Goal: Complete application form: Complete application form

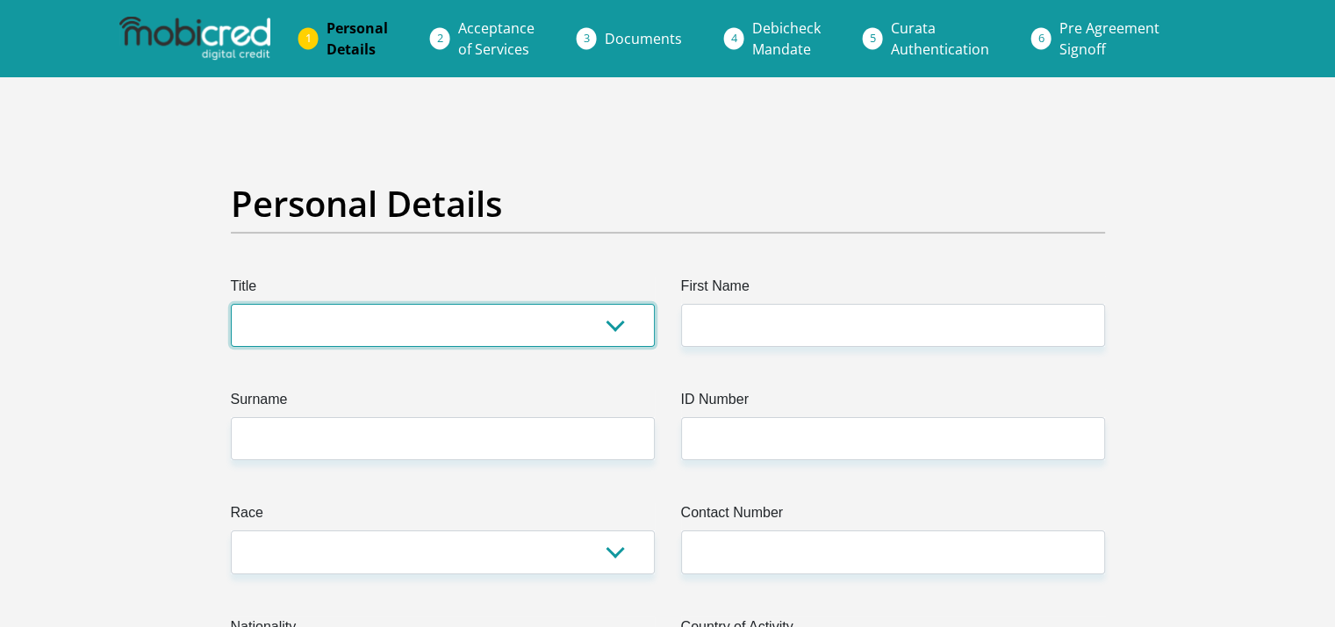
click at [618, 347] on select "Mr Ms Mrs Dr Other" at bounding box center [443, 325] width 424 height 43
select select "Ms"
click at [246, 347] on select "Mr Ms Mrs Dr Other" at bounding box center [443, 325] width 424 height 43
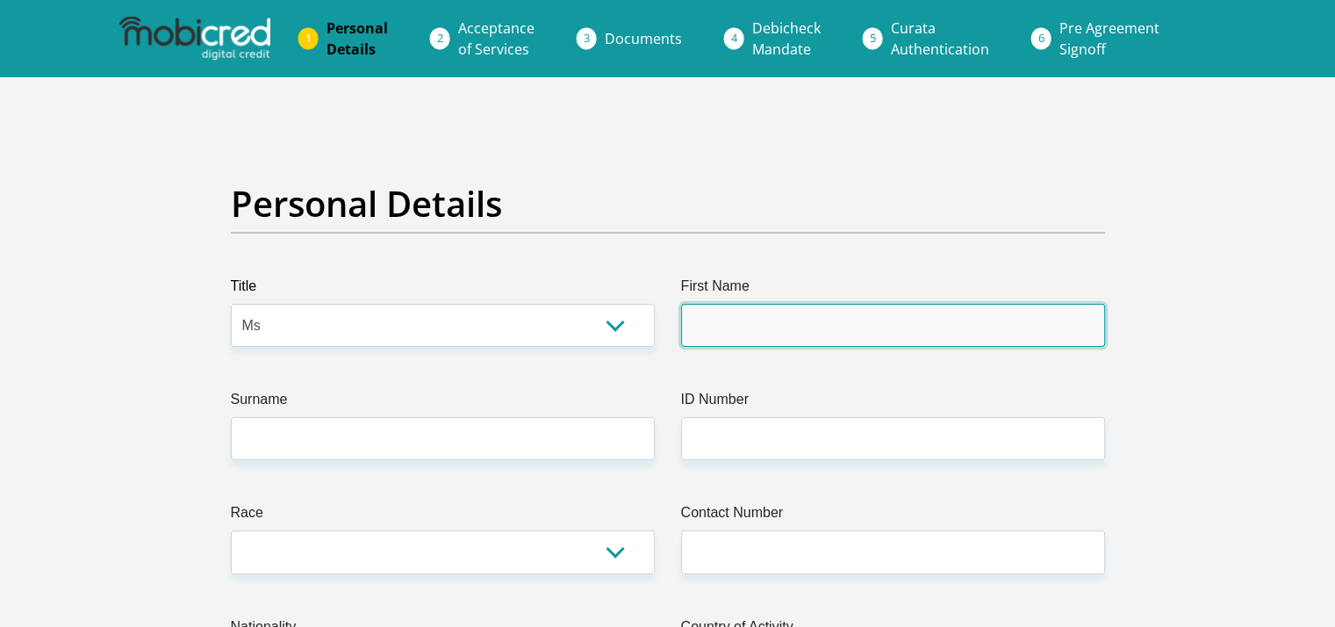
click at [723, 347] on input "First Name" at bounding box center [893, 325] width 424 height 43
type input "Sarah"
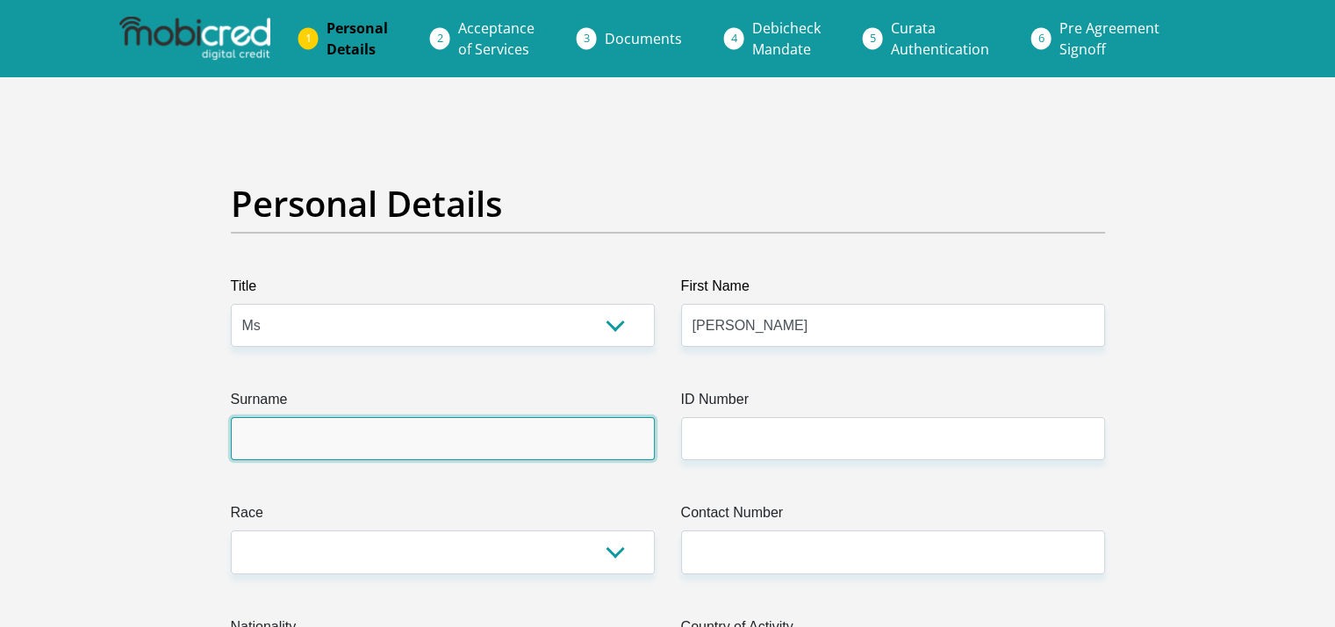
click at [338, 460] on input "Surname" at bounding box center [443, 438] width 424 height 43
type input "d"
type input "DaGama"
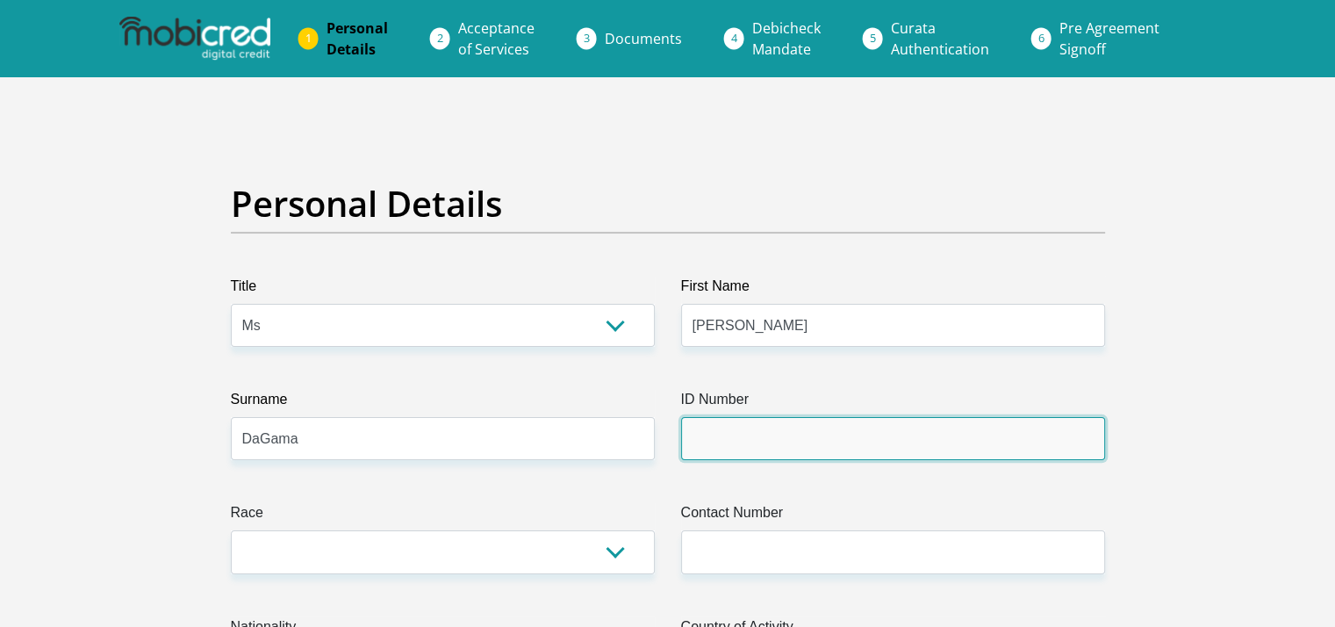
click at [779, 460] on input "ID Number" at bounding box center [893, 438] width 424 height 43
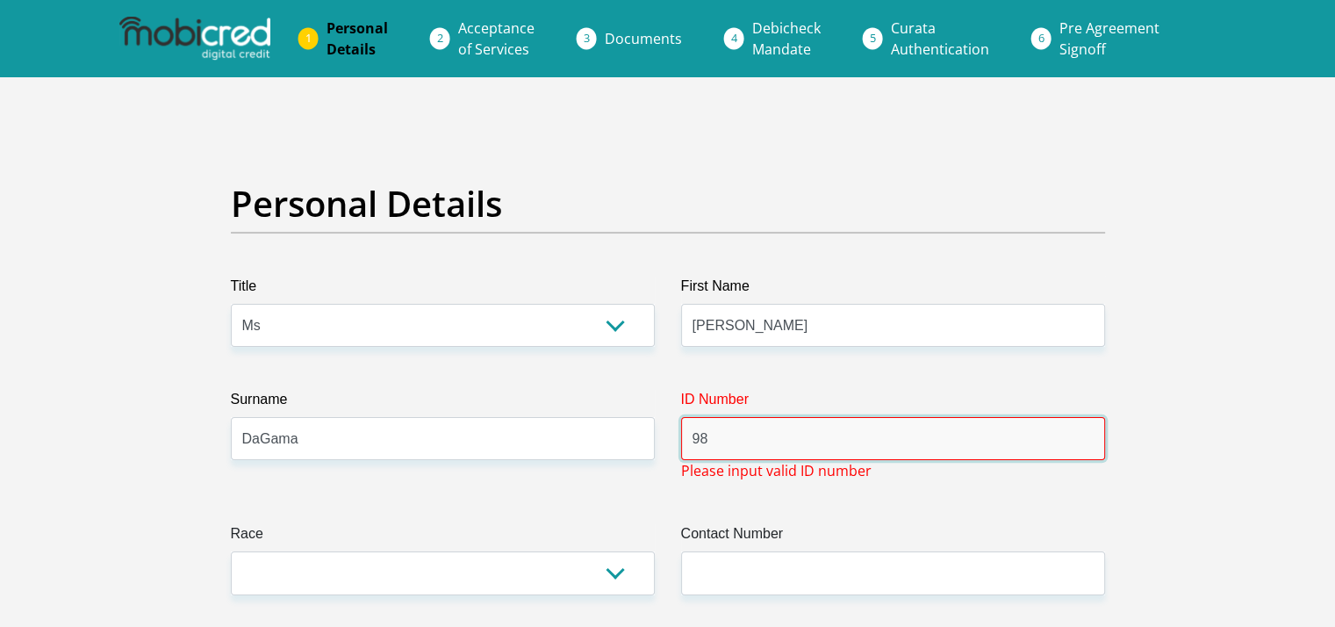
type input "9"
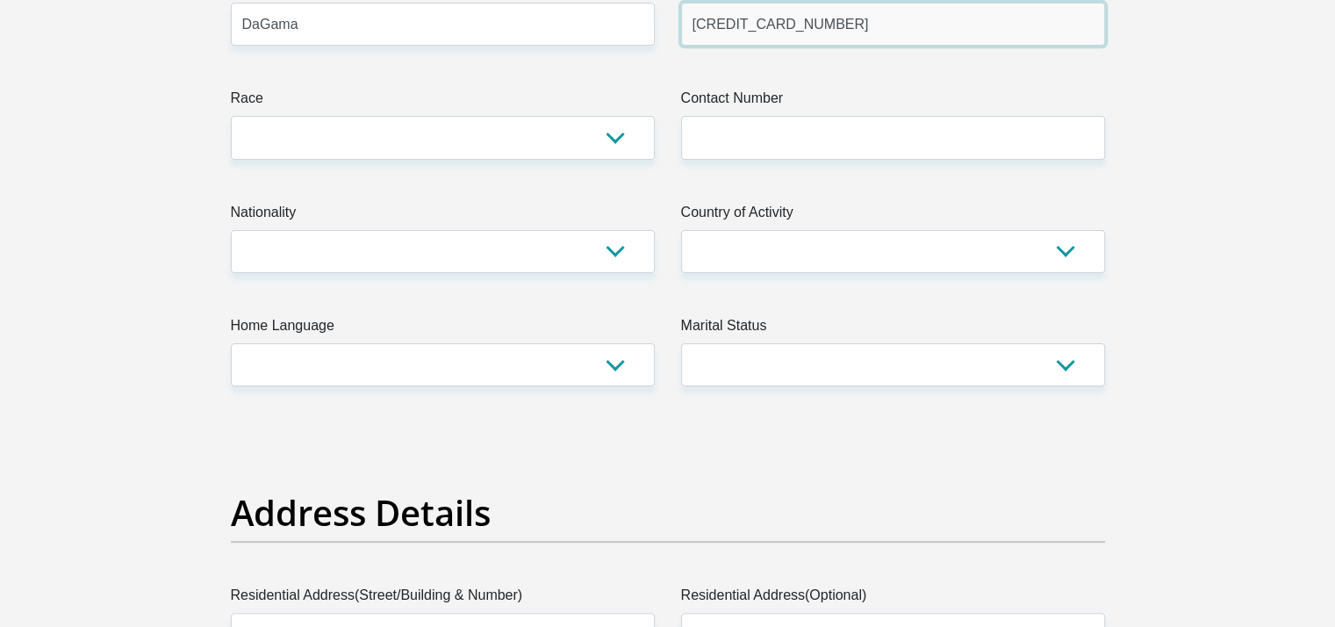
scroll to position [477, 0]
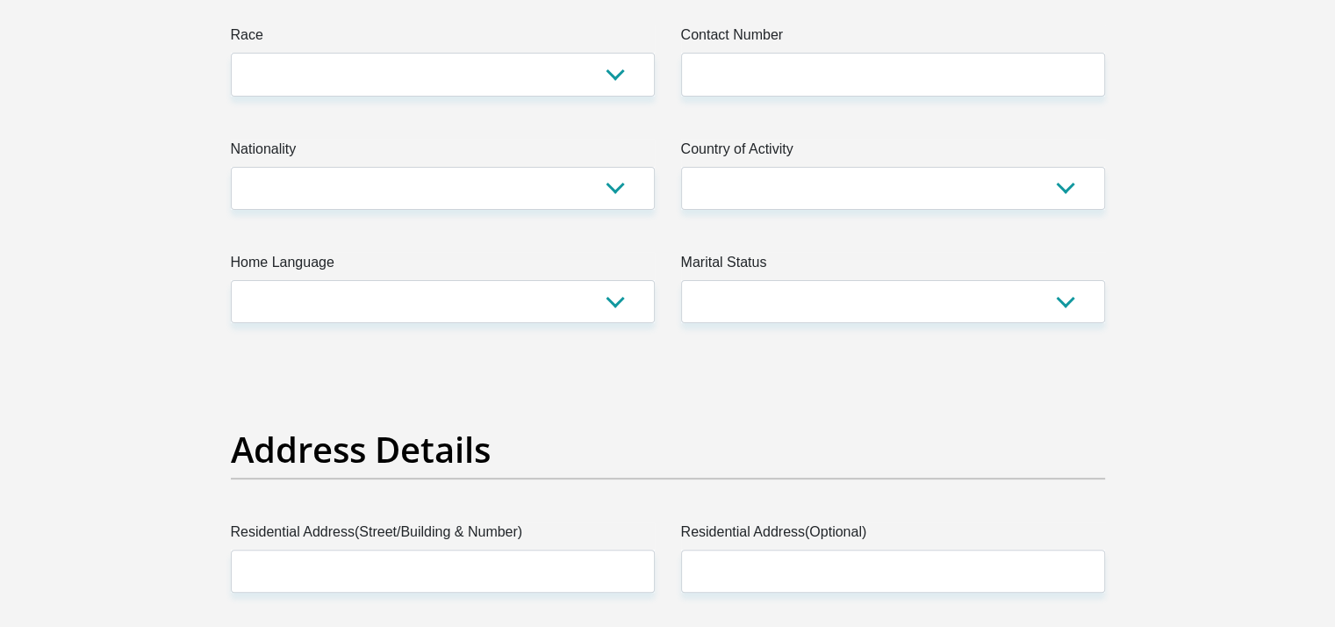
type input "6808070207089"
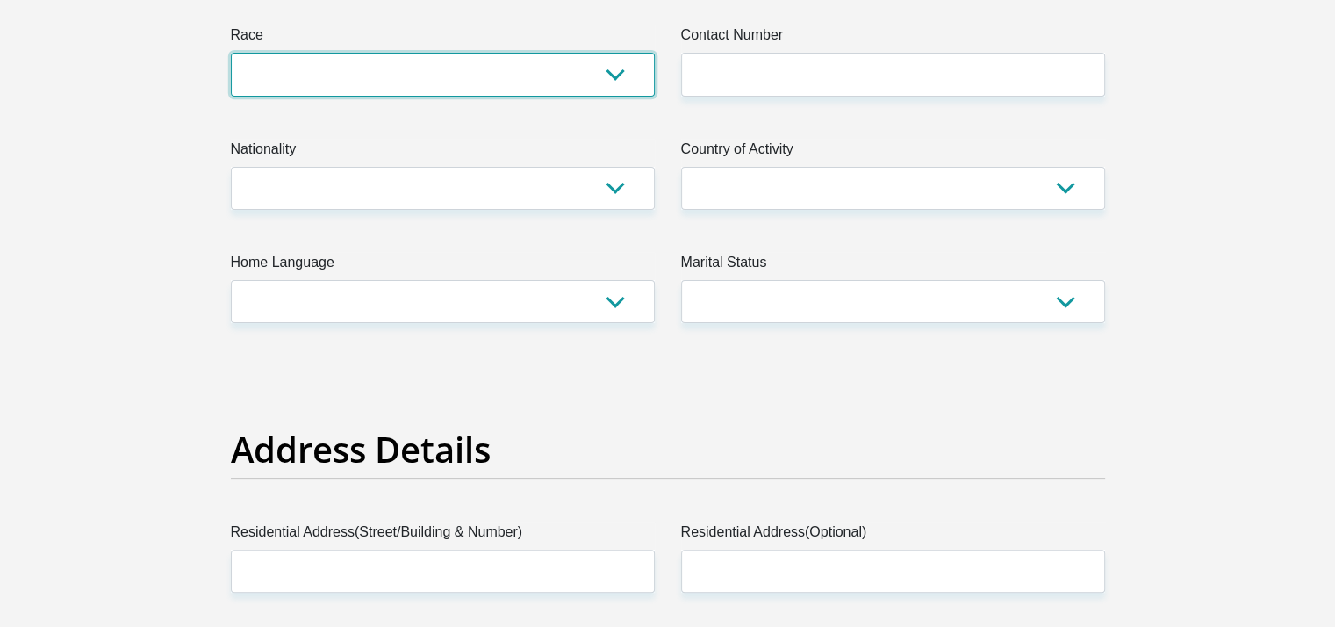
click at [617, 96] on select "Black Coloured Indian White Other" at bounding box center [443, 74] width 424 height 43
select select "2"
click at [246, 96] on select "Black Coloured Indian White Other" at bounding box center [443, 74] width 424 height 43
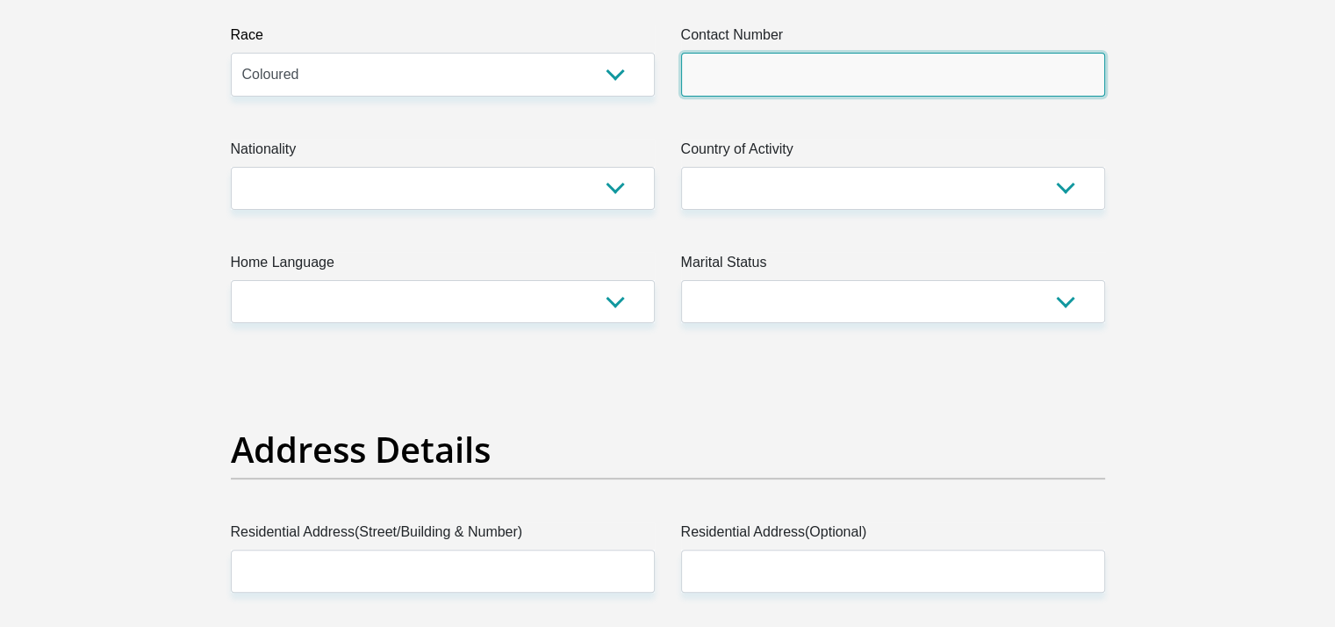
click at [731, 96] on input "Contact Number" at bounding box center [893, 74] width 424 height 43
type input "0848022092"
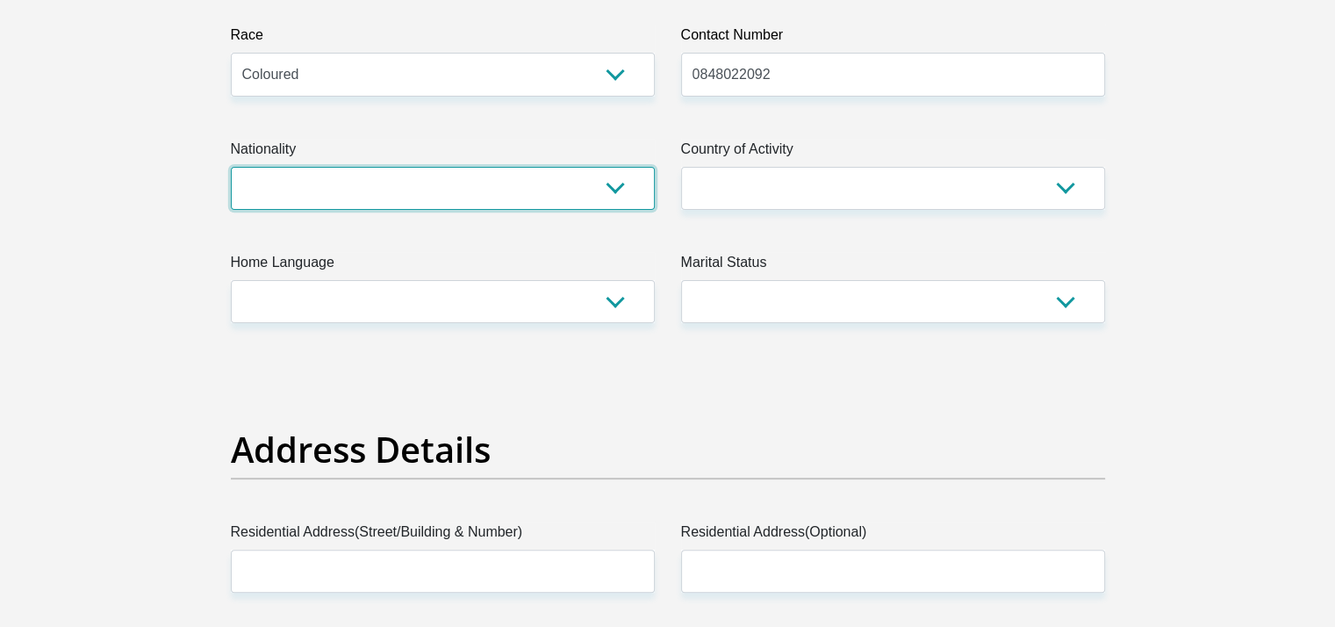
click at [612, 210] on select "South Africa Afghanistan Aland Islands Albania Algeria America Samoa American V…" at bounding box center [443, 188] width 424 height 43
select select "ZAF"
click at [246, 210] on select "South Africa Afghanistan Aland Islands Albania Algeria America Samoa American V…" at bounding box center [443, 188] width 424 height 43
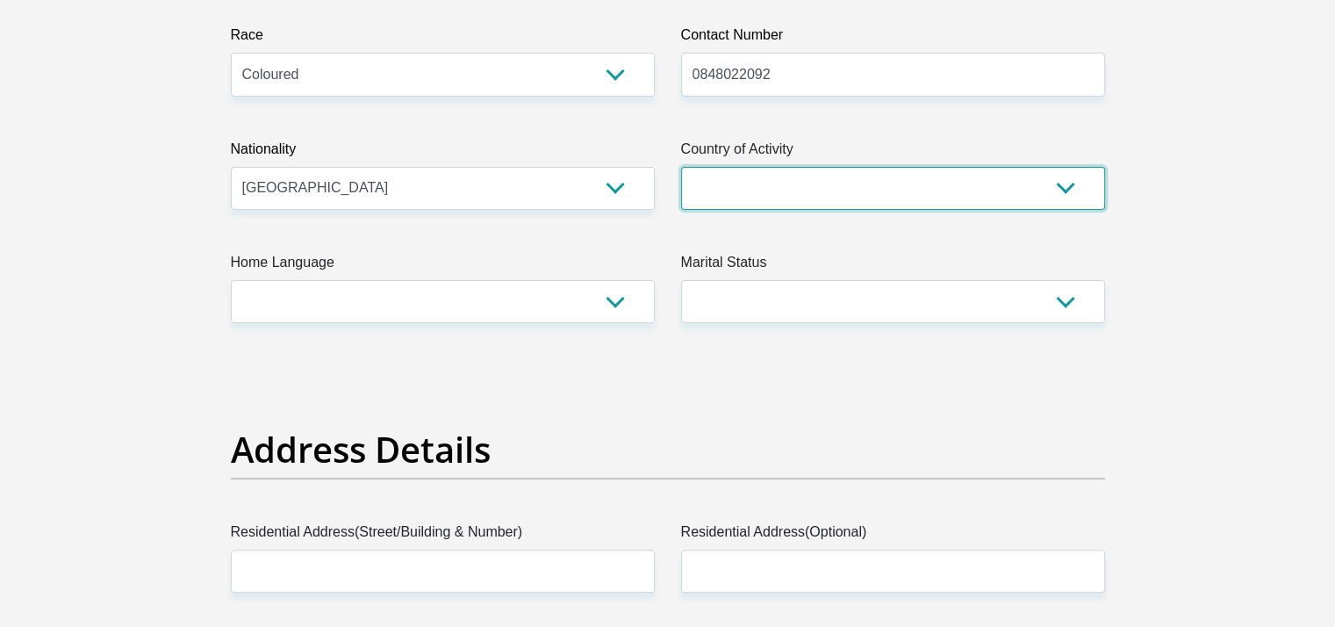
click at [1054, 210] on select "South Africa Afghanistan Aland Islands Albania Algeria America Samoa American V…" at bounding box center [893, 188] width 424 height 43
select select "ZAF"
click at [681, 210] on select "South Africa Afghanistan Aland Islands Albania Algeria America Samoa American V…" at bounding box center [893, 188] width 424 height 43
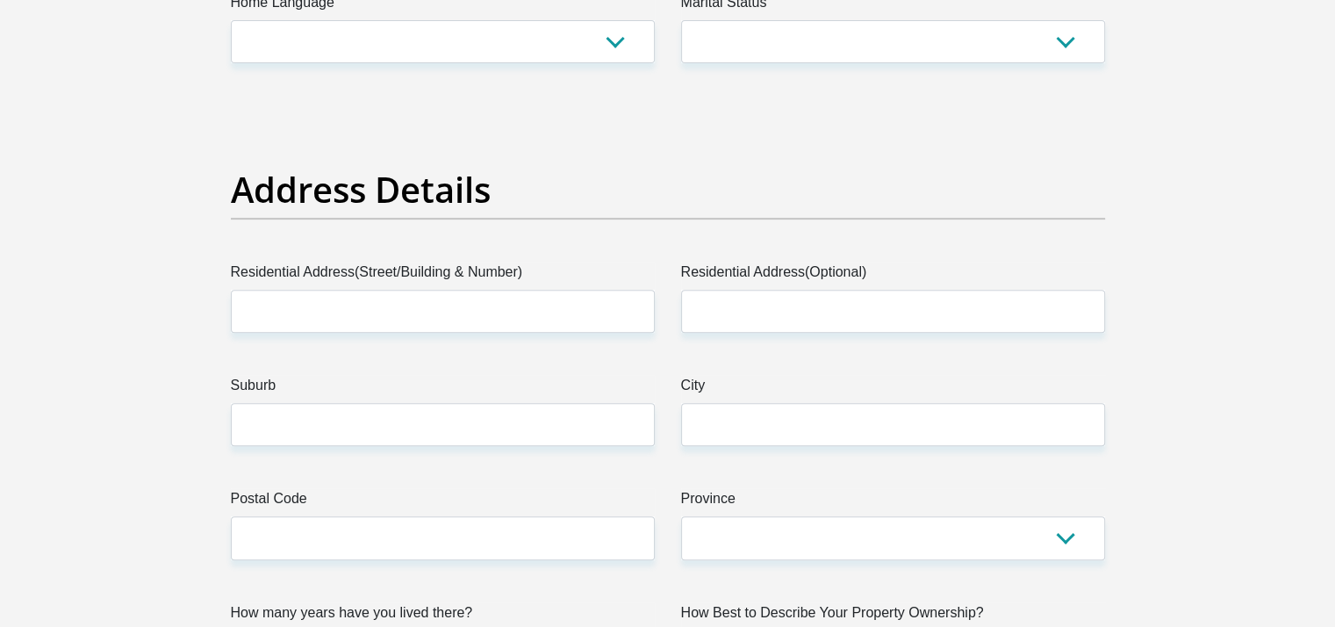
scroll to position [755, 0]
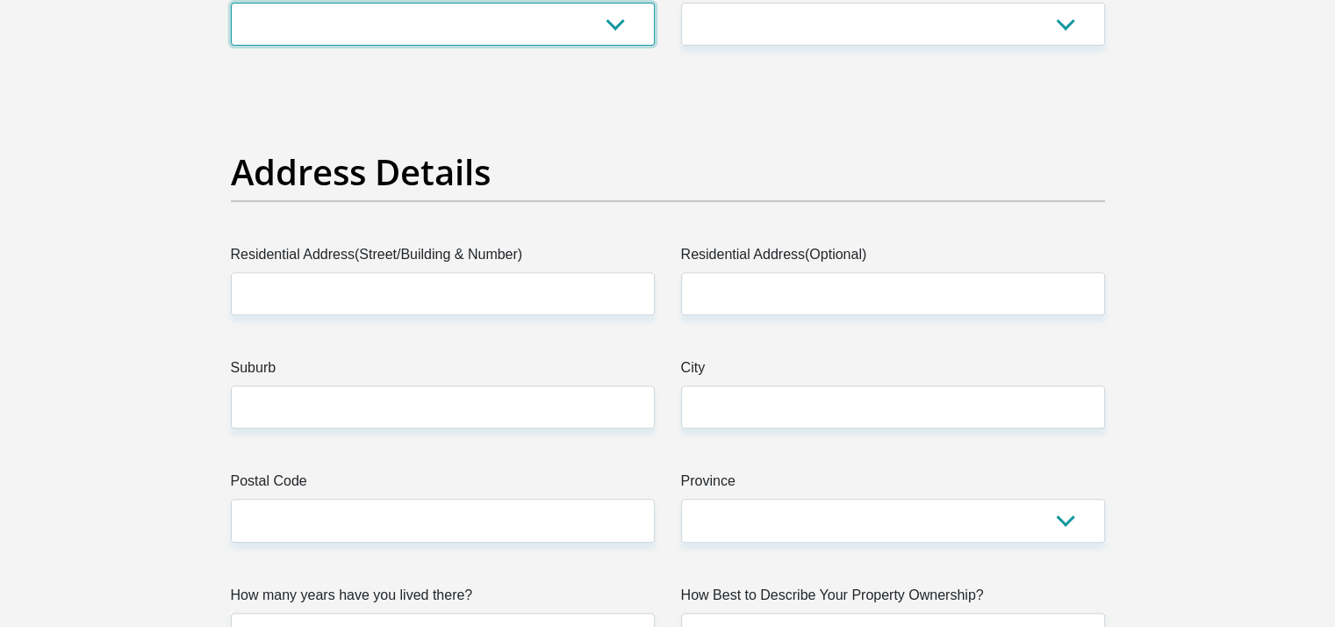
click at [618, 46] on select "Afrikaans English Sepedi South Ndebele Southern Sotho Swati Tsonga Tswana Venda…" at bounding box center [443, 24] width 424 height 43
select select "eng"
click at [246, 46] on select "Afrikaans English Sepedi South Ndebele Southern Sotho Swati Tsonga Tswana Venda…" at bounding box center [443, 24] width 424 height 43
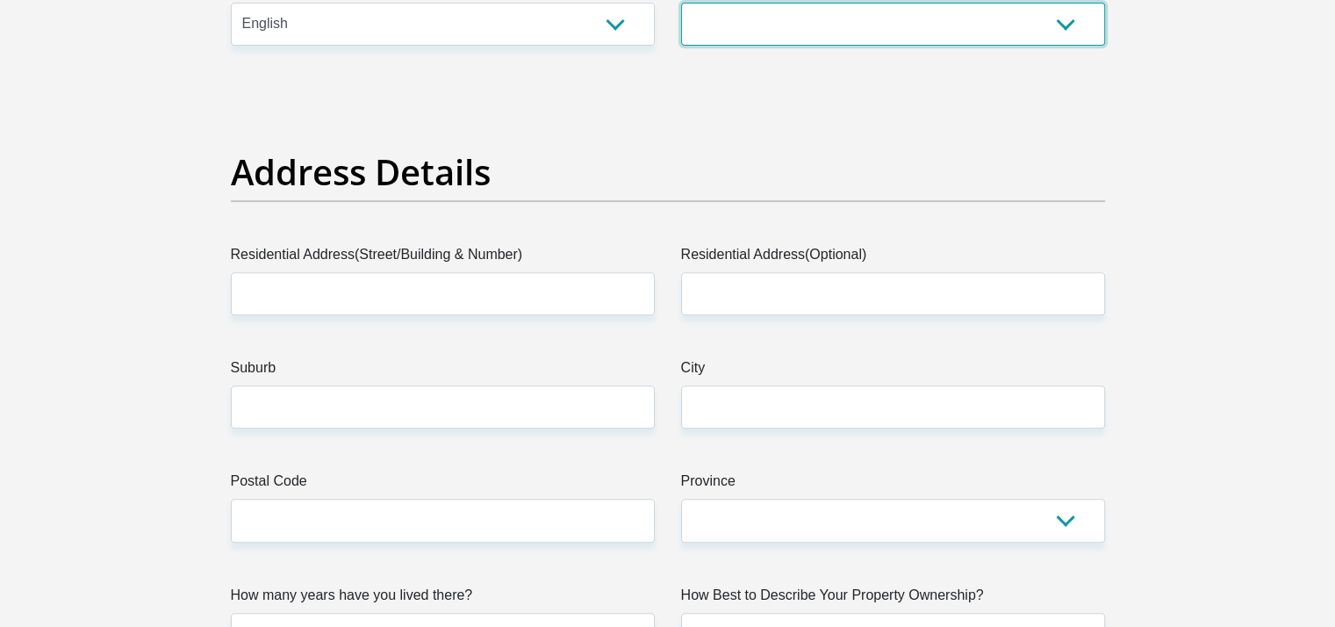
click at [1050, 46] on select "Married ANC Single Divorced Widowed Married COP or Customary Law" at bounding box center [893, 24] width 424 height 43
select select "3"
click at [681, 46] on select "Married ANC Single Divorced Widowed Married COP or Customary Law" at bounding box center [893, 24] width 424 height 43
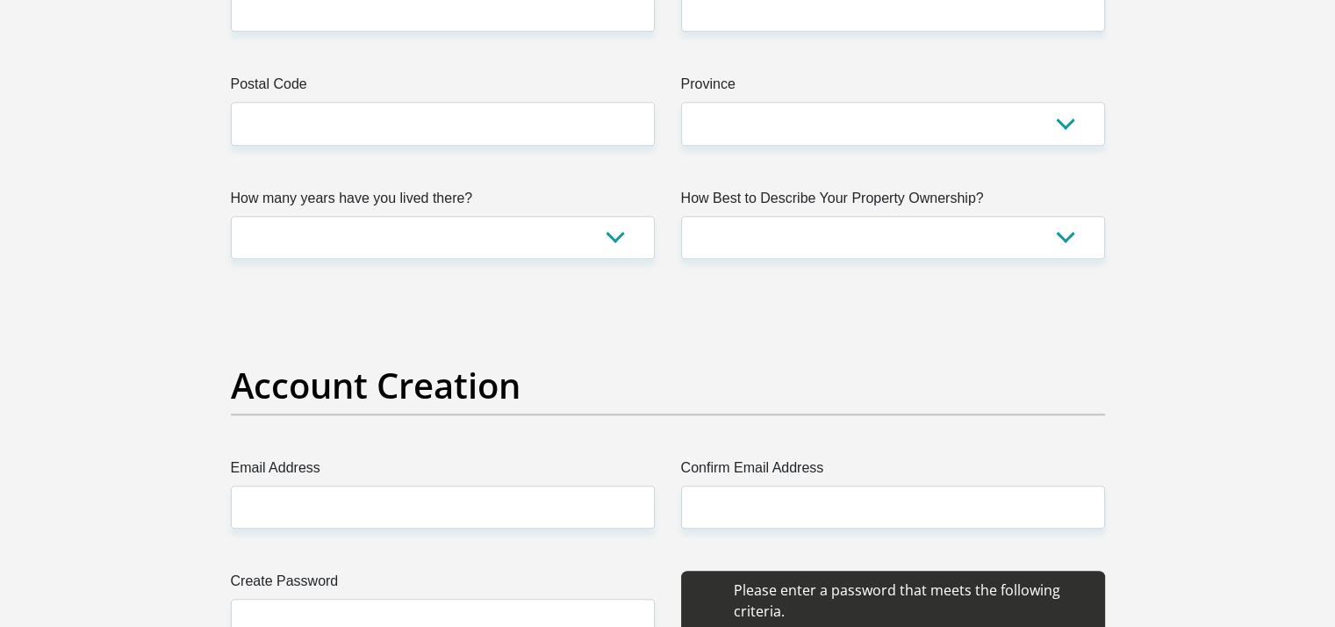
scroll to position [1142, 0]
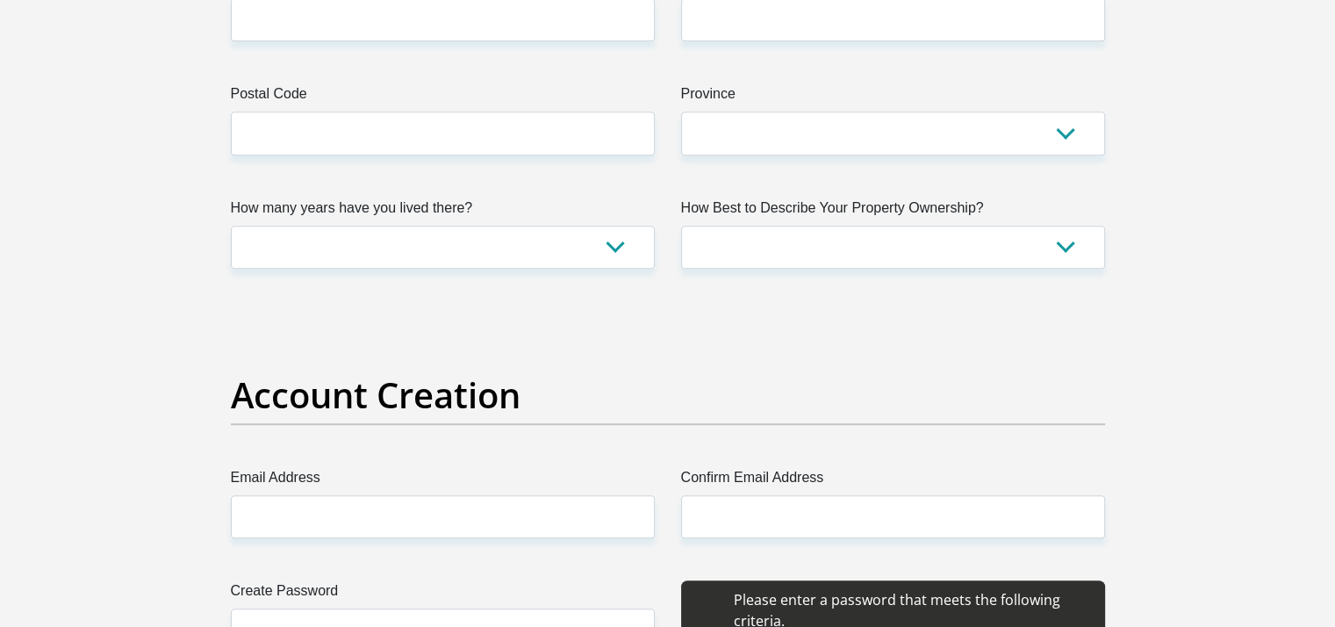
type input "85 Janfiskaal Street"
click at [415, 41] on input "Suburb" at bounding box center [443, 19] width 424 height 43
type input "East Lynne"
click at [733, 41] on input "City" at bounding box center [893, 19] width 424 height 43
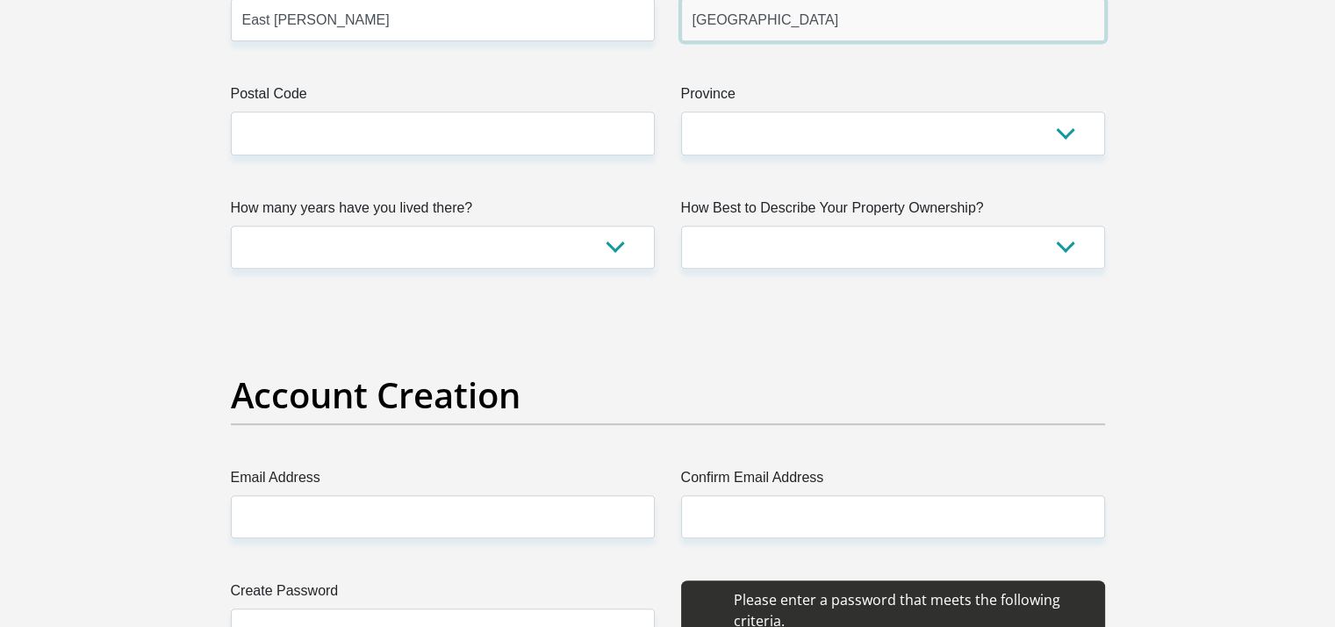
type input "Pretoria"
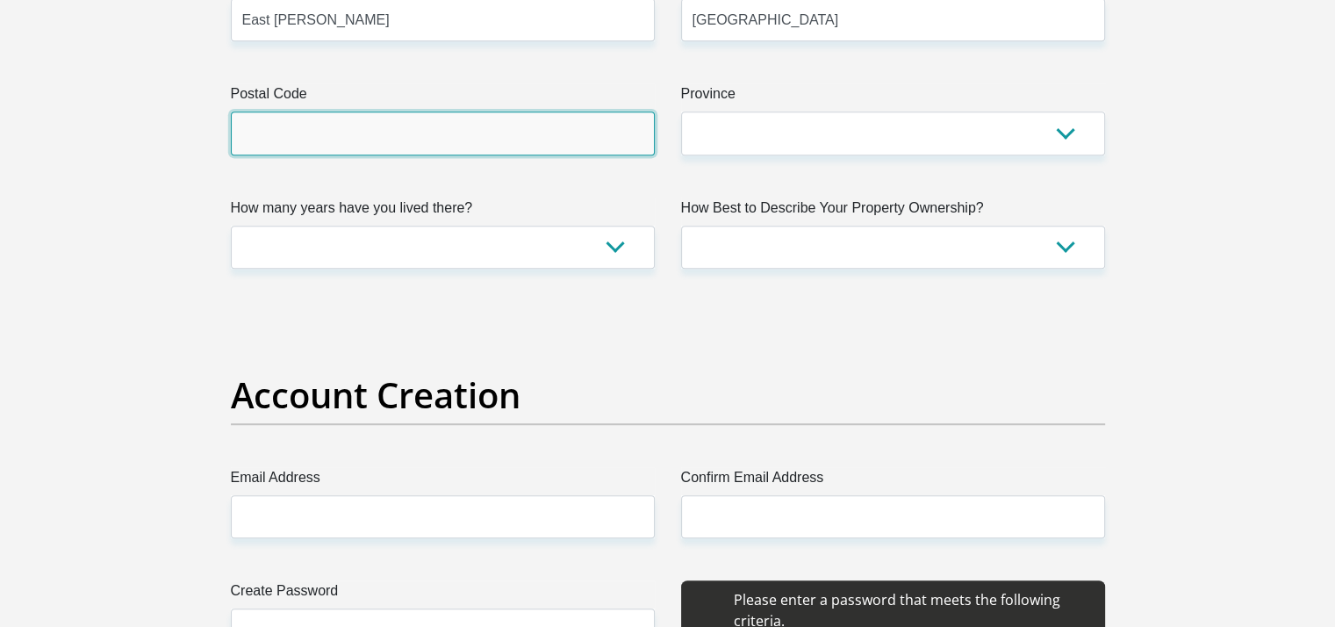
click at [470, 154] on input "Postal Code" at bounding box center [443, 132] width 424 height 43
type input "0186"
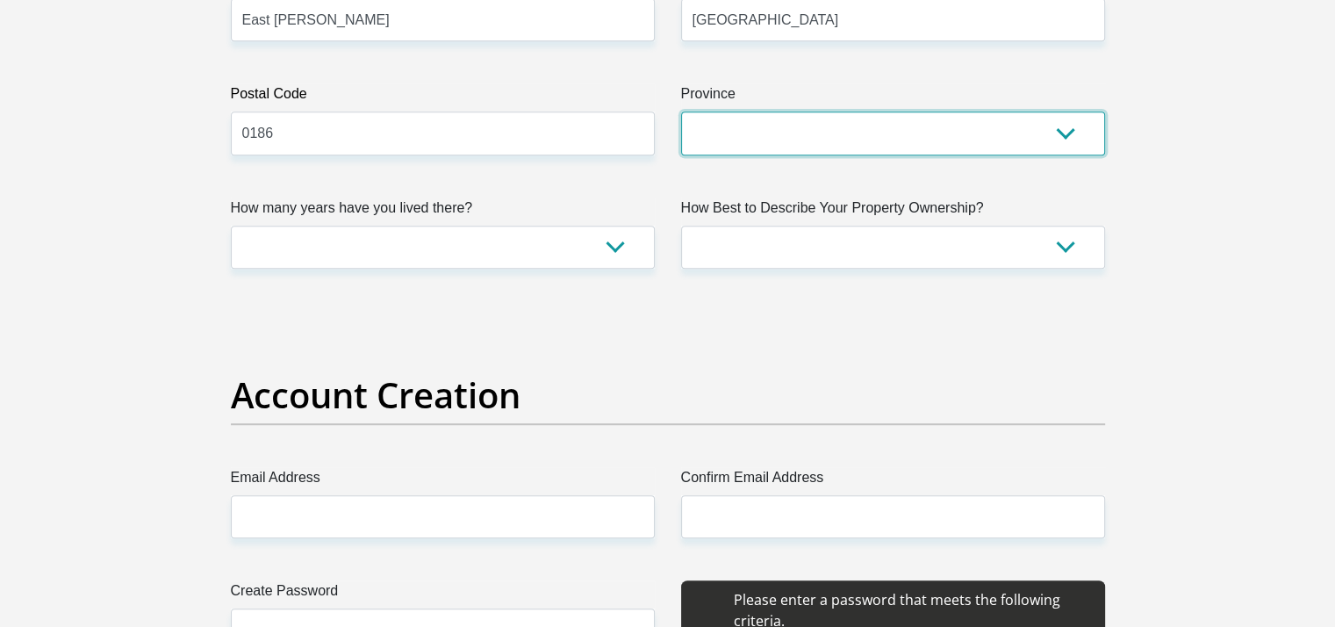
click at [1053, 154] on select "Eastern Cape Free State Gauteng KwaZulu-Natal Limpopo Mpumalanga Northern Cape …" at bounding box center [893, 132] width 424 height 43
select select "Gauteng"
click at [681, 154] on select "Eastern Cape Free State Gauteng KwaZulu-Natal Limpopo Mpumalanga Northern Cape …" at bounding box center [893, 132] width 424 height 43
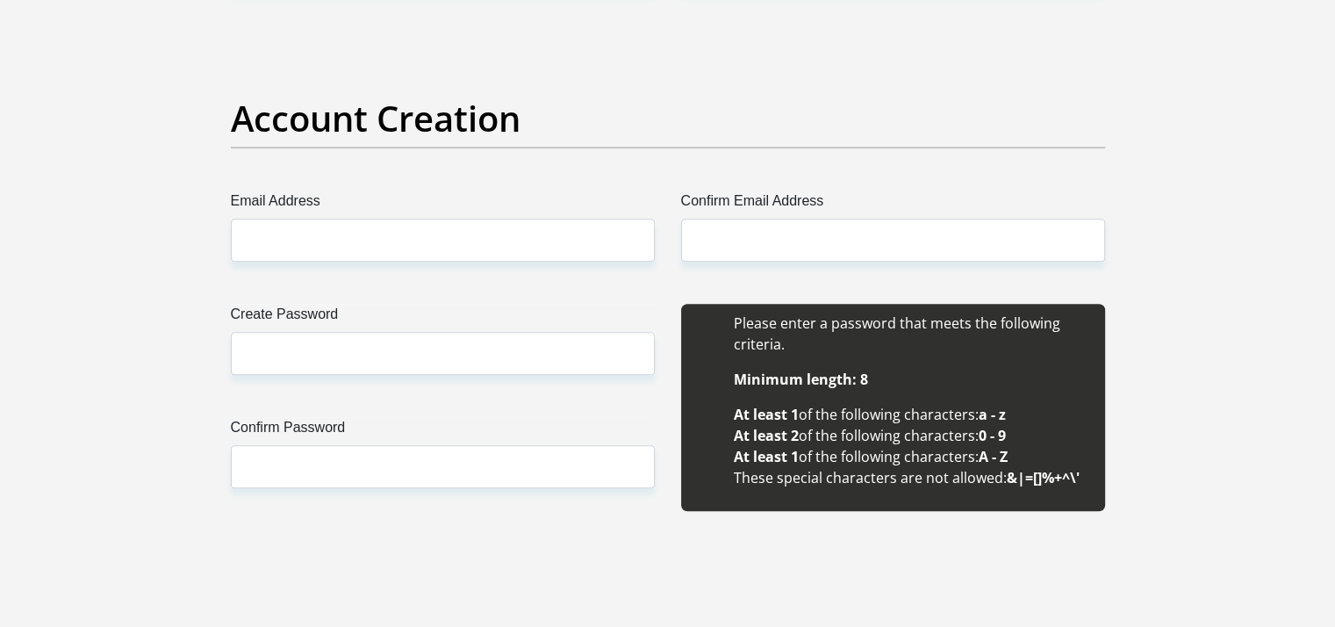
scroll to position [1428, 0]
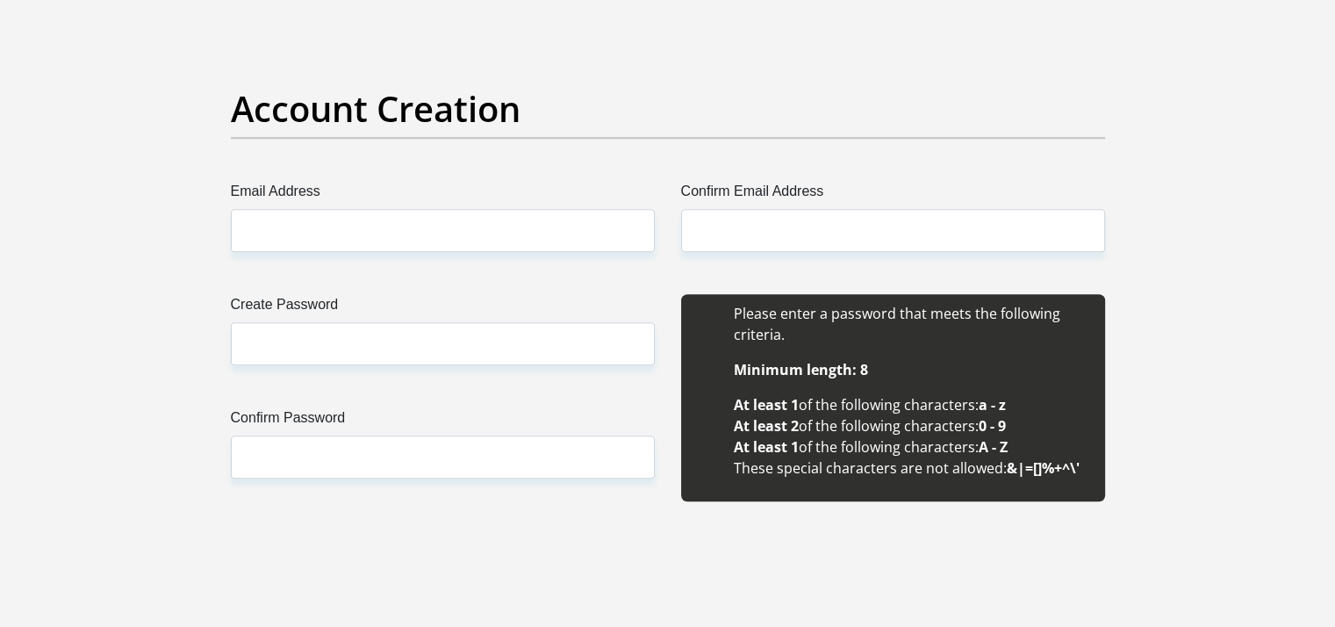
select select "5"
select select "Owned"
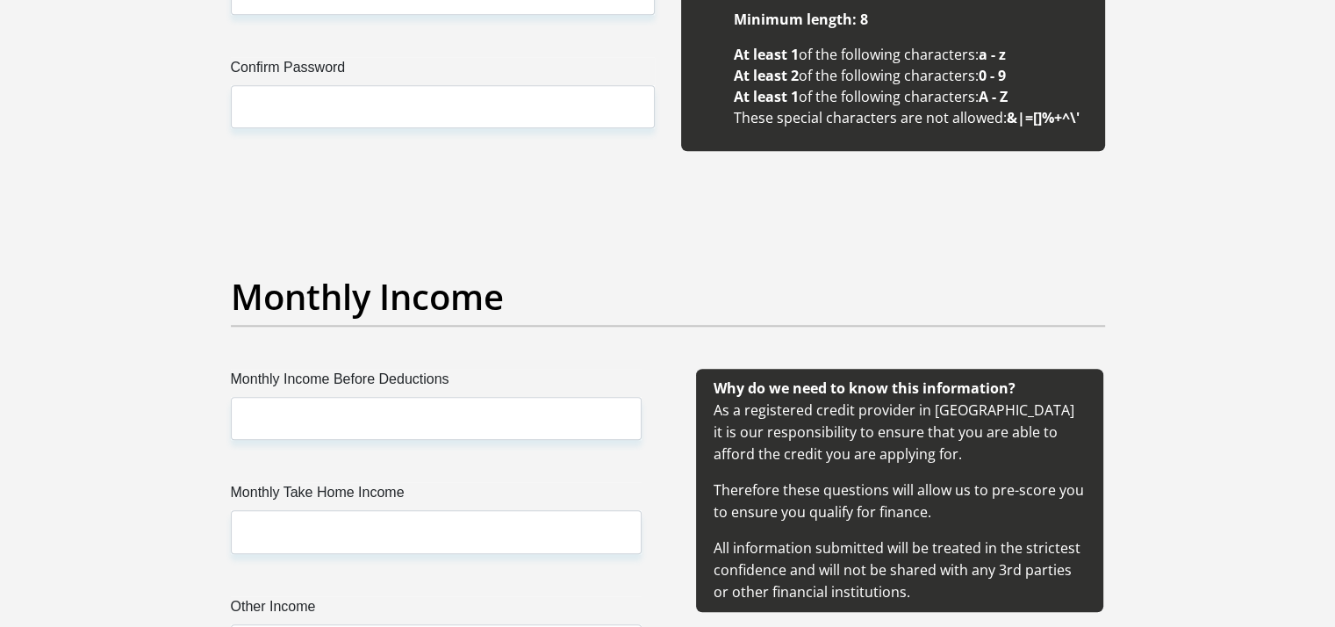
scroll to position [1870, 0]
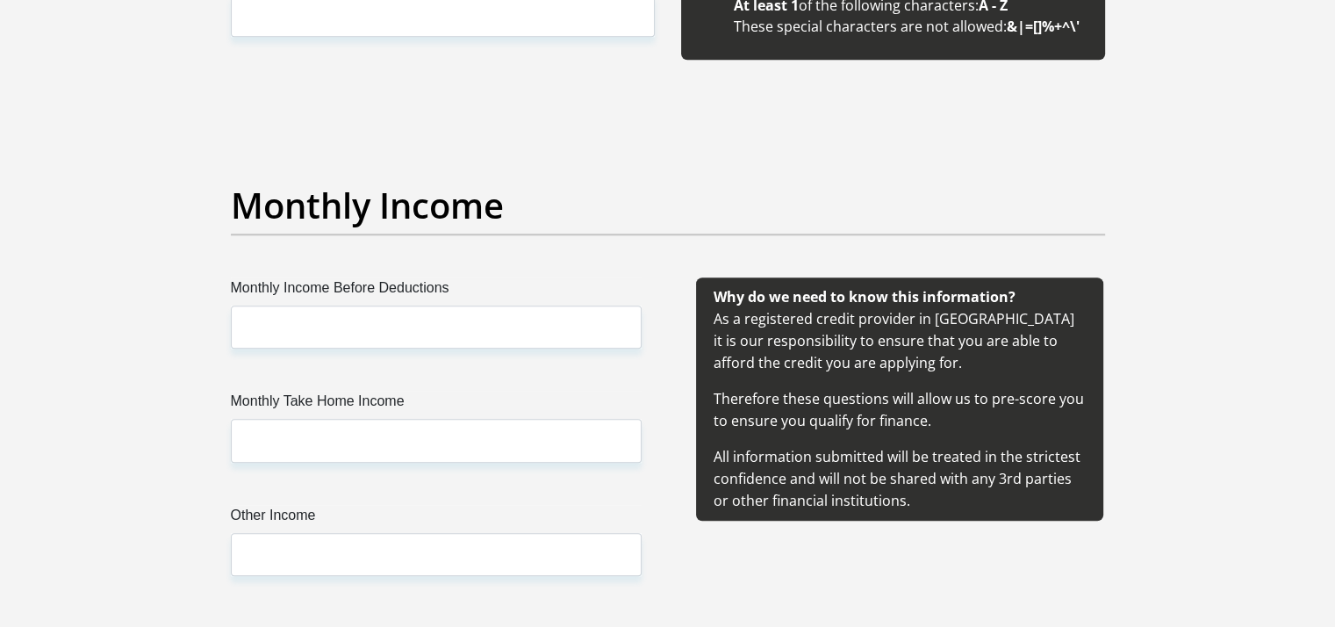
type input "wilma.dagama@up.ac.za"
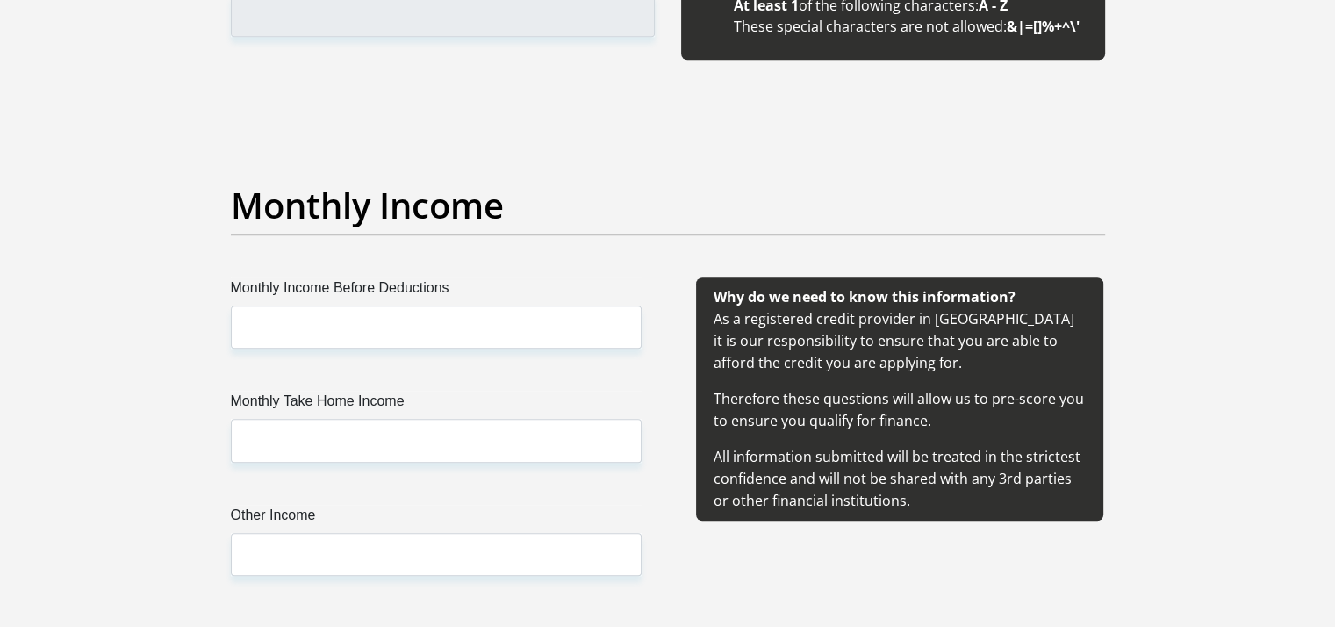
type input "@Brylee2007"
click at [337, 37] on input "Confirm Password" at bounding box center [443, 15] width 424 height 43
click at [326, 37] on input "Confirm Password" at bounding box center [443, 15] width 424 height 43
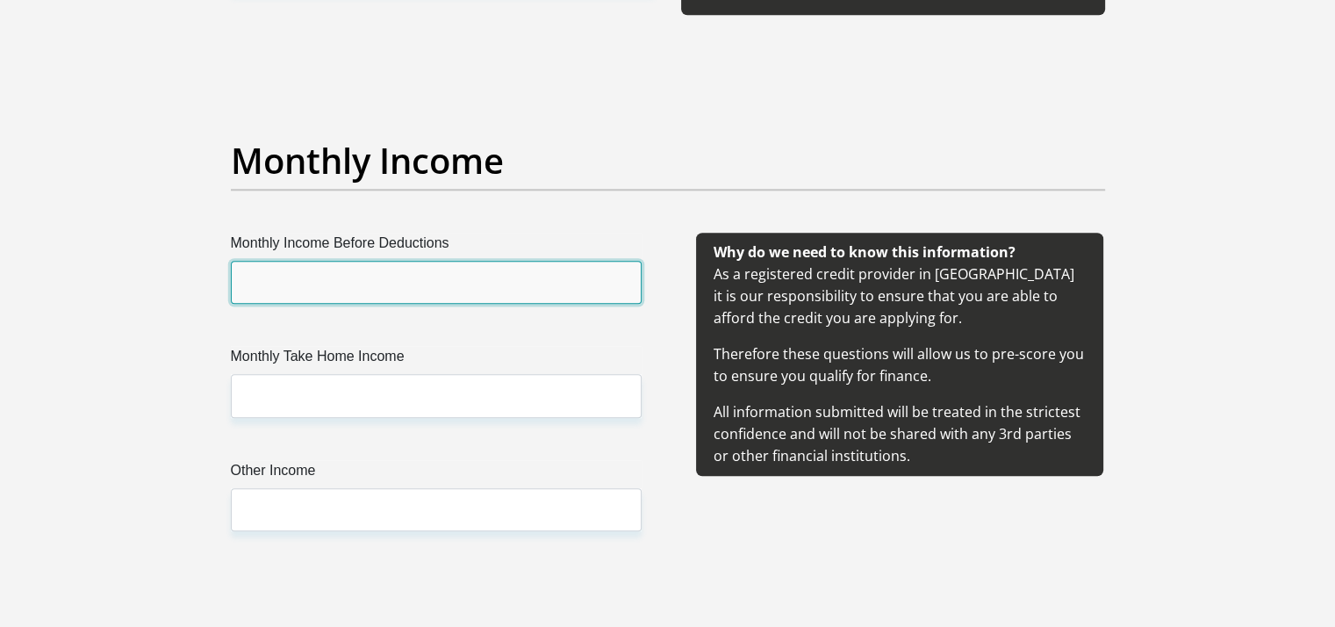
scroll to position [1960, 0]
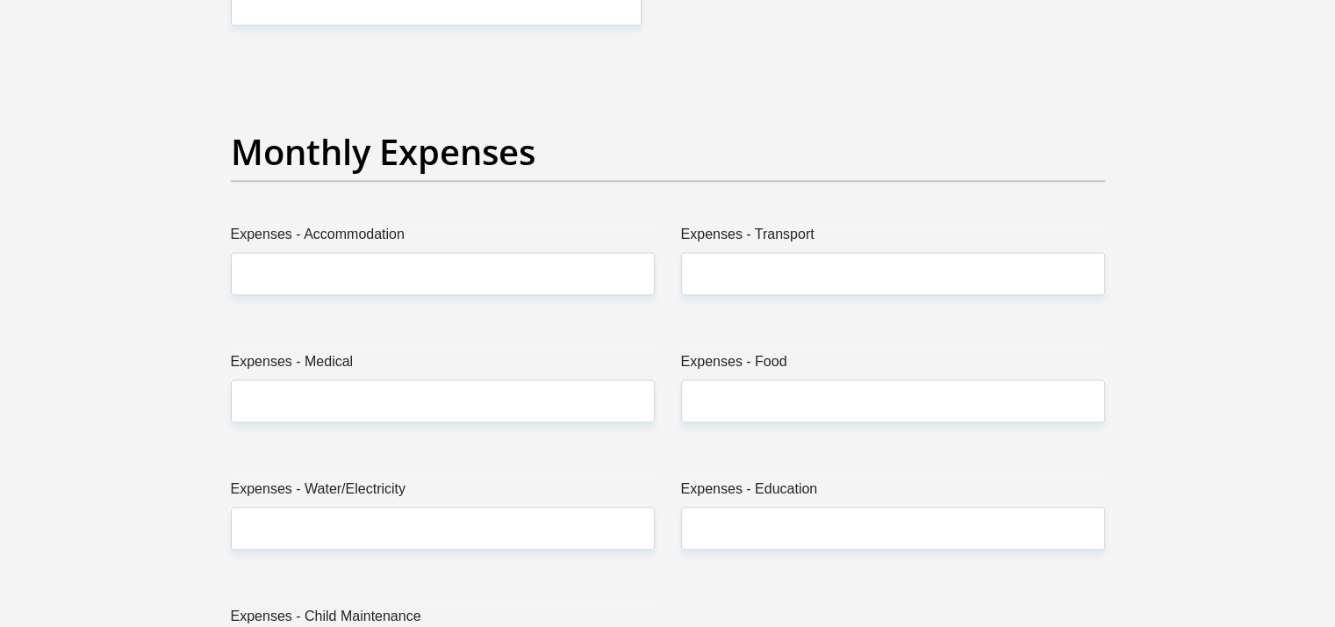
scroll to position [2475, 0]
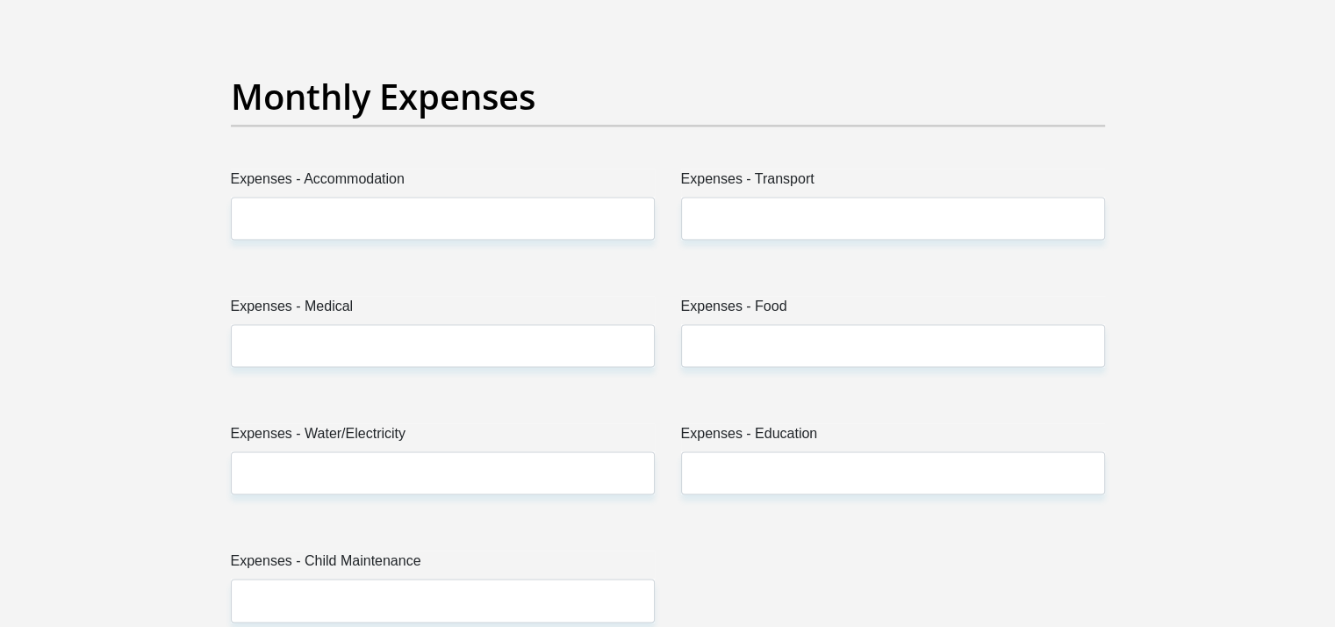
type input "50000"
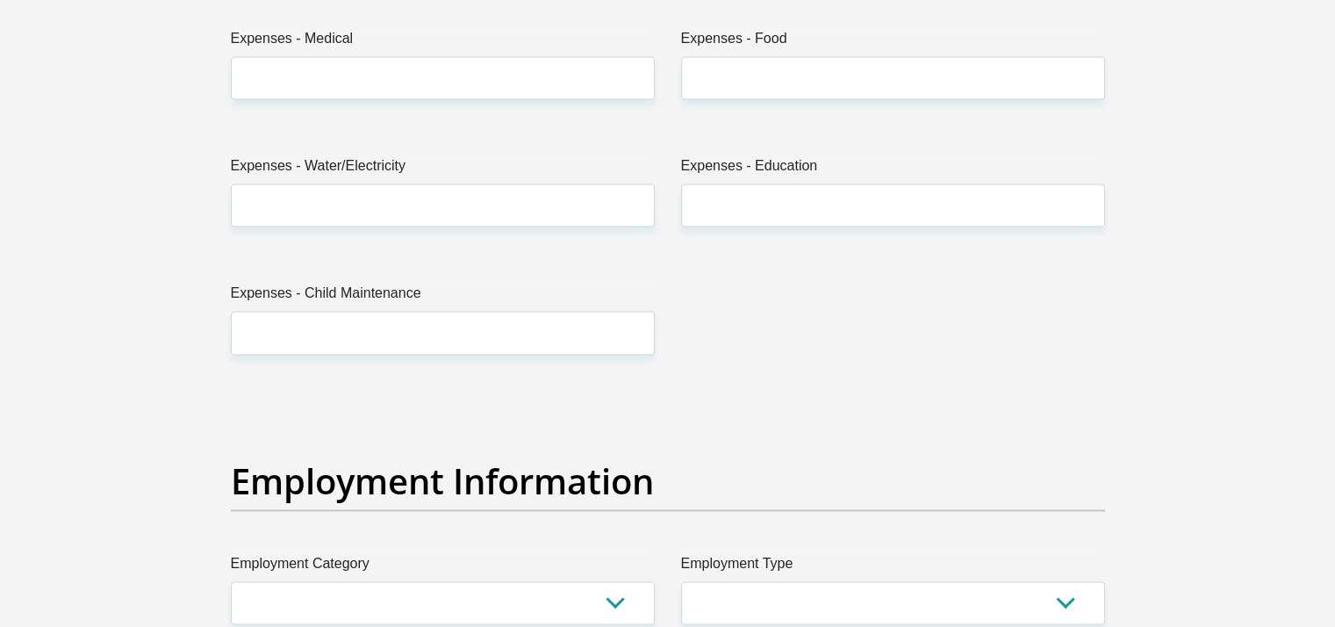
scroll to position [2770, 0]
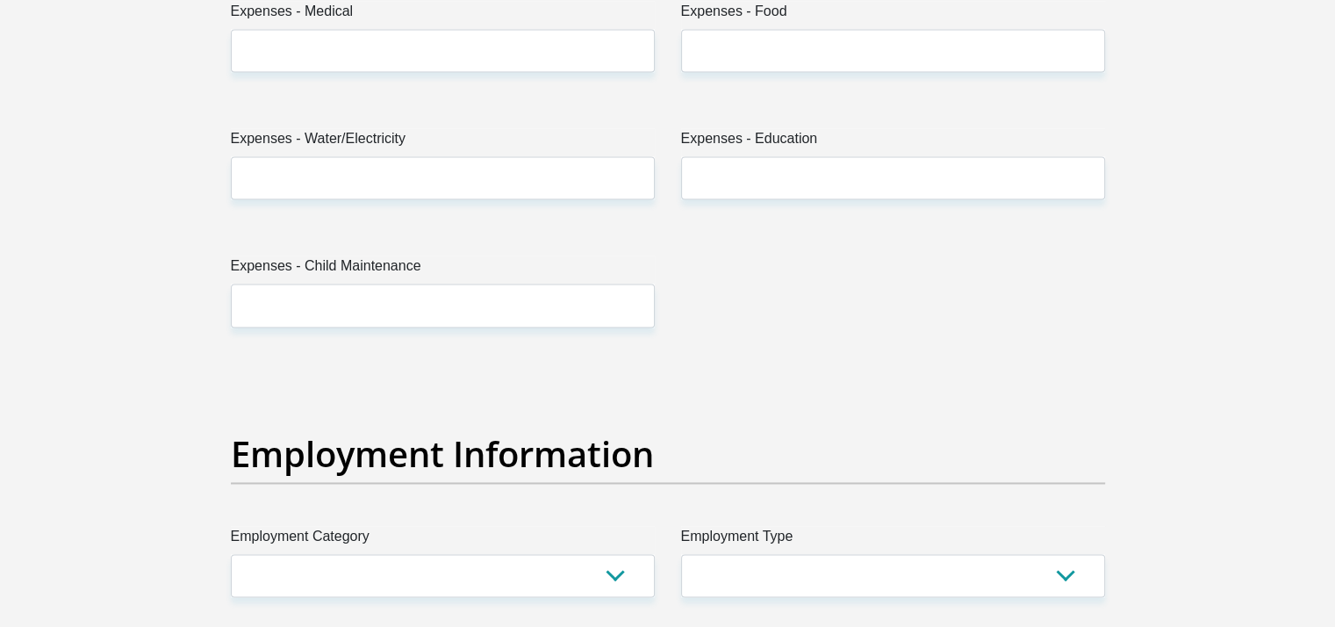
type input "36000"
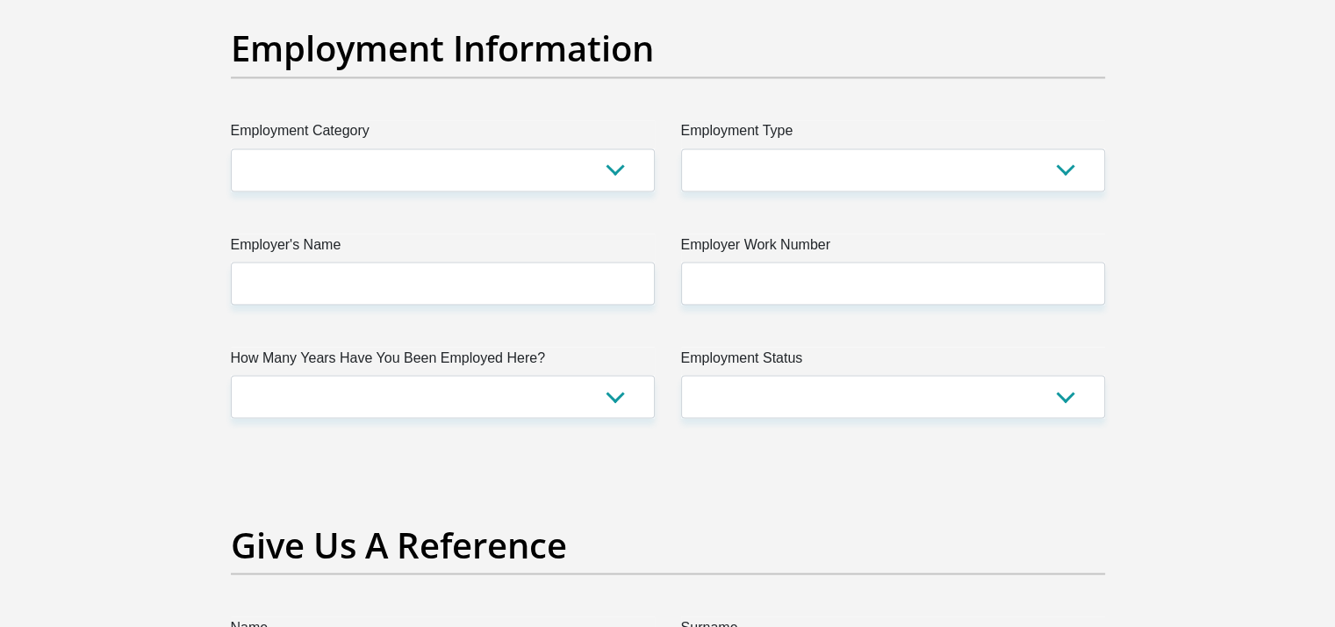
scroll to position [3194, 0]
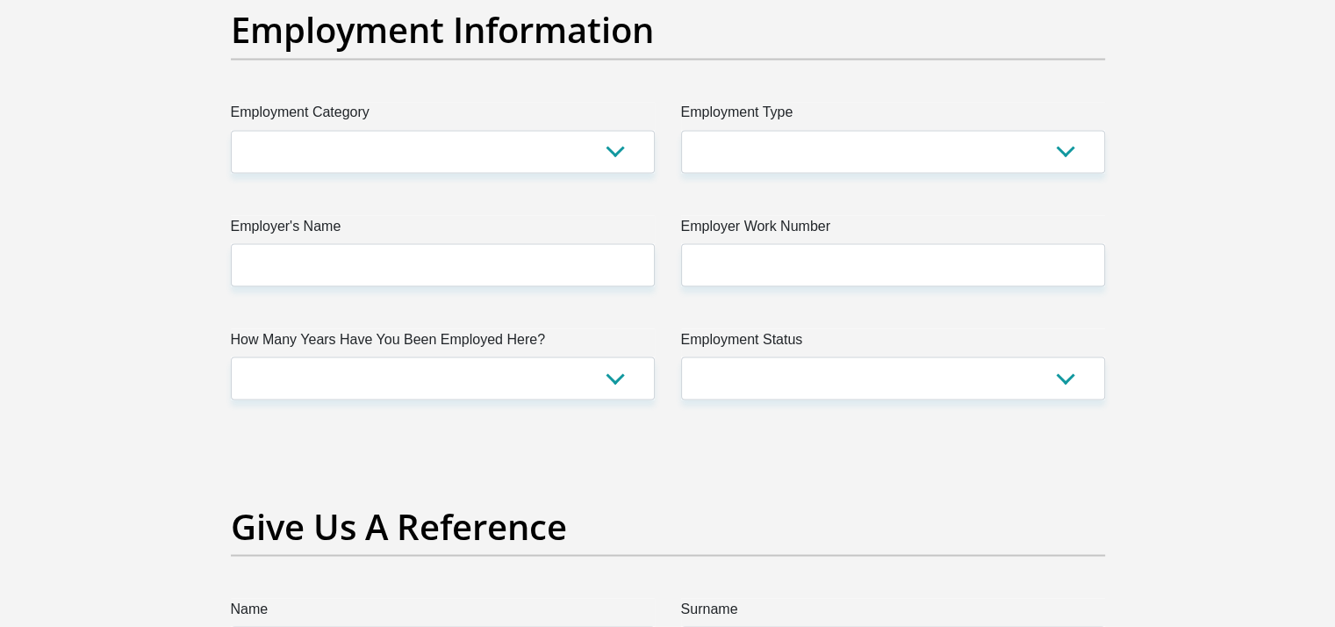
type input "9000"
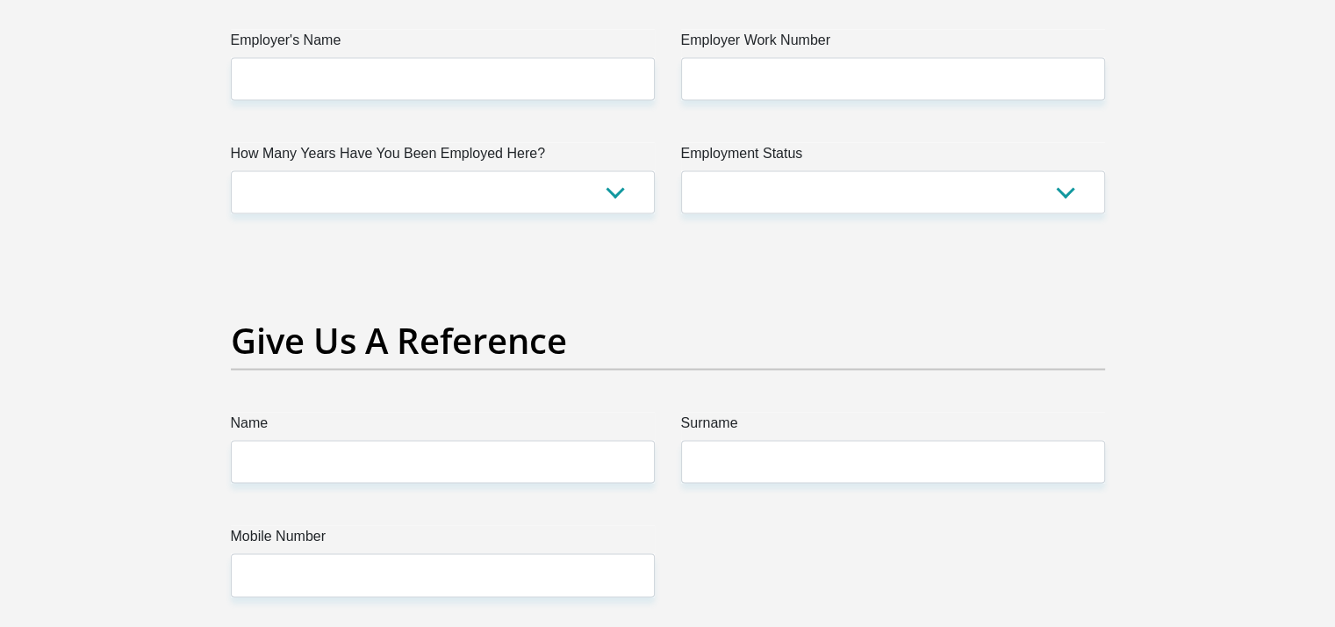
scroll to position [3398, 0]
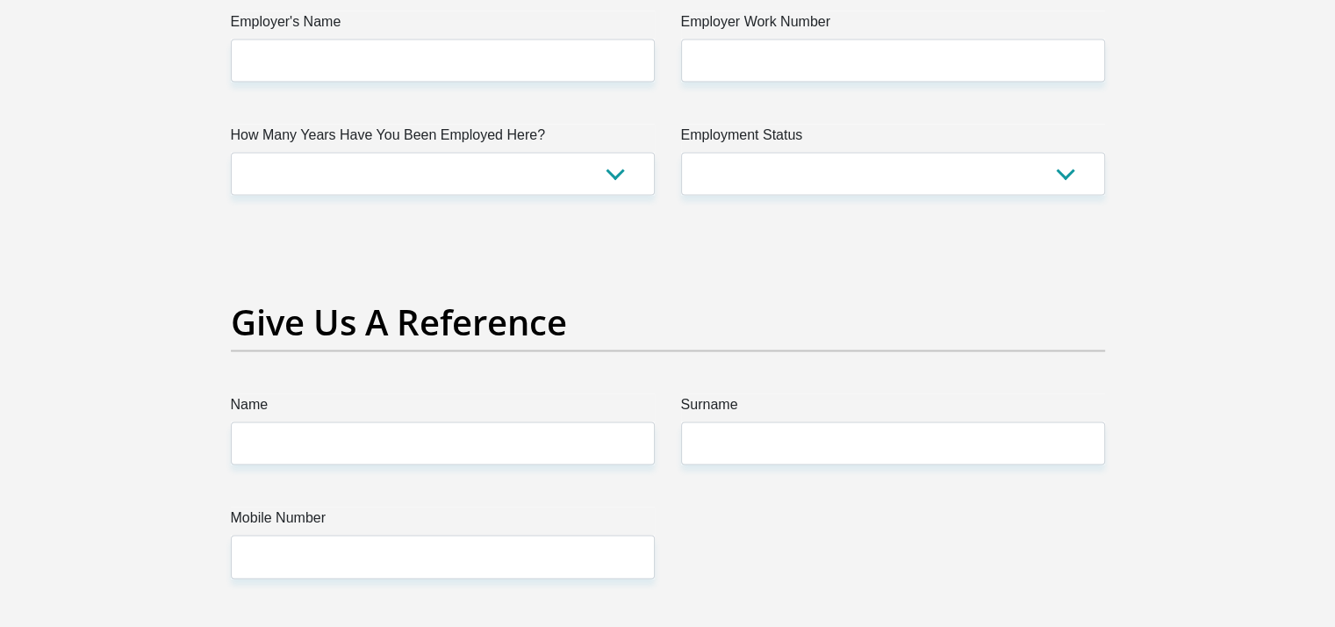
type input "1000"
type input "3000"
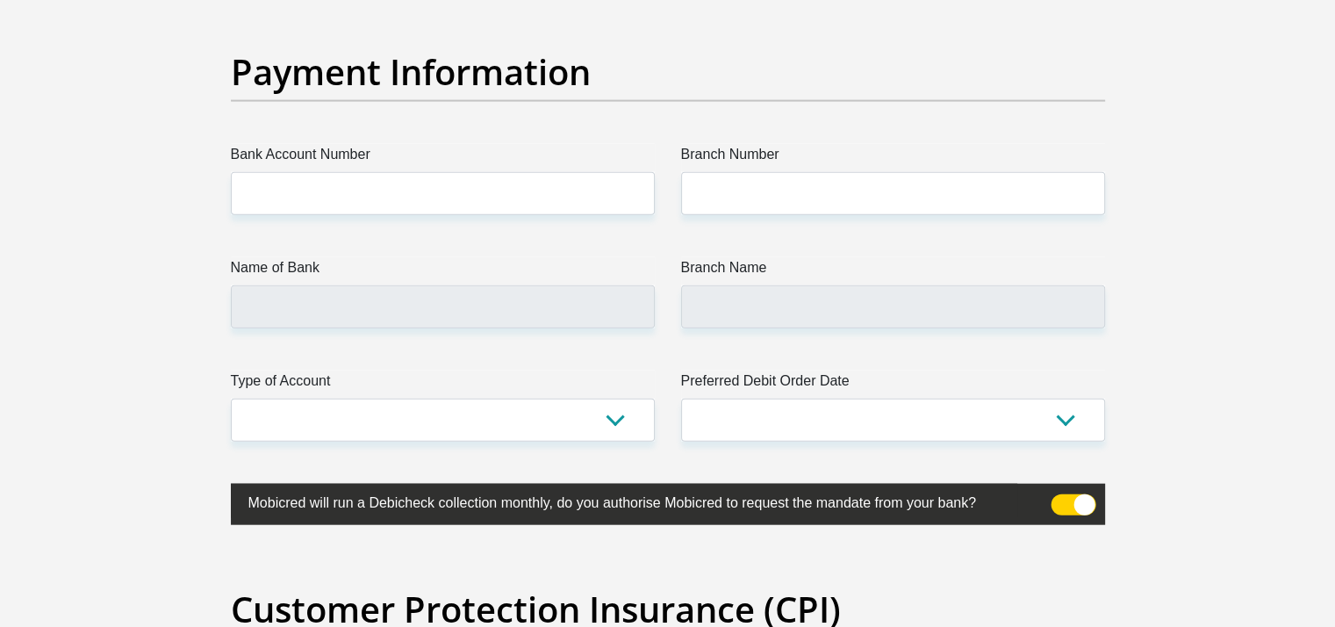
scroll to position [4115, 0]
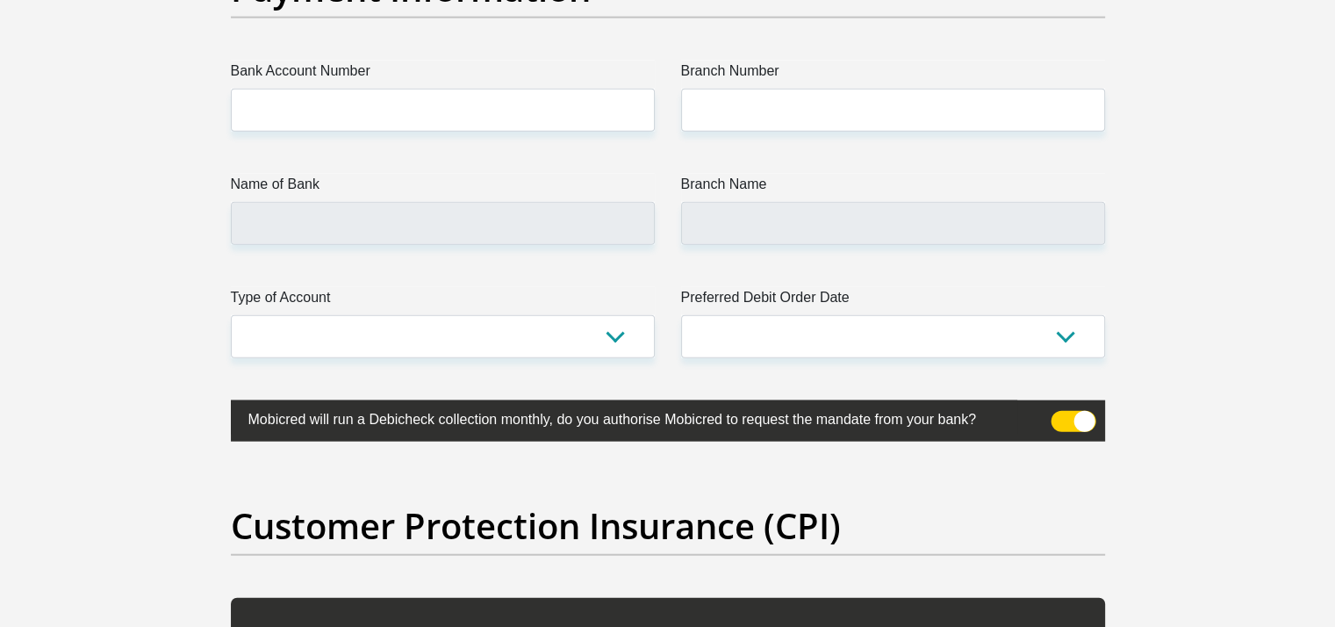
type input "4000"
select select "Manager"
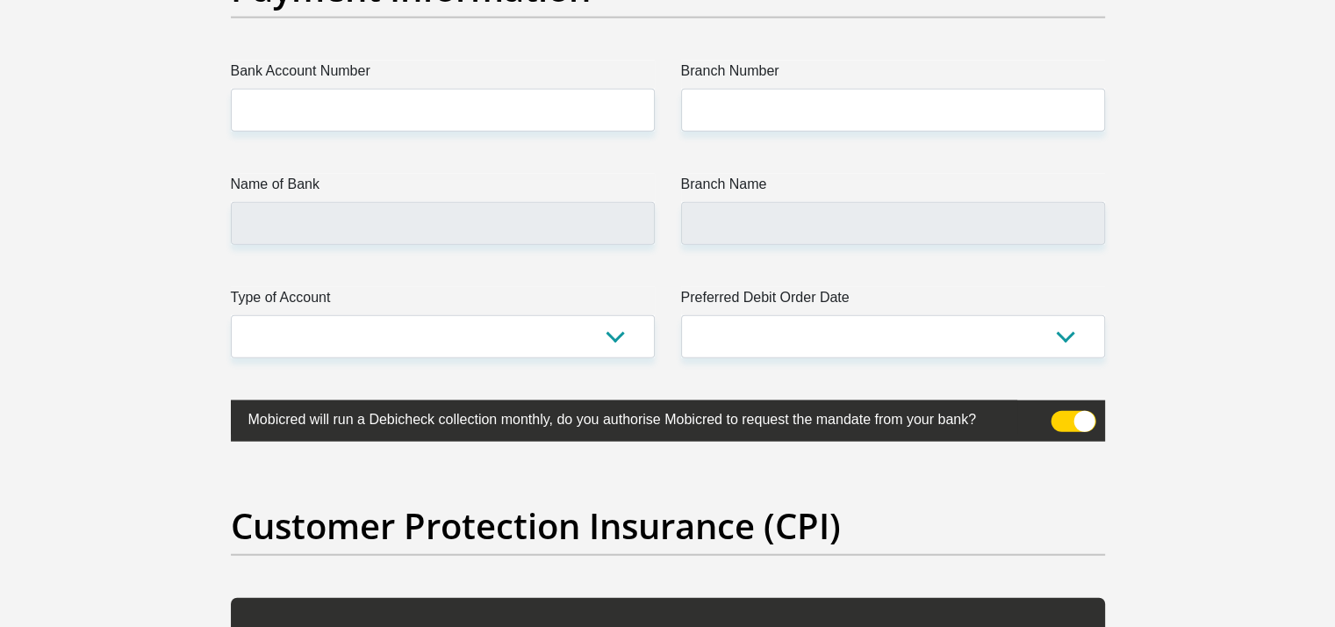
type input "UniversityofPretoria"
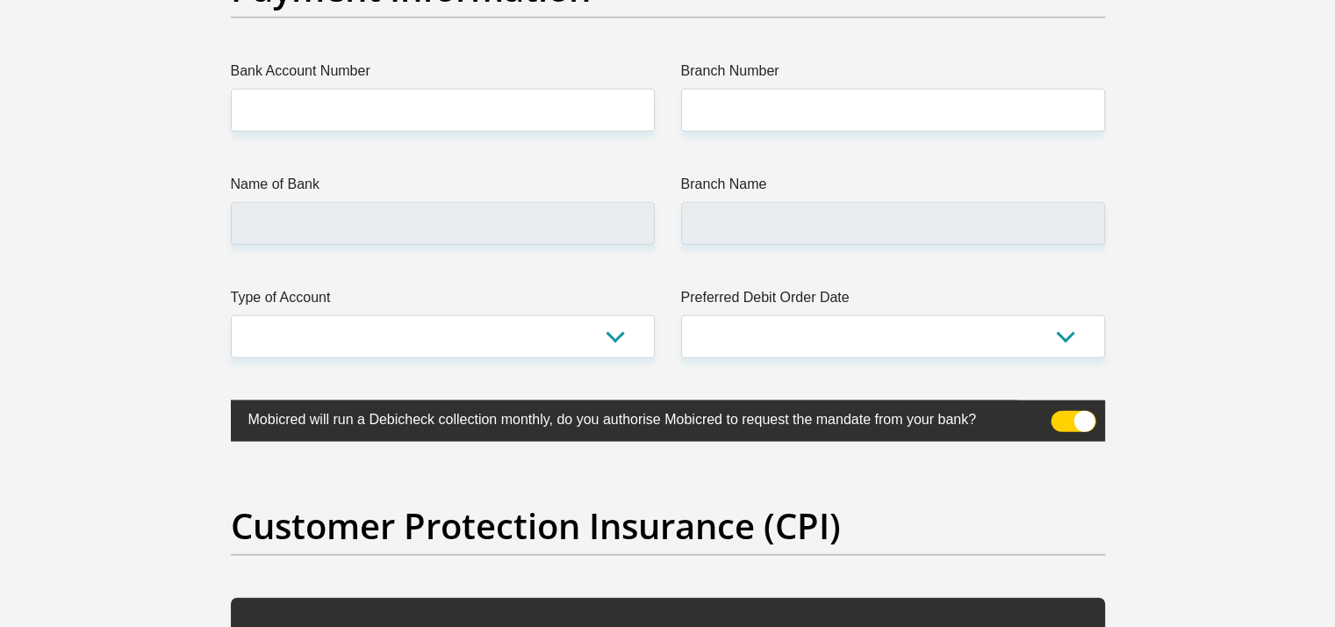
type input "0124202984"
select select "60"
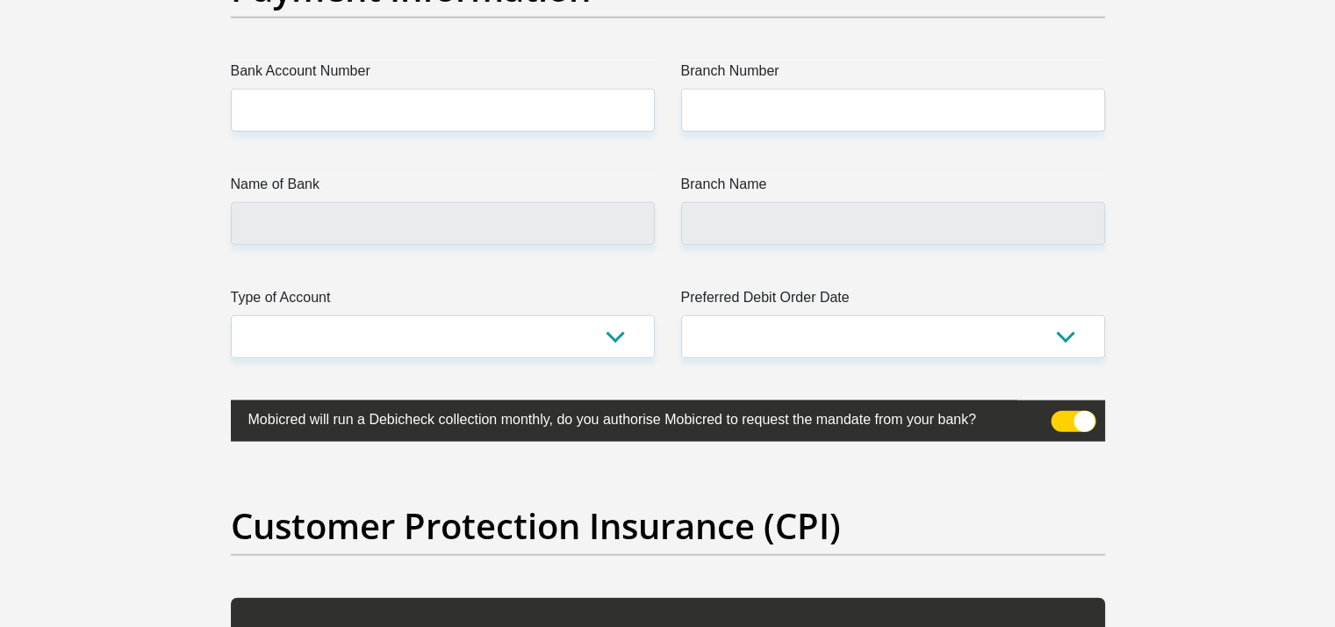
select select "1"
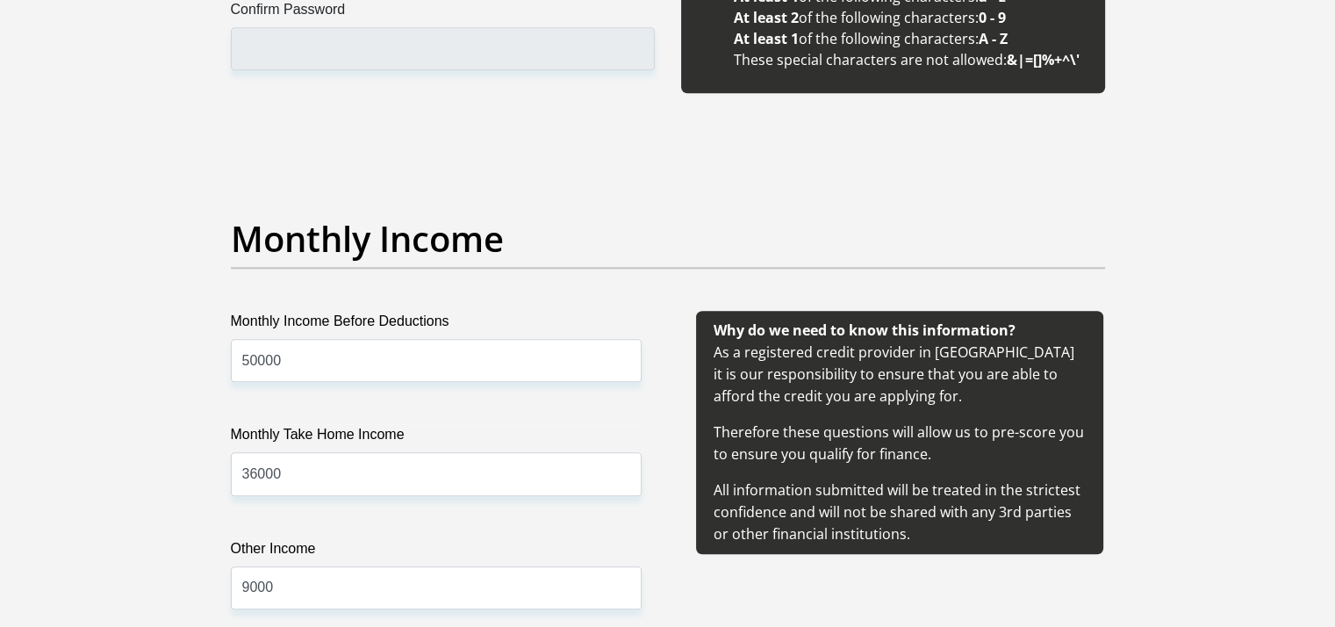
scroll to position [1873, 0]
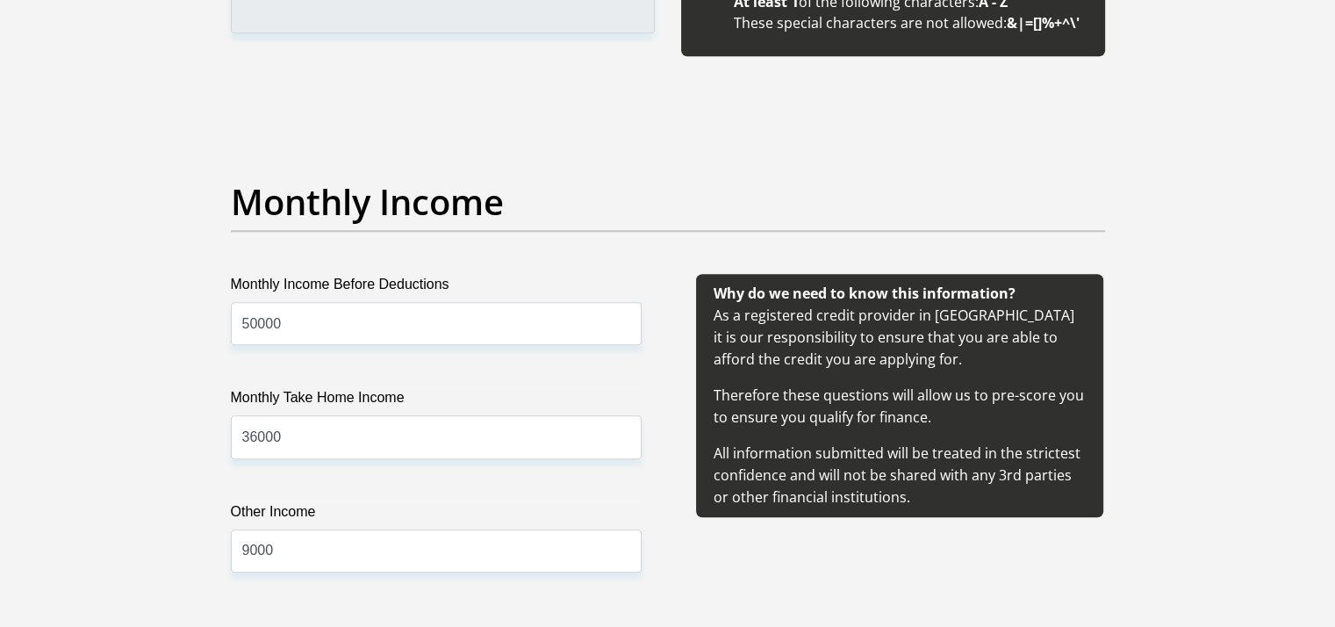
type input "@"
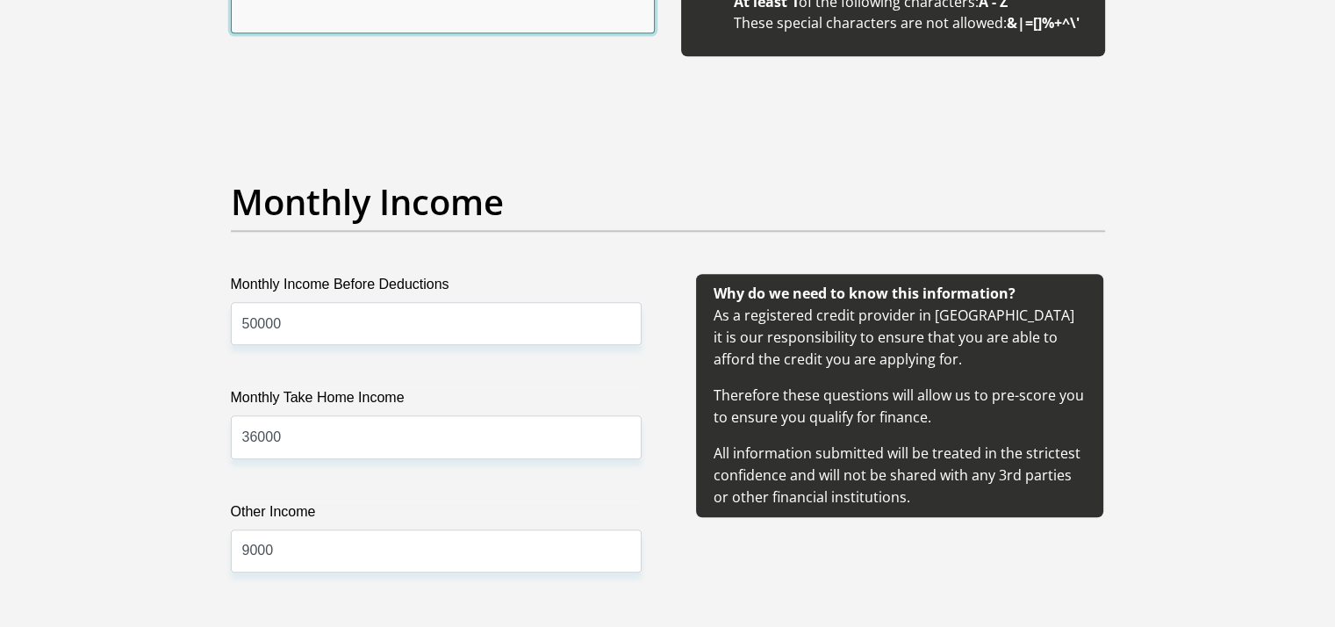
click at [345, 33] on input "Confirm Password" at bounding box center [443, 11] width 424 height 43
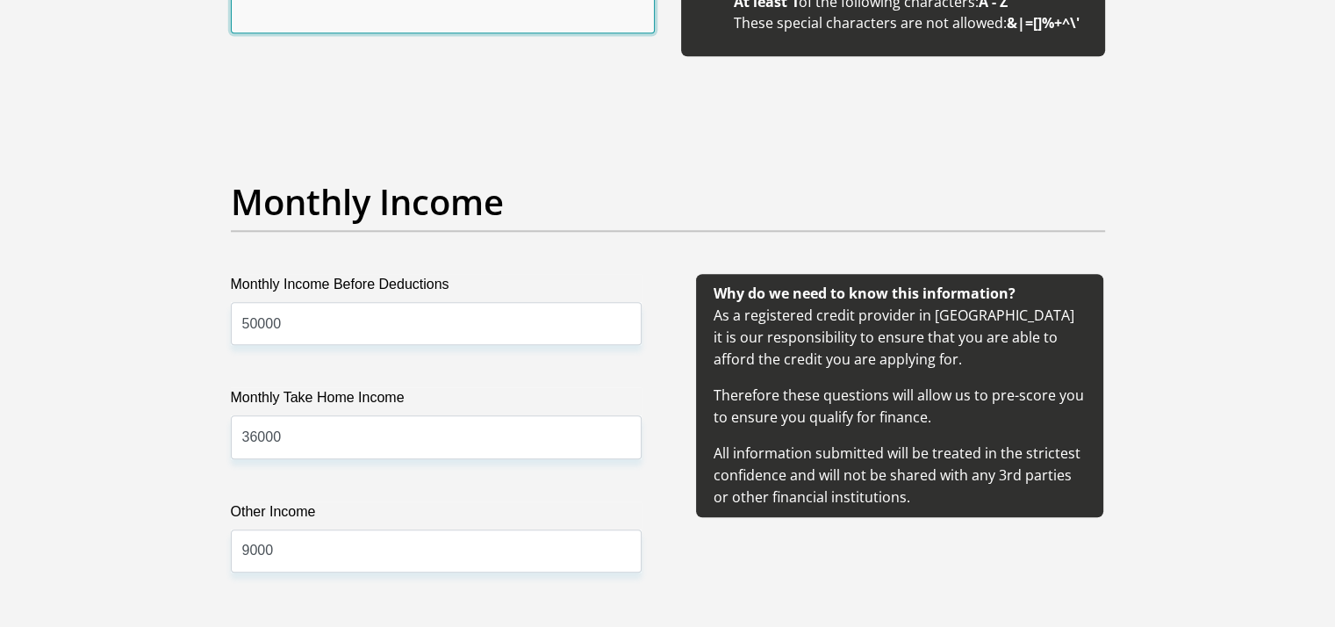
click at [302, 33] on input "Confirm Password" at bounding box center [443, 11] width 424 height 43
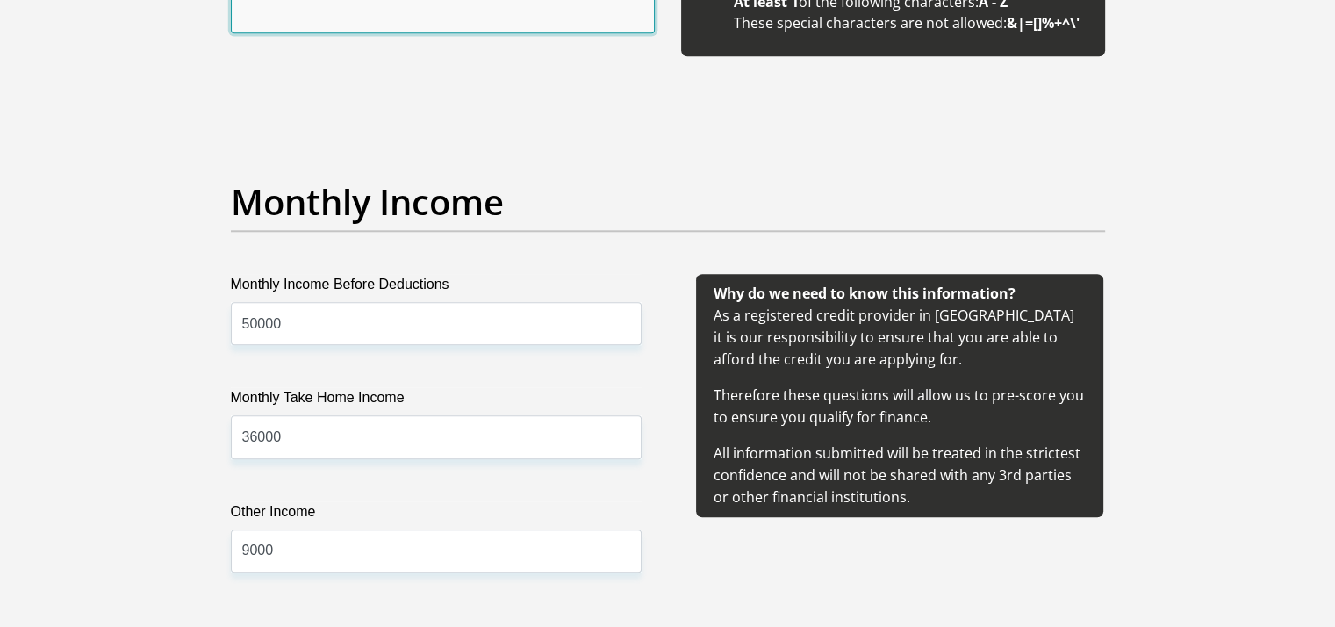
click at [291, 33] on input "Confirm Password" at bounding box center [443, 11] width 424 height 43
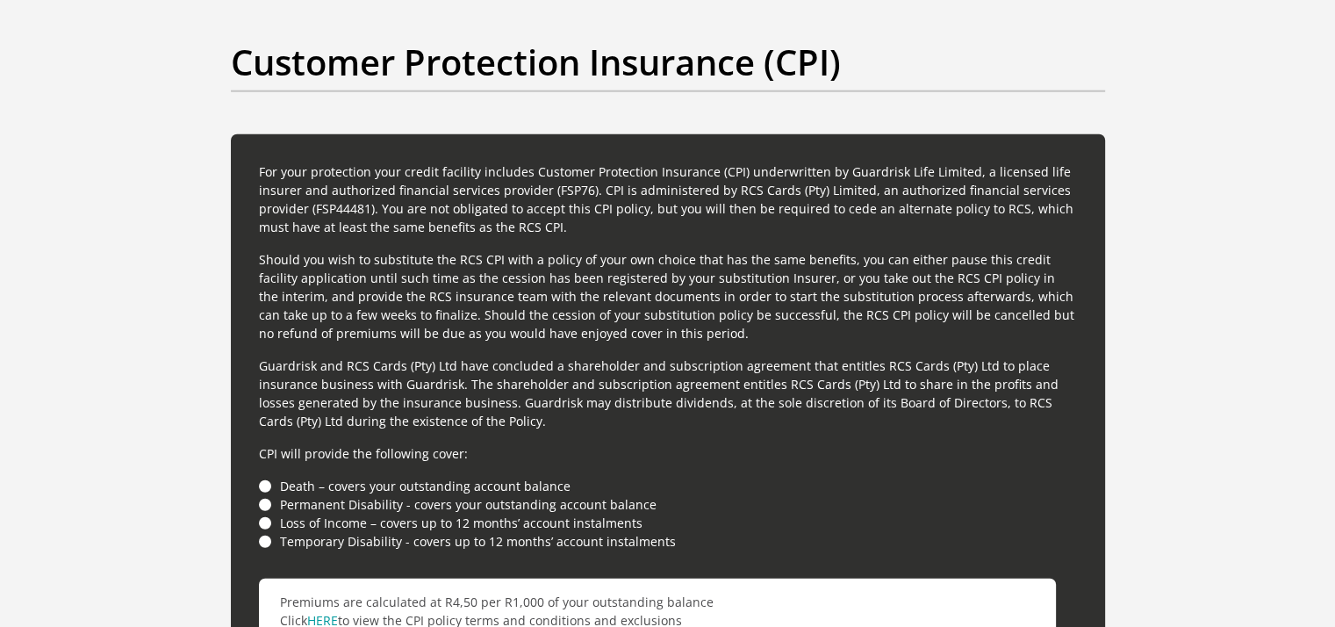
scroll to position [4606, 0]
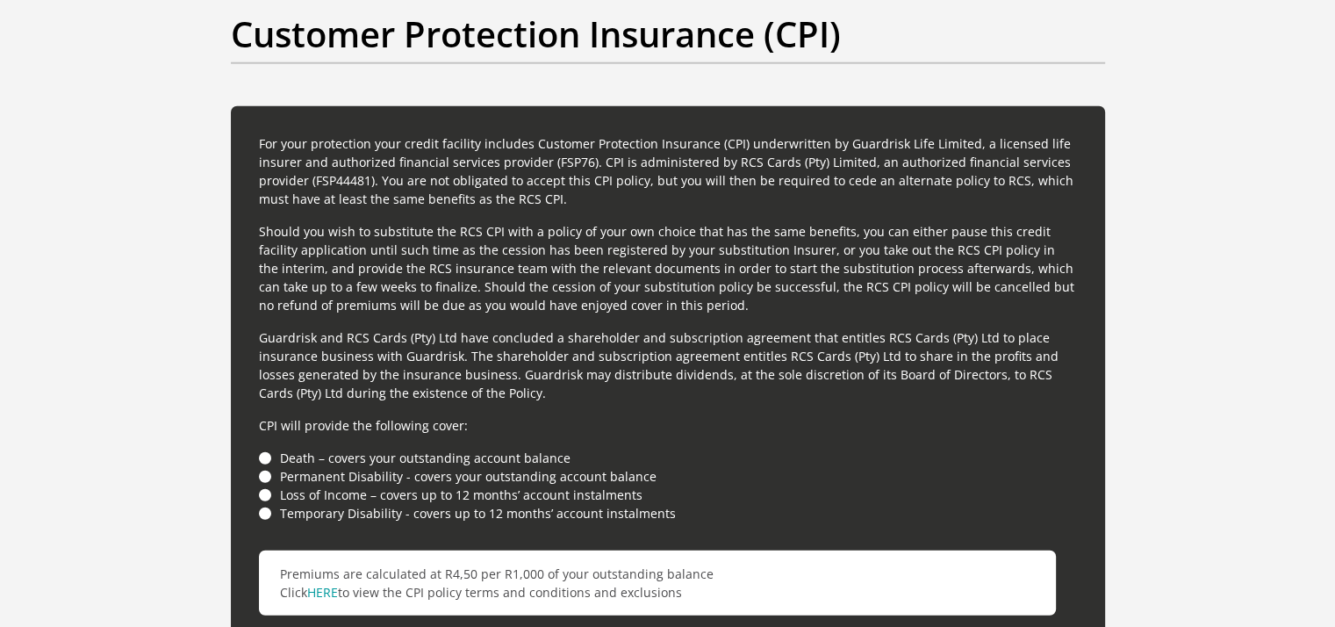
type input "@Brylee03"
type input "Charlotte"
type input "Losper"
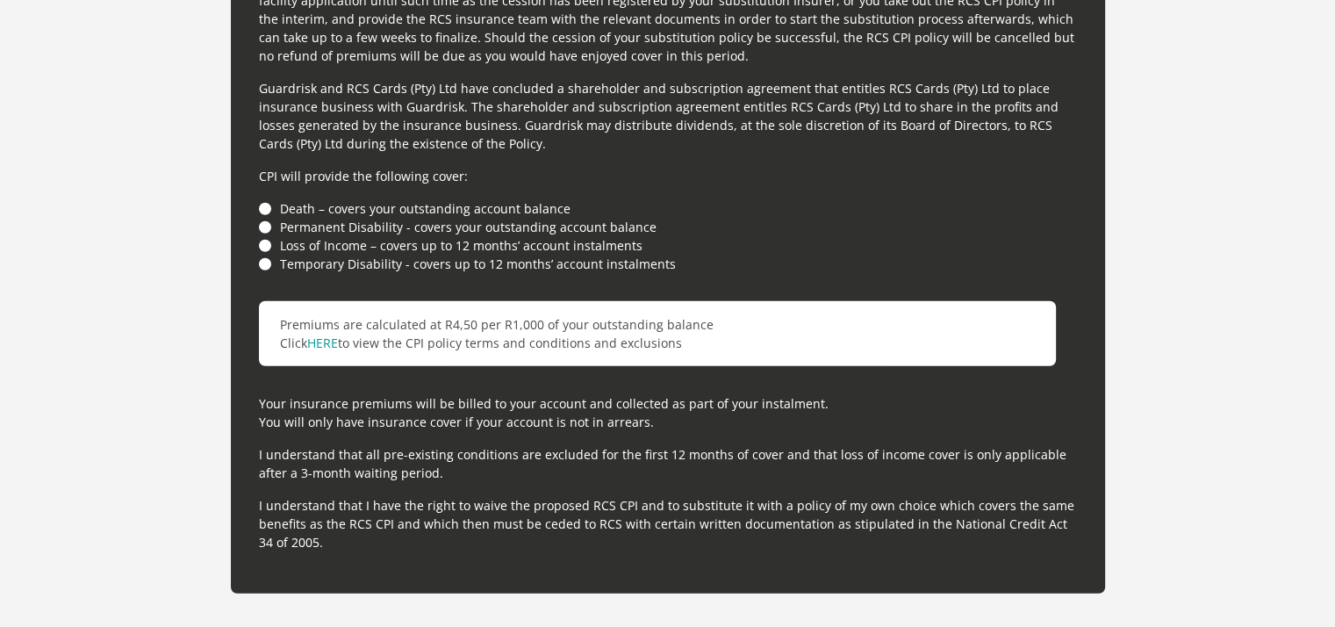
scroll to position [4956, 0]
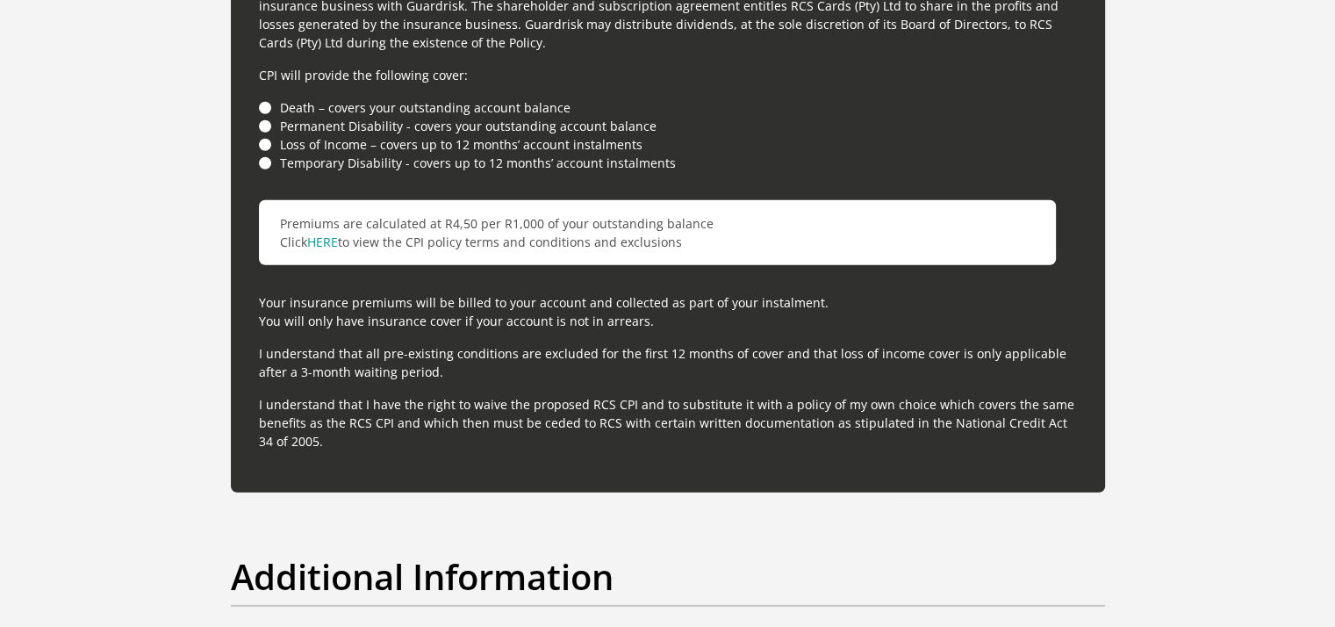
type input "0742191282"
type input "1398222826"
type input "470010"
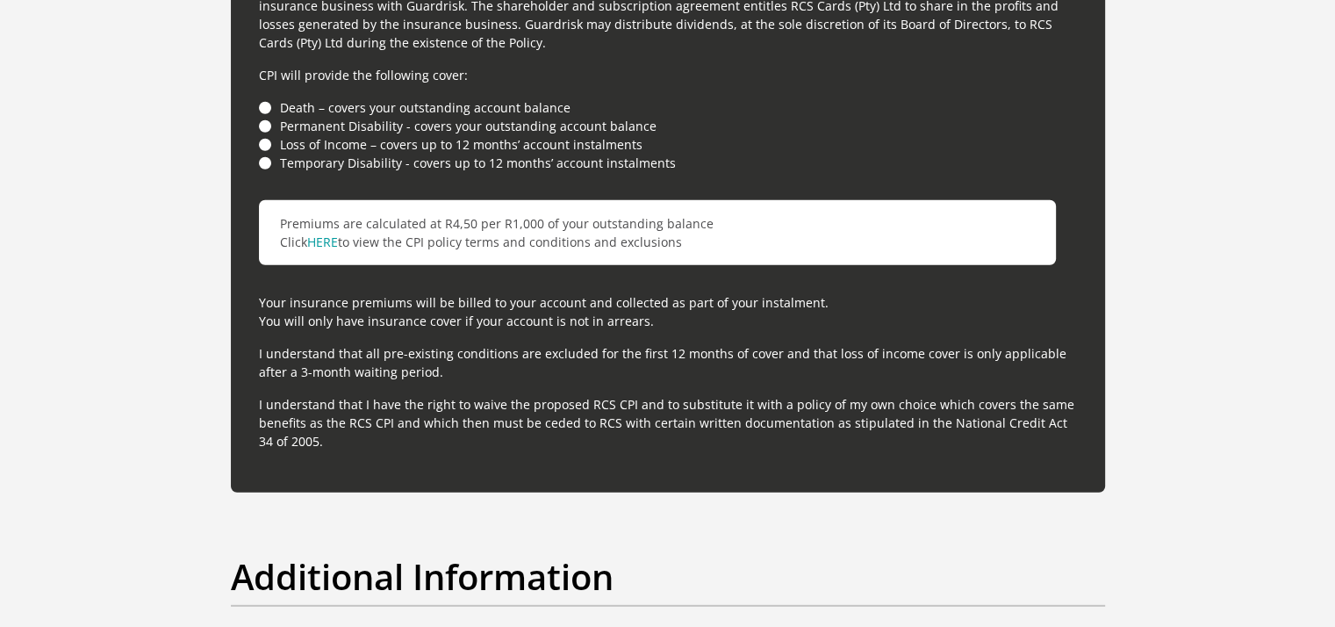
type input "CAPITEC BANK LIMITED"
type input "CAPITEC BANK CPC"
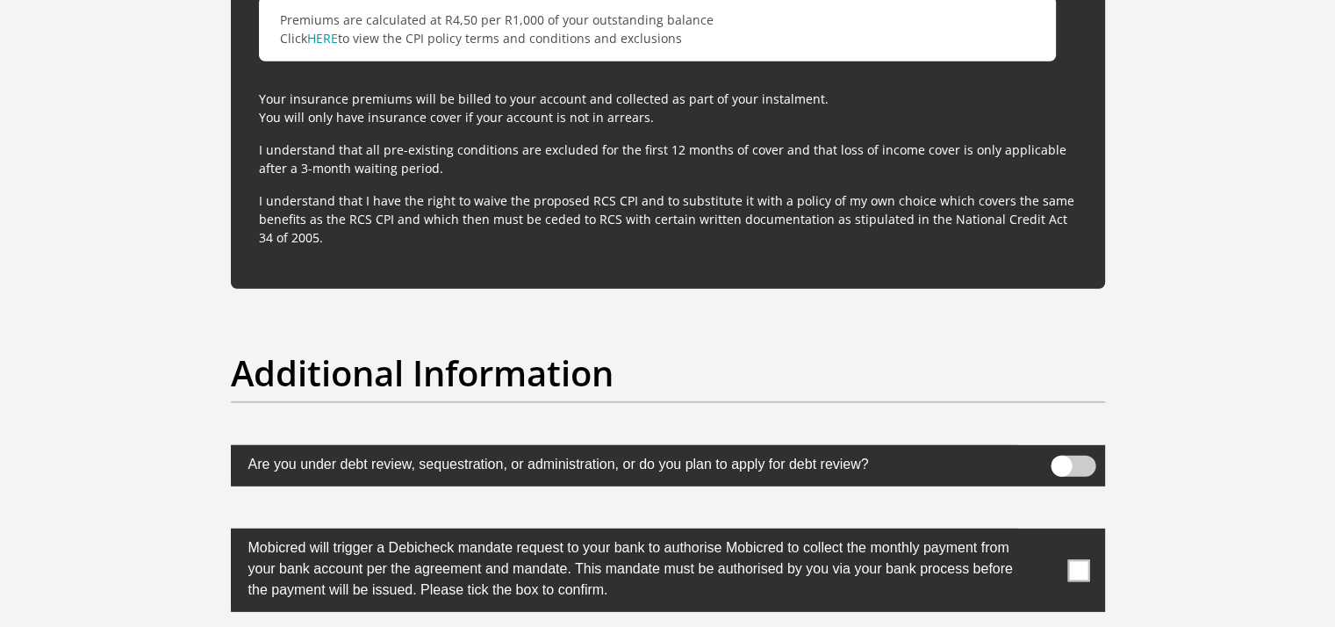
scroll to position [5169, 0]
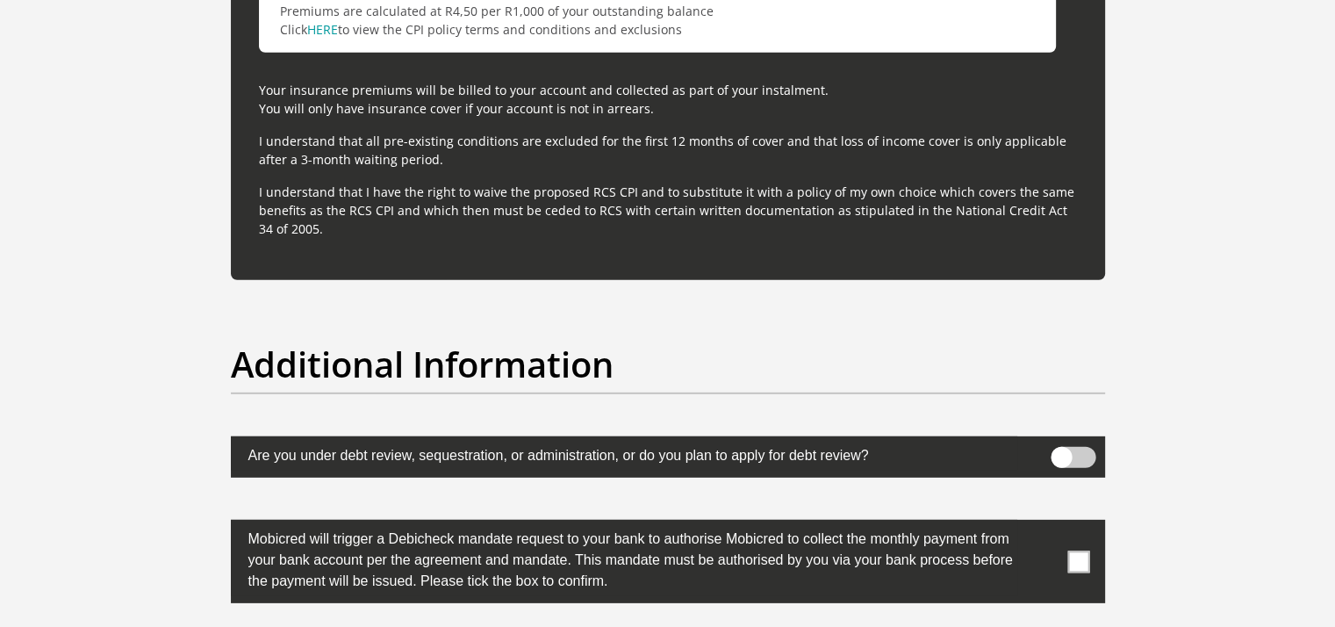
select select "SAV"
select select "25"
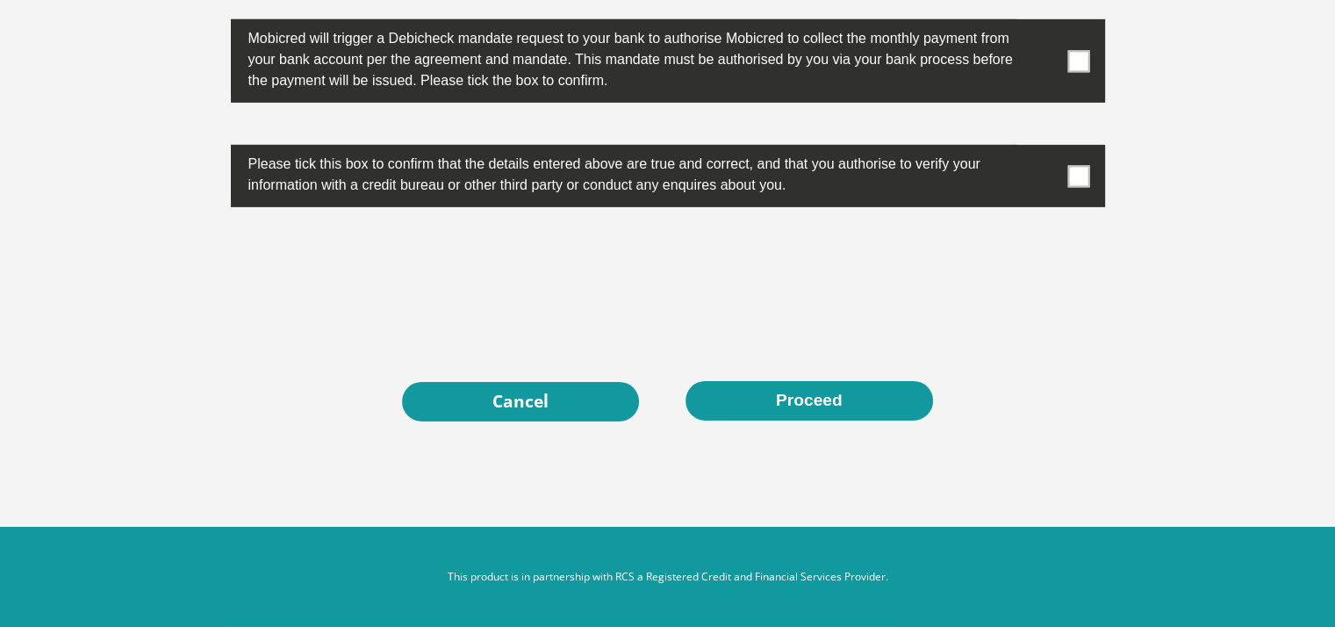
scroll to position [6572, 0]
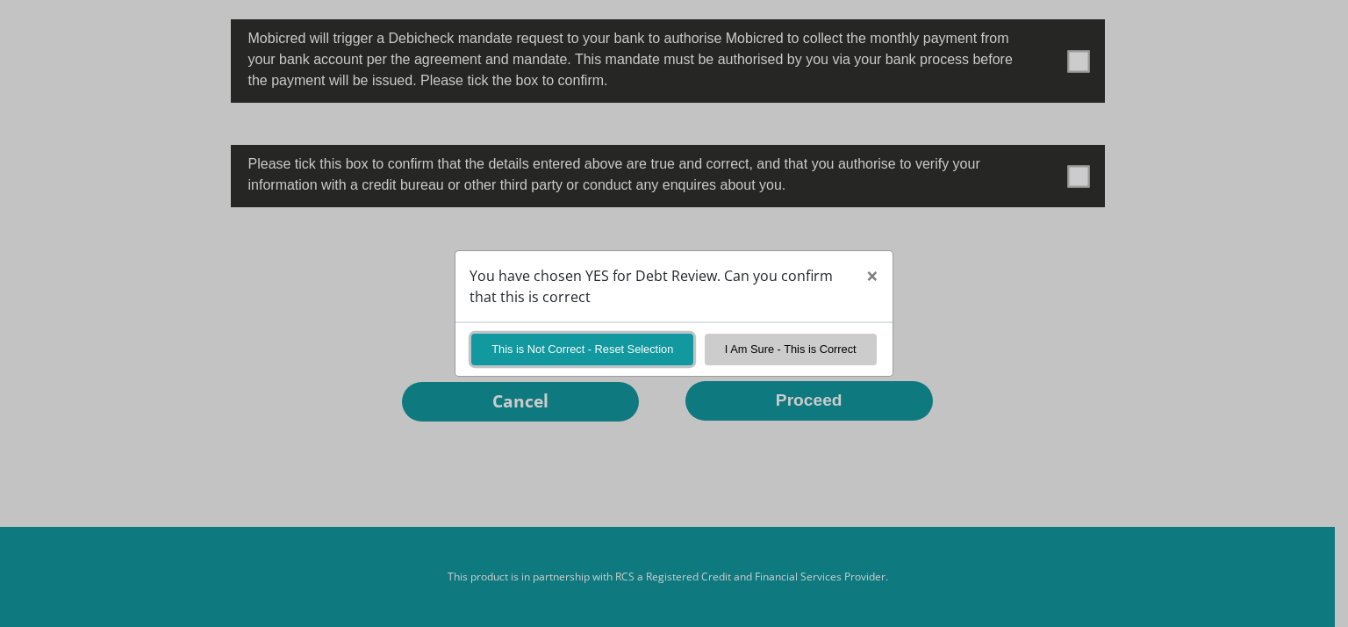
click at [693, 334] on button "This is Not Correct - Reset Selection" at bounding box center [582, 349] width 222 height 31
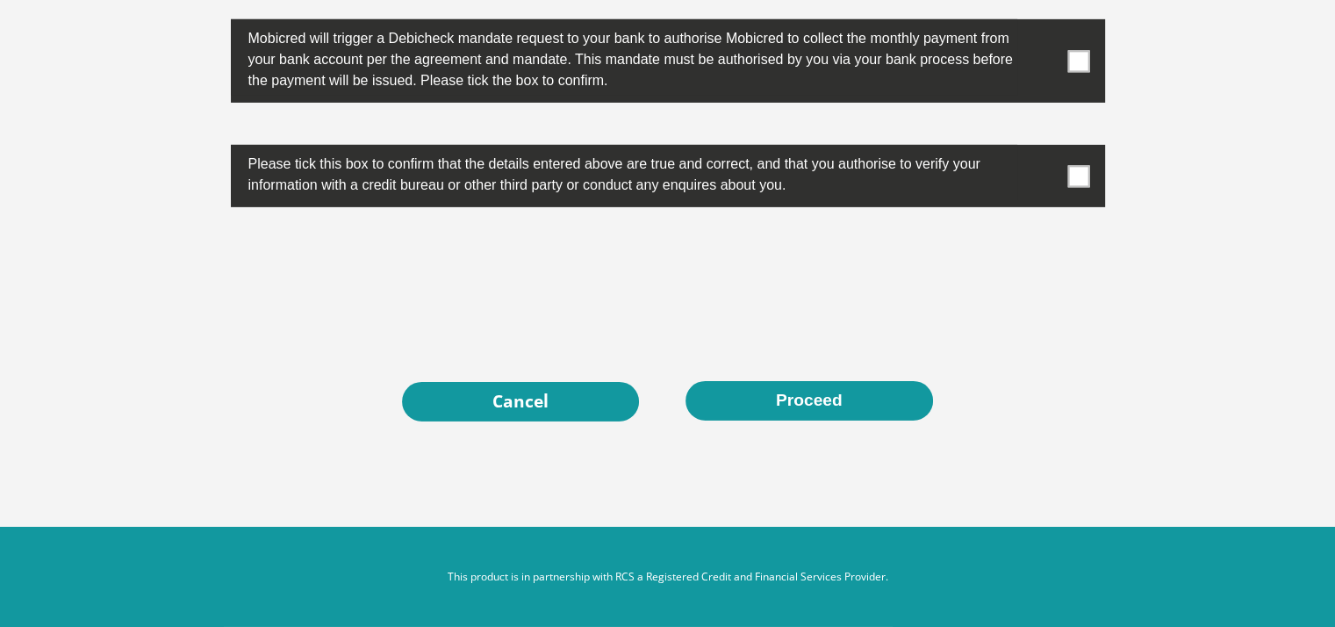
scroll to position [6813, 0]
click at [1067, 187] on span at bounding box center [1078, 176] width 22 height 22
click at [1044, 149] on input "checkbox" at bounding box center [1044, 149] width 0 height 0
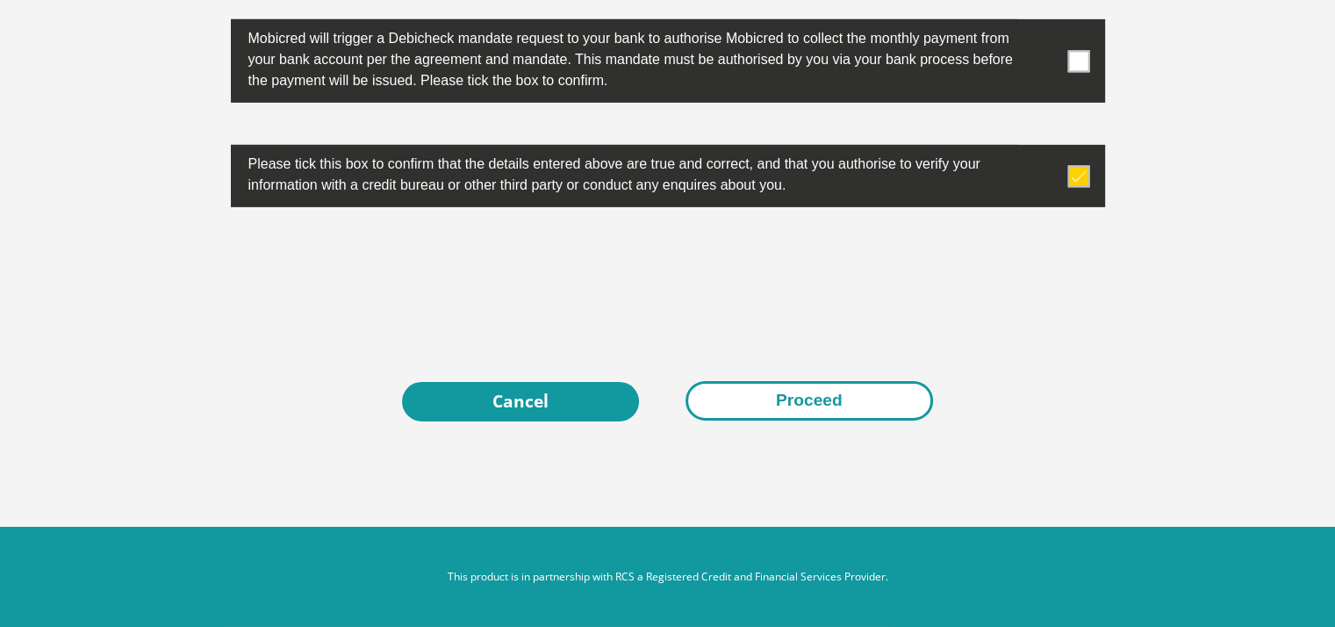
click at [834, 381] on button "Proceed" at bounding box center [809, 400] width 248 height 39
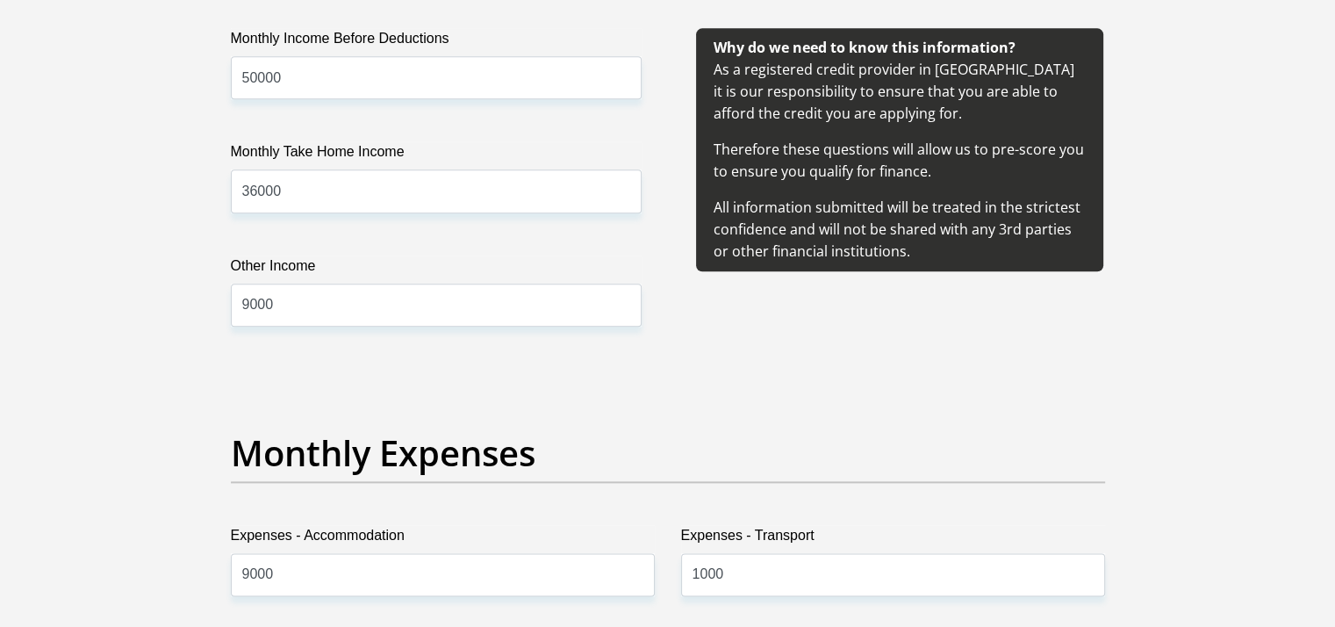
scroll to position [2128, 0]
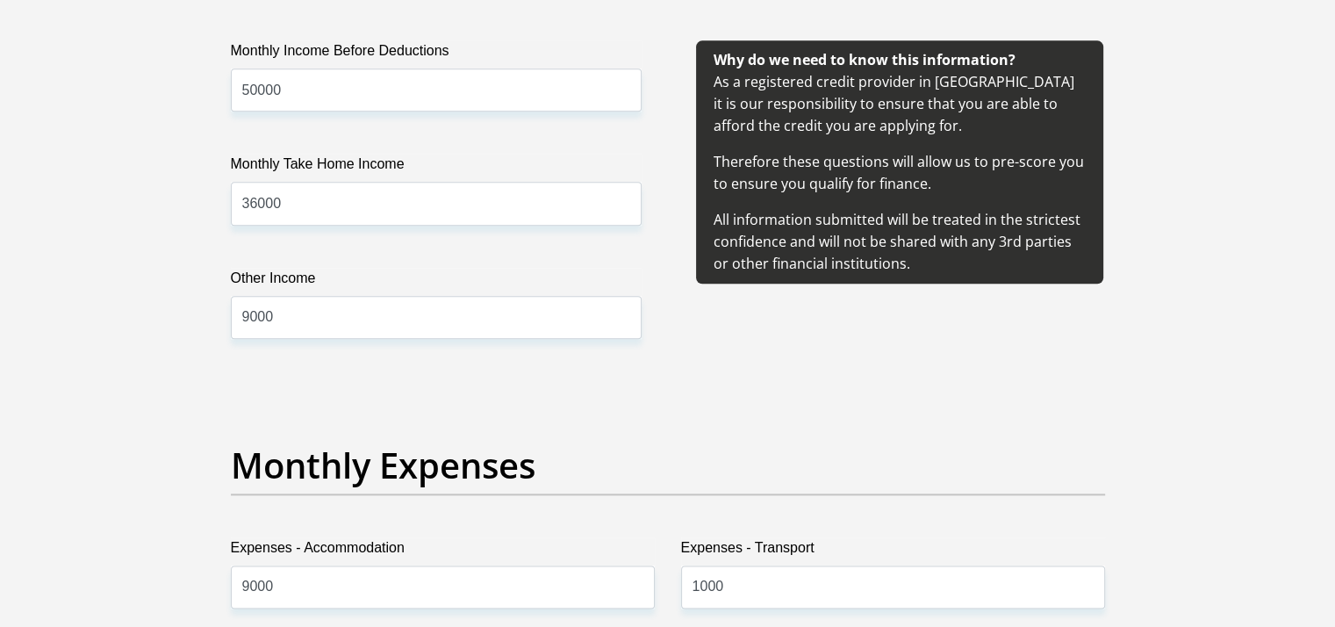
drag, startPoint x: 365, startPoint y: 43, endPoint x: 235, endPoint y: 53, distance: 130.3
drag, startPoint x: 310, startPoint y: 190, endPoint x: 284, endPoint y: 181, distance: 27.2
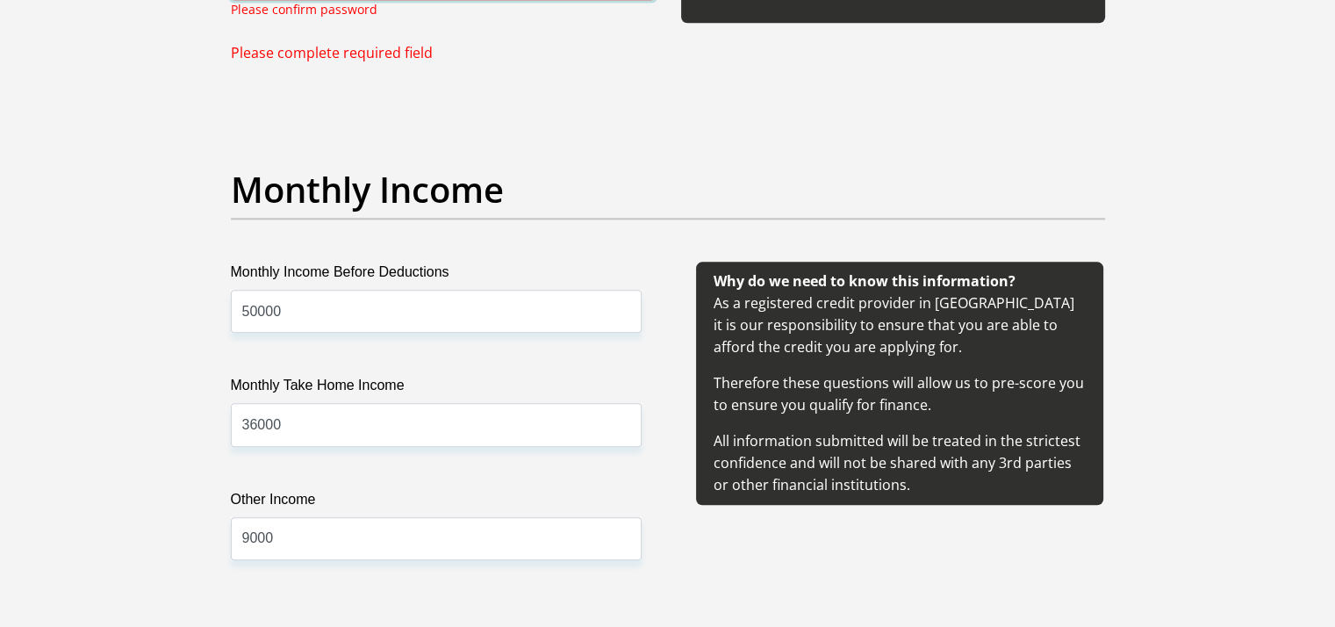
scroll to position [1981, 0]
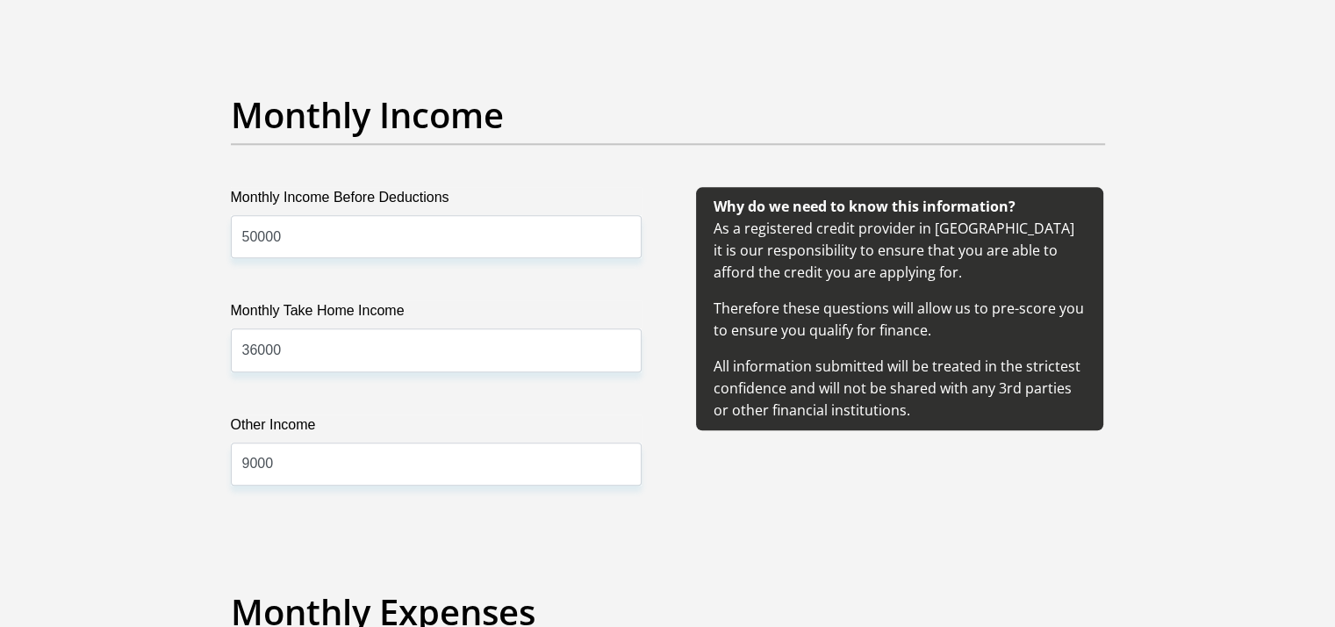
type input "@"
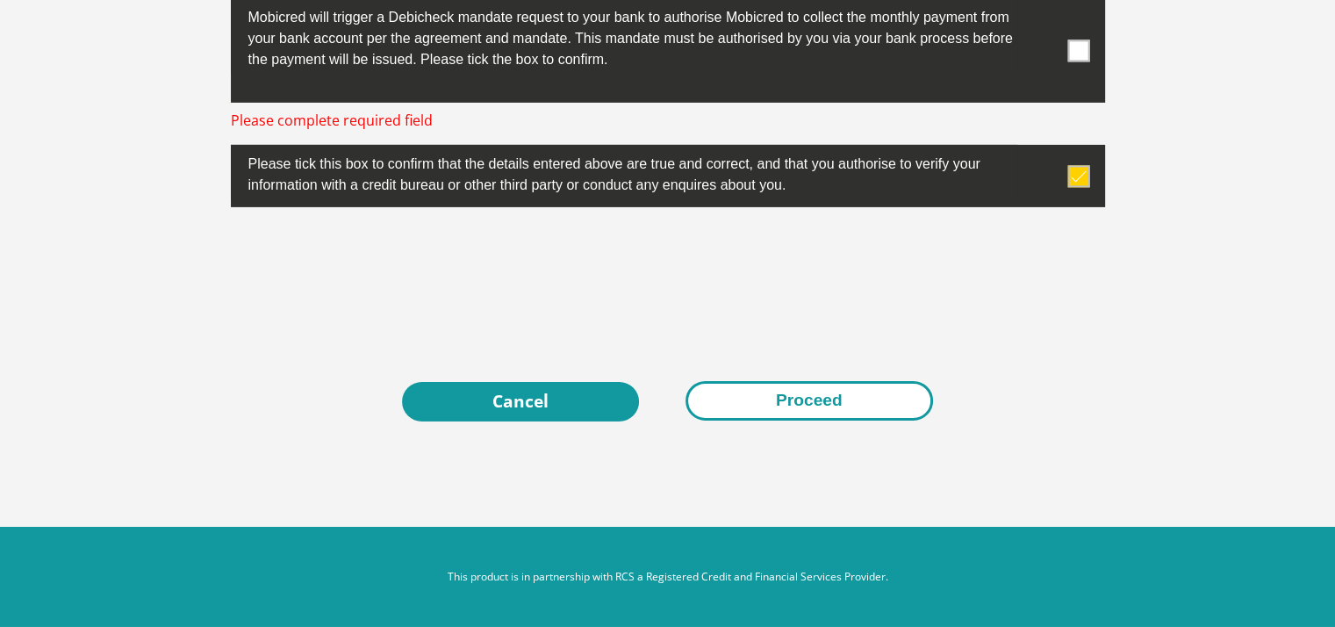
click at [800, 420] on button "Proceed" at bounding box center [809, 400] width 248 height 39
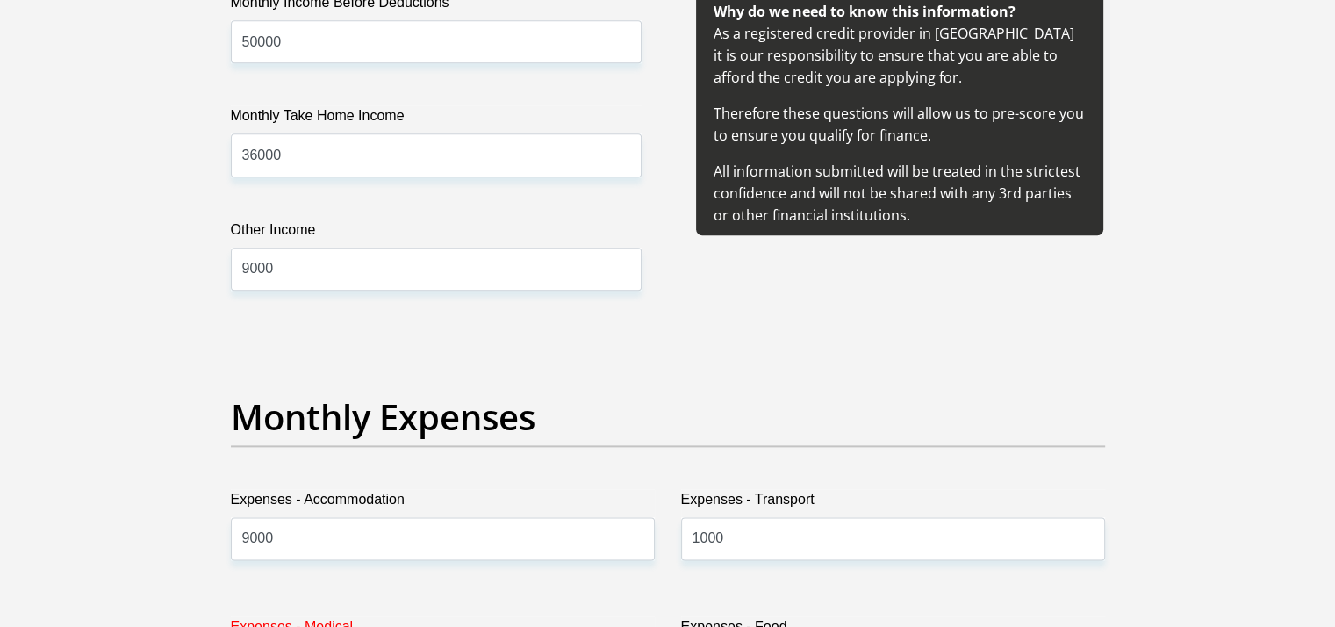
scroll to position [2128, 0]
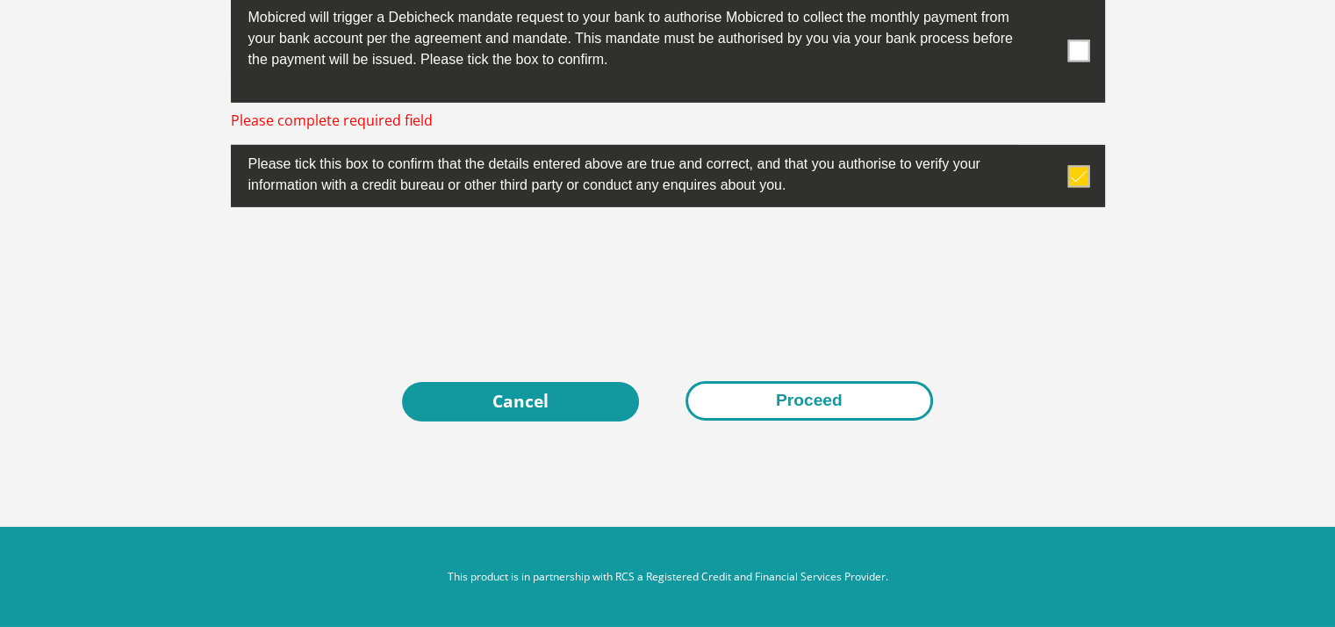
click at [847, 420] on button "Proceed" at bounding box center [809, 400] width 248 height 39
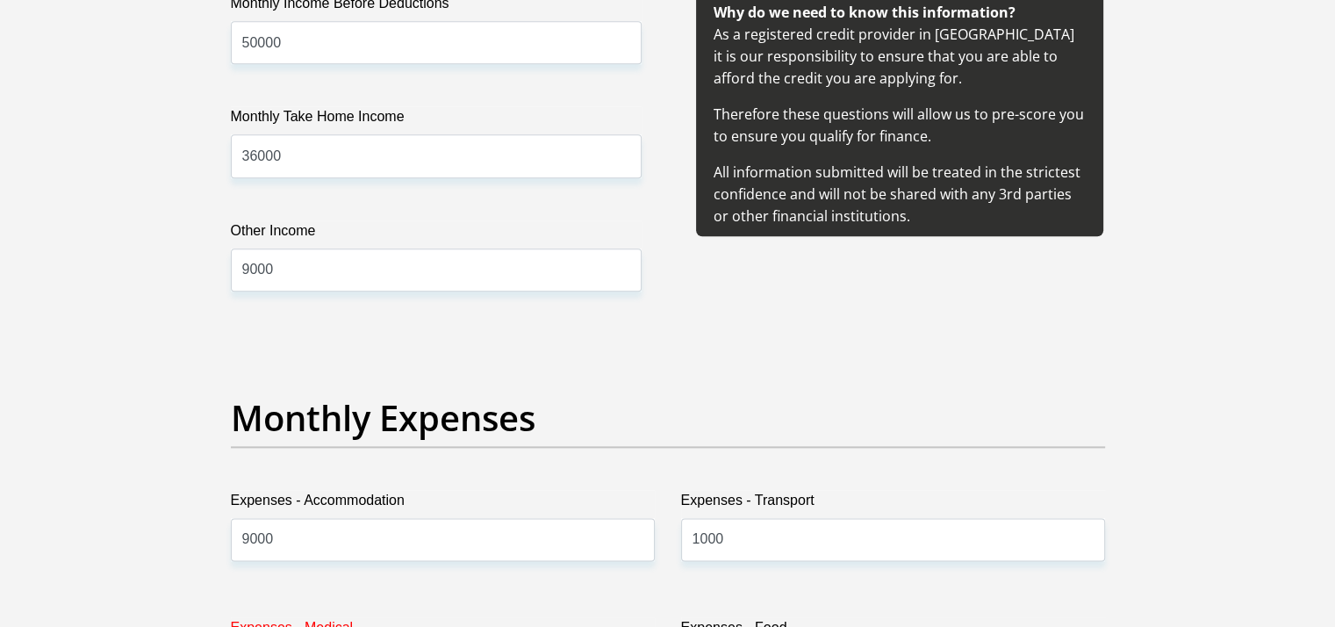
scroll to position [2128, 0]
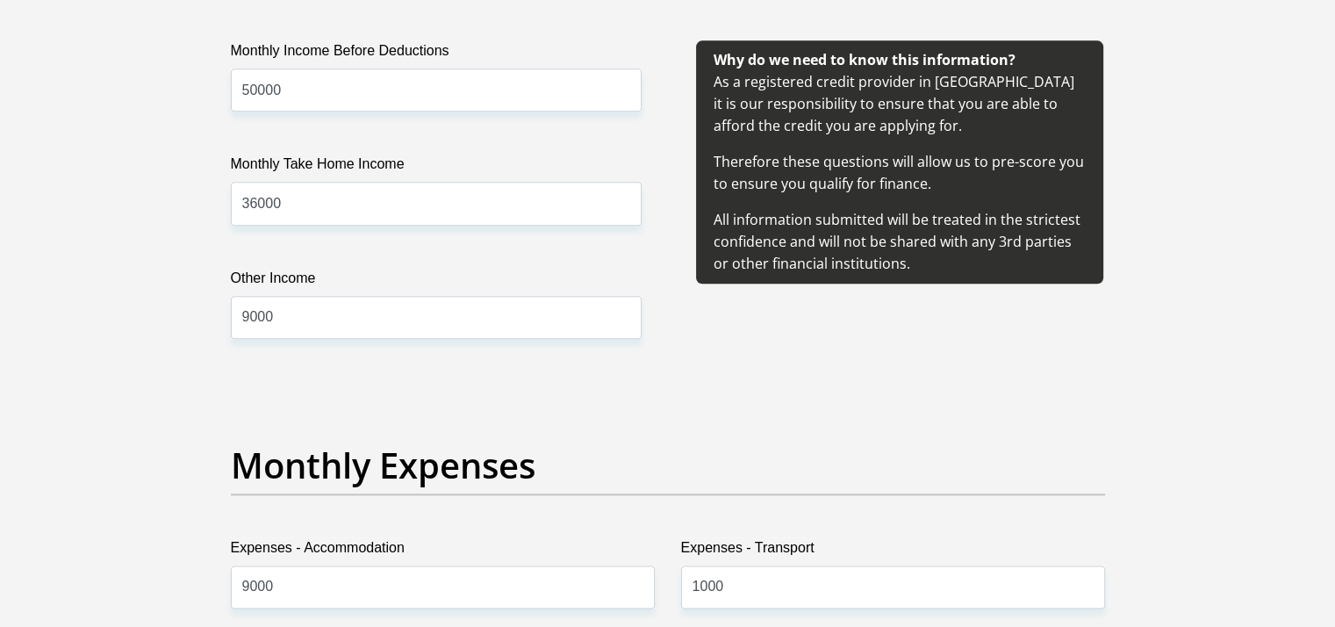
drag, startPoint x: 352, startPoint y: 42, endPoint x: 232, endPoint y: 49, distance: 120.5
type input "Brylee29d"
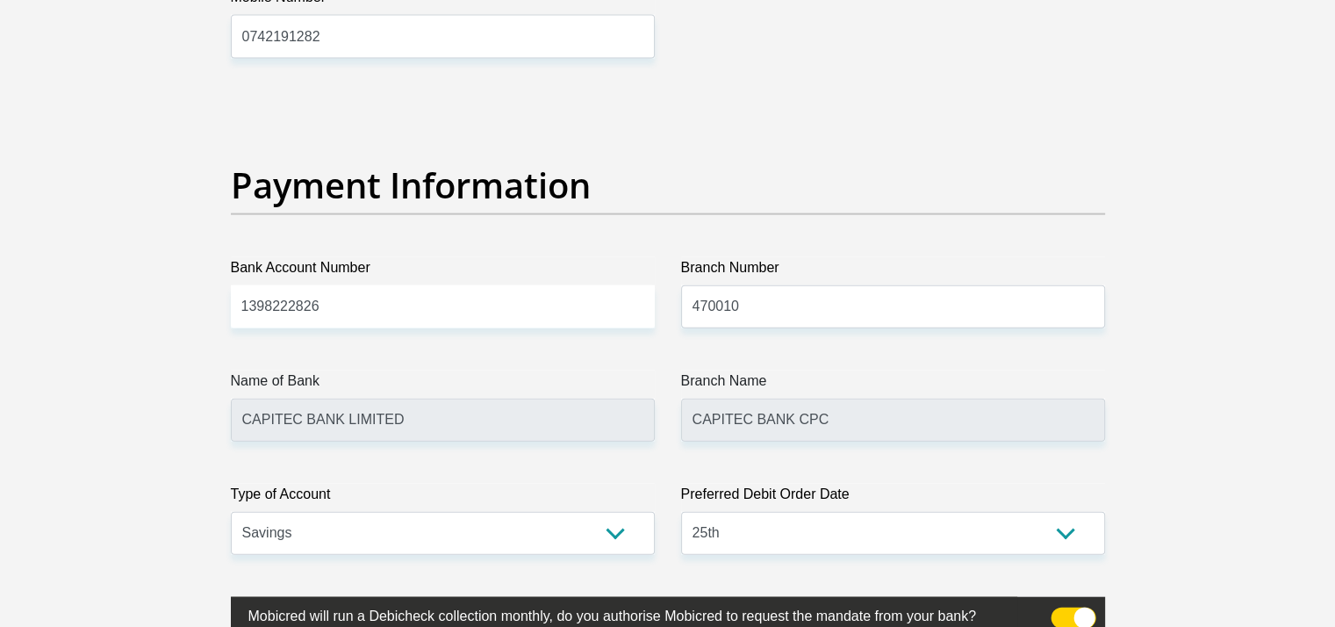
scroll to position [3993, 0]
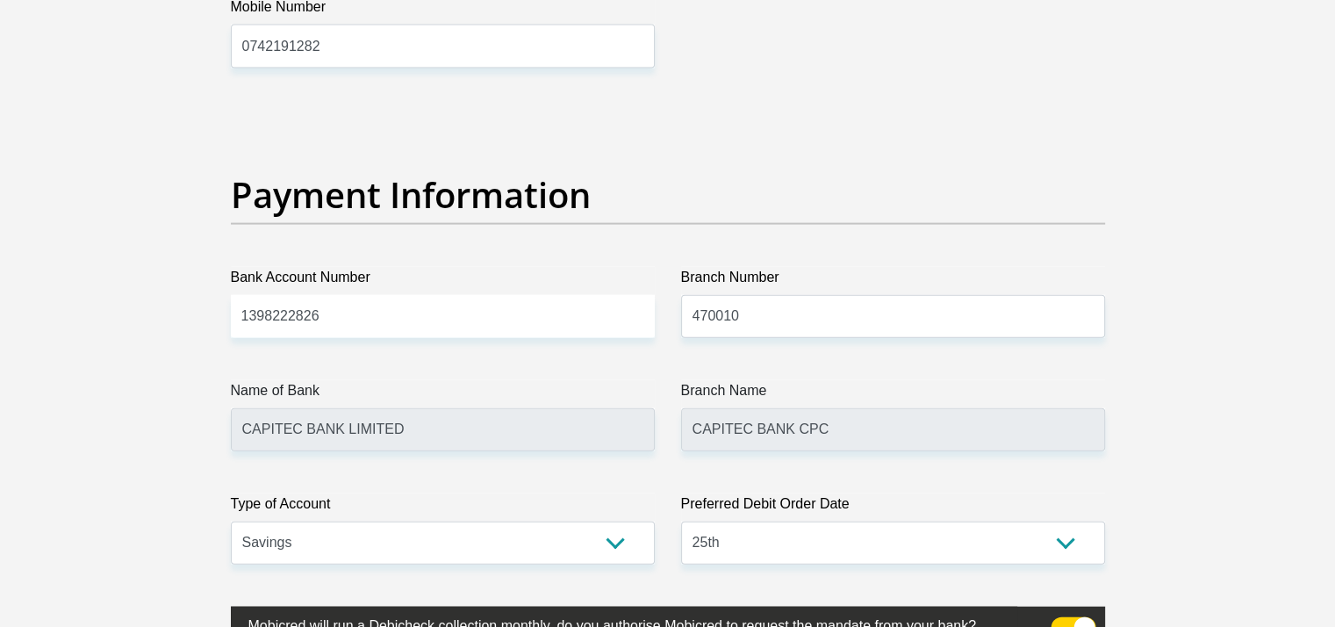
type input "Brylee29d"
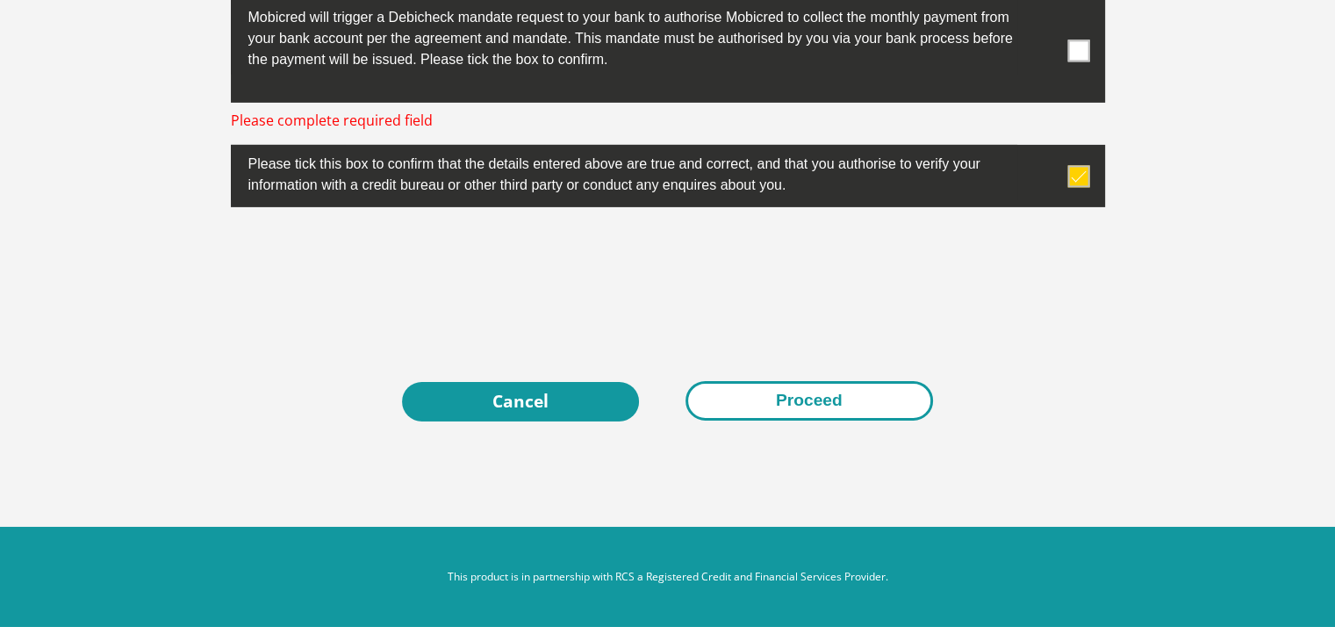
click at [790, 420] on button "Proceed" at bounding box center [809, 400] width 248 height 39
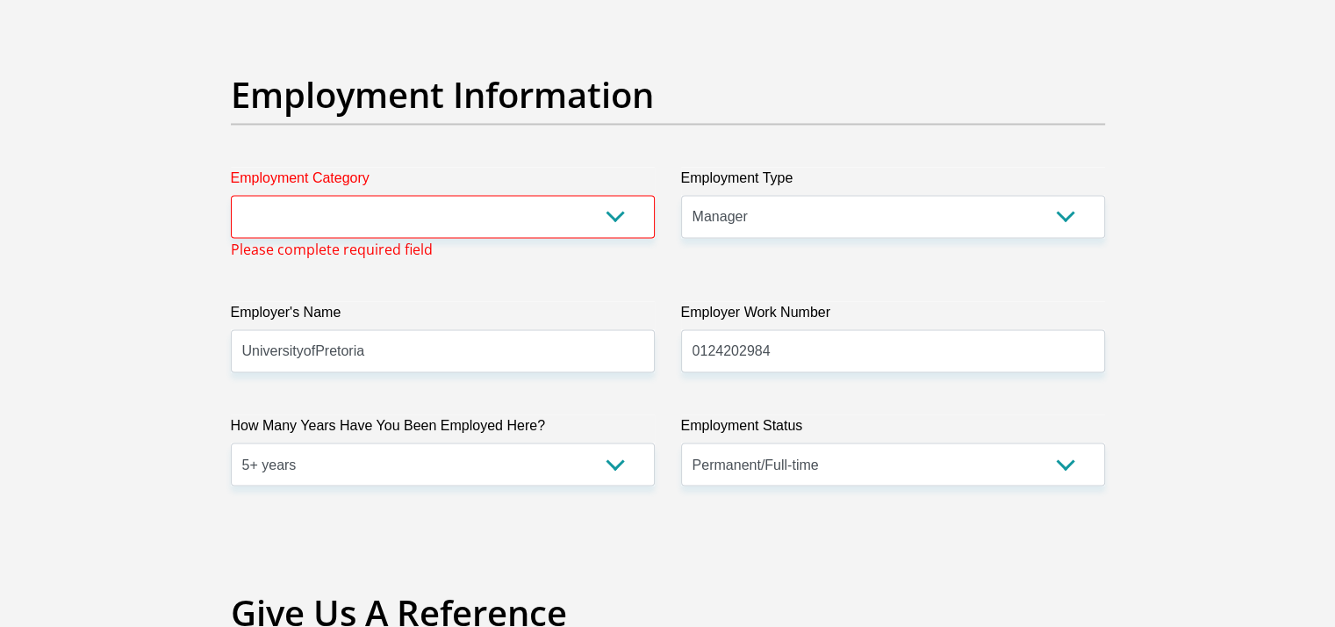
scroll to position [3202, 0]
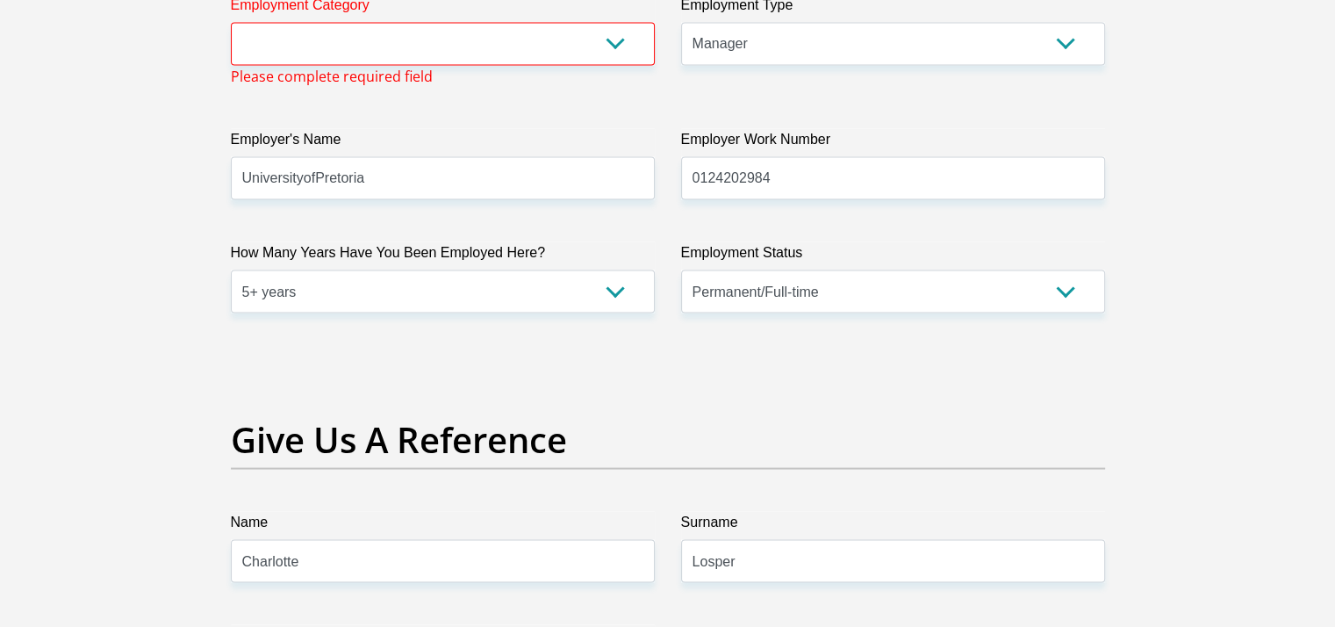
scroll to position [3370, 0]
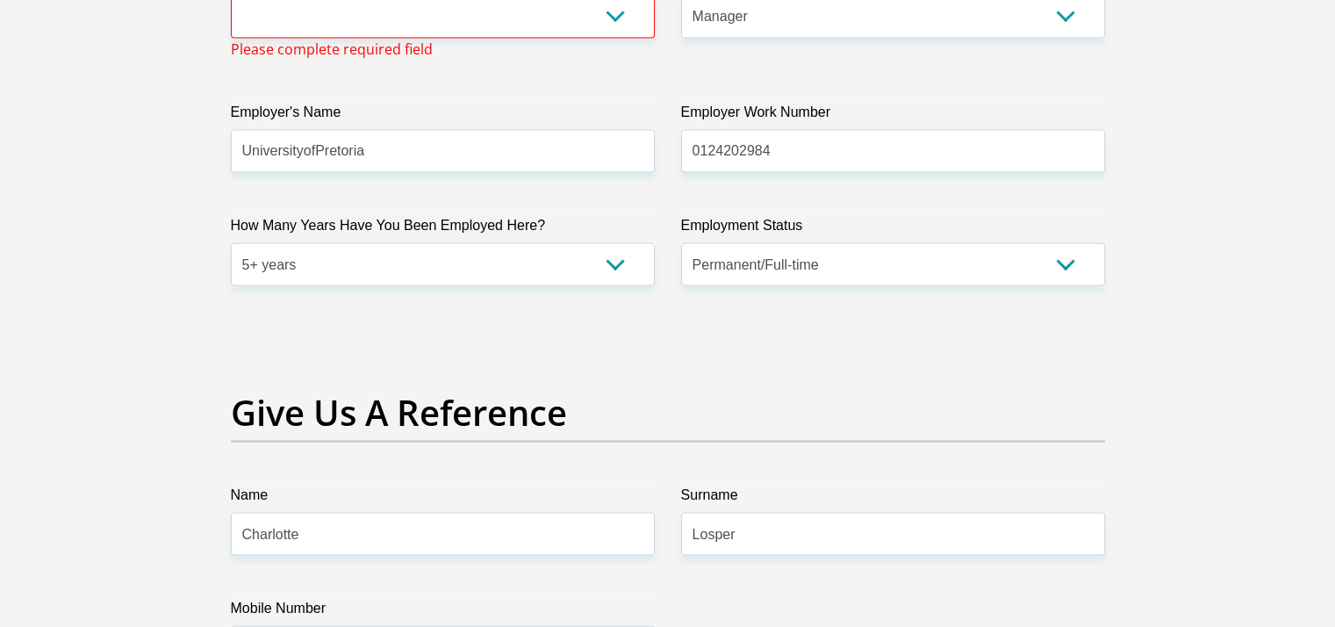
type input "0"
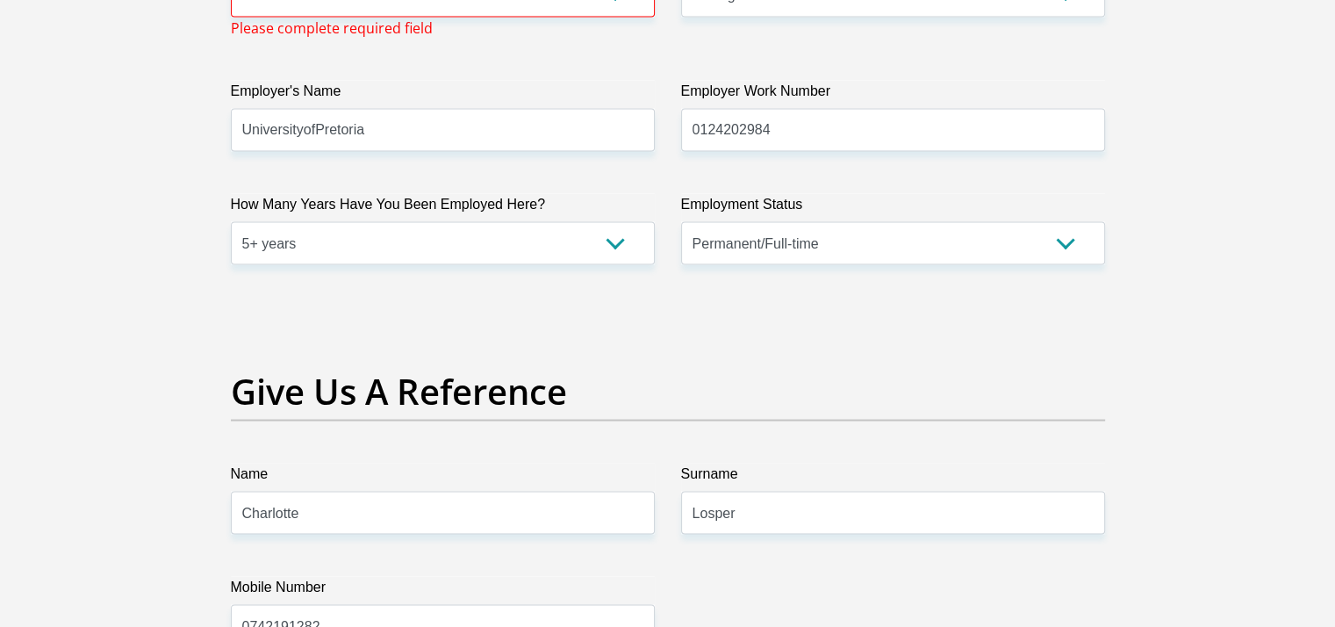
type input "0"
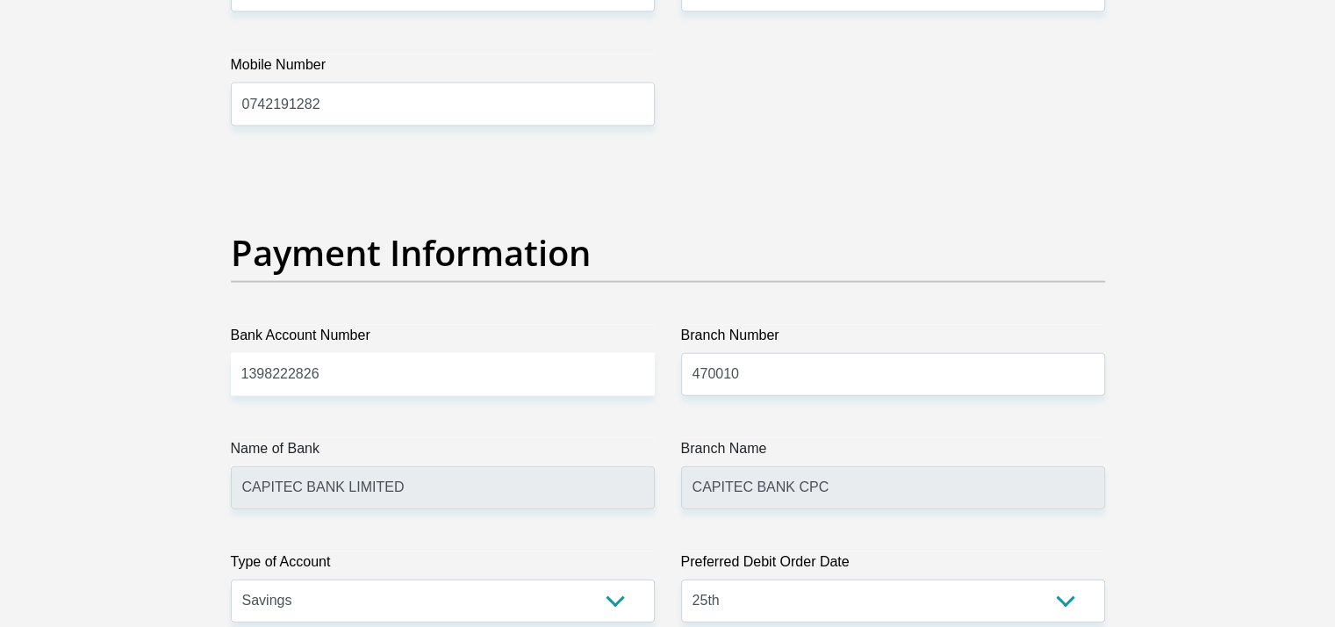
scroll to position [3890, 0]
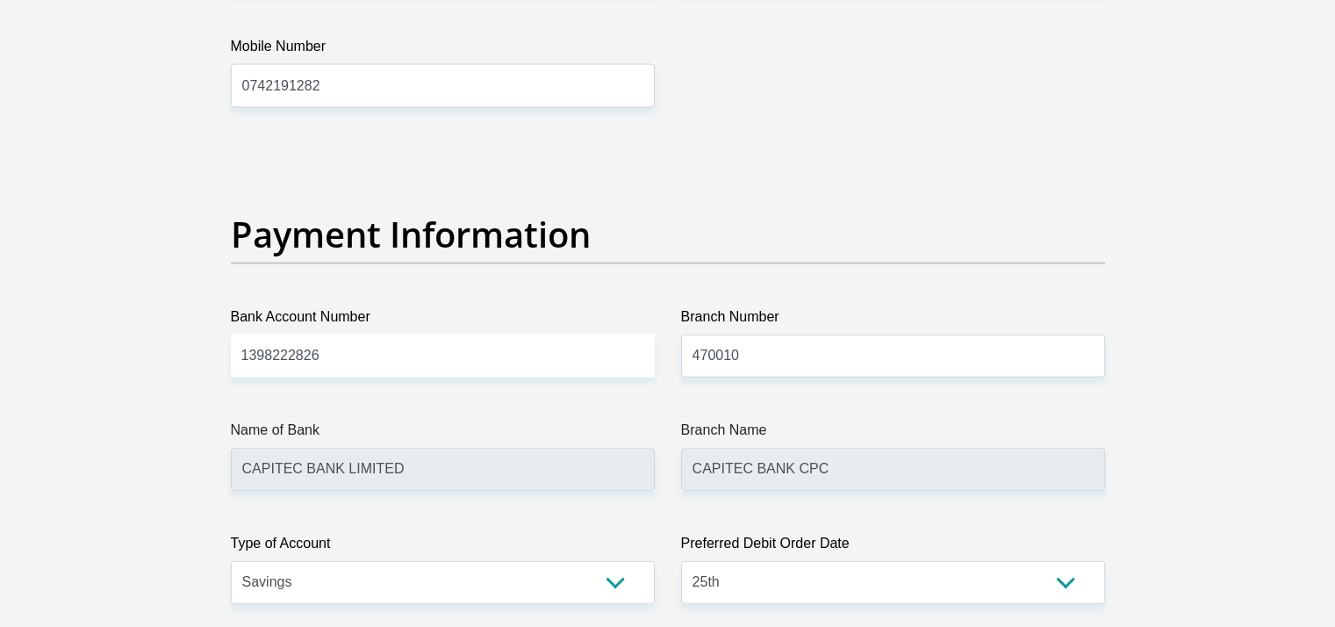
type input "0"
select select "77"
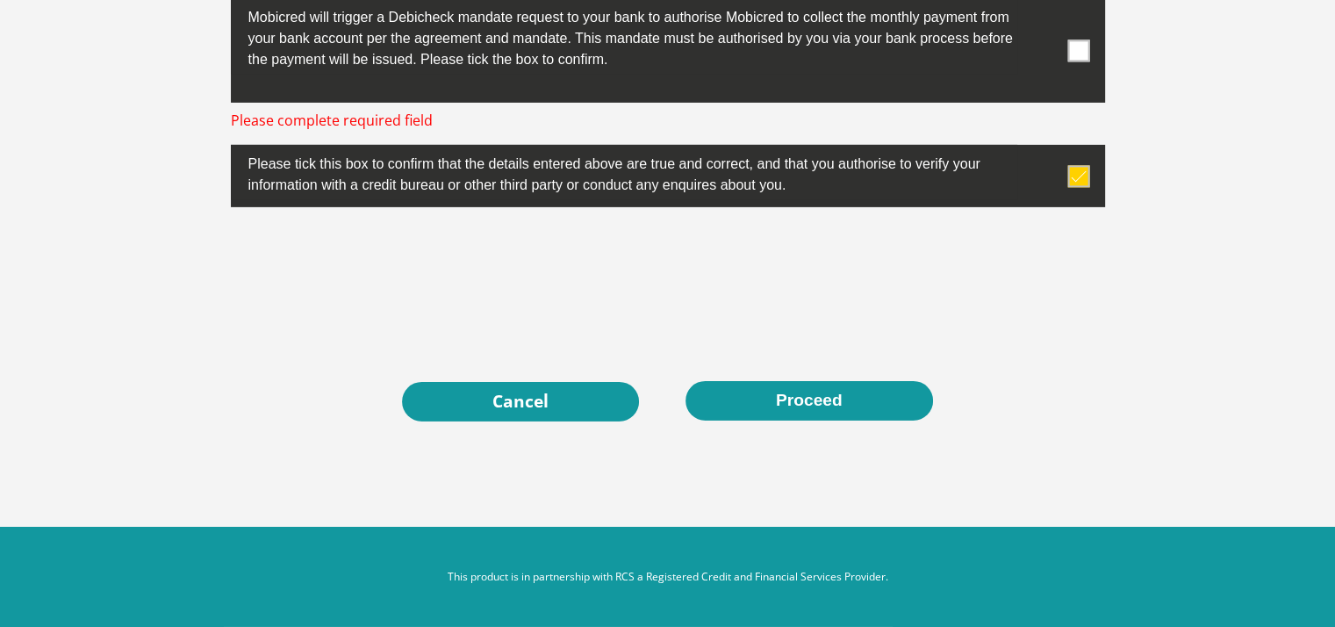
scroll to position [7149, 0]
click at [1049, 145] on label at bounding box center [668, 176] width 874 height 62
click at [1044, 149] on input "checkbox" at bounding box center [1044, 149] width 0 height 0
click at [1067, 165] on span at bounding box center [1078, 176] width 22 height 22
click at [1044, 149] on input "checkbox" at bounding box center [1044, 149] width 0 height 0
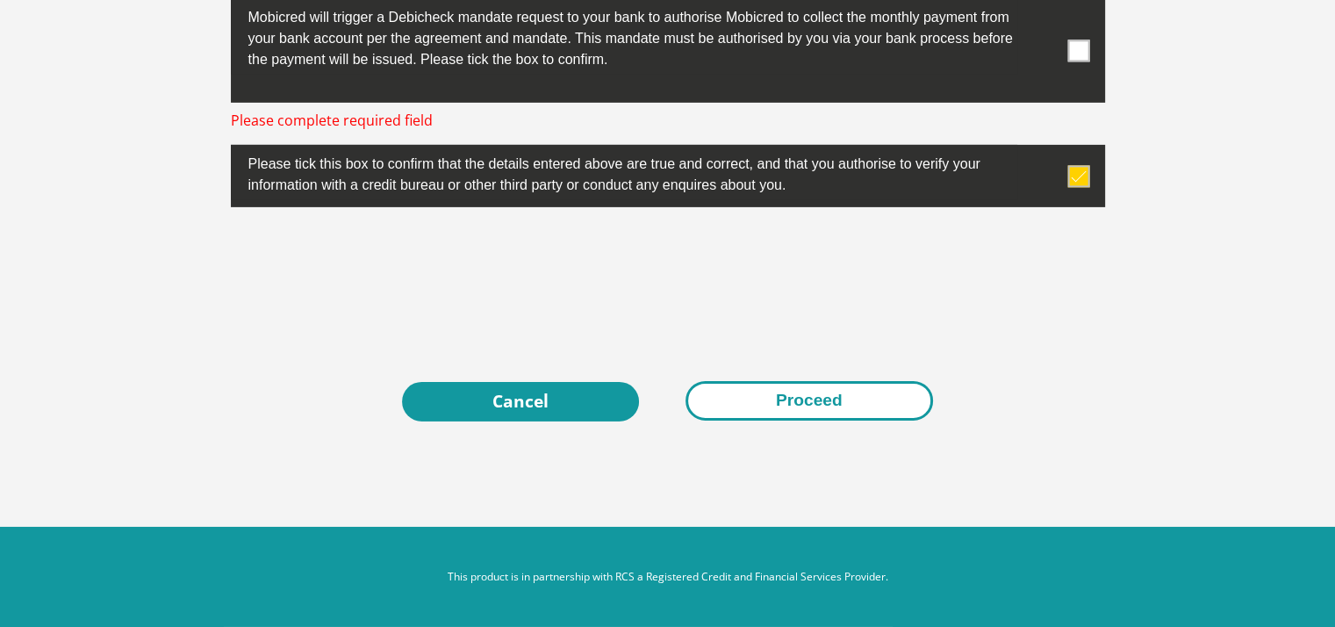
click at [819, 381] on button "Proceed" at bounding box center [809, 400] width 248 height 39
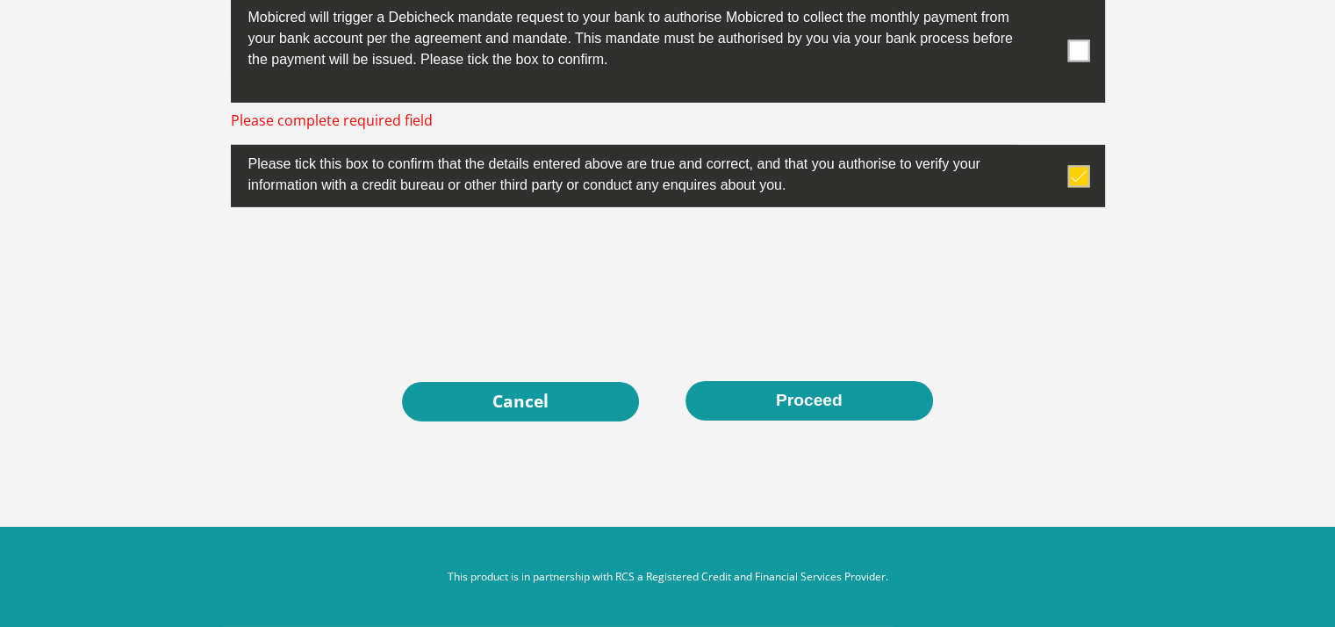
scroll to position [6866, 0]
click at [1067, 61] on span at bounding box center [1078, 50] width 22 height 22
click at [1044, 3] on input "checkbox" at bounding box center [1044, 3] width 0 height 0
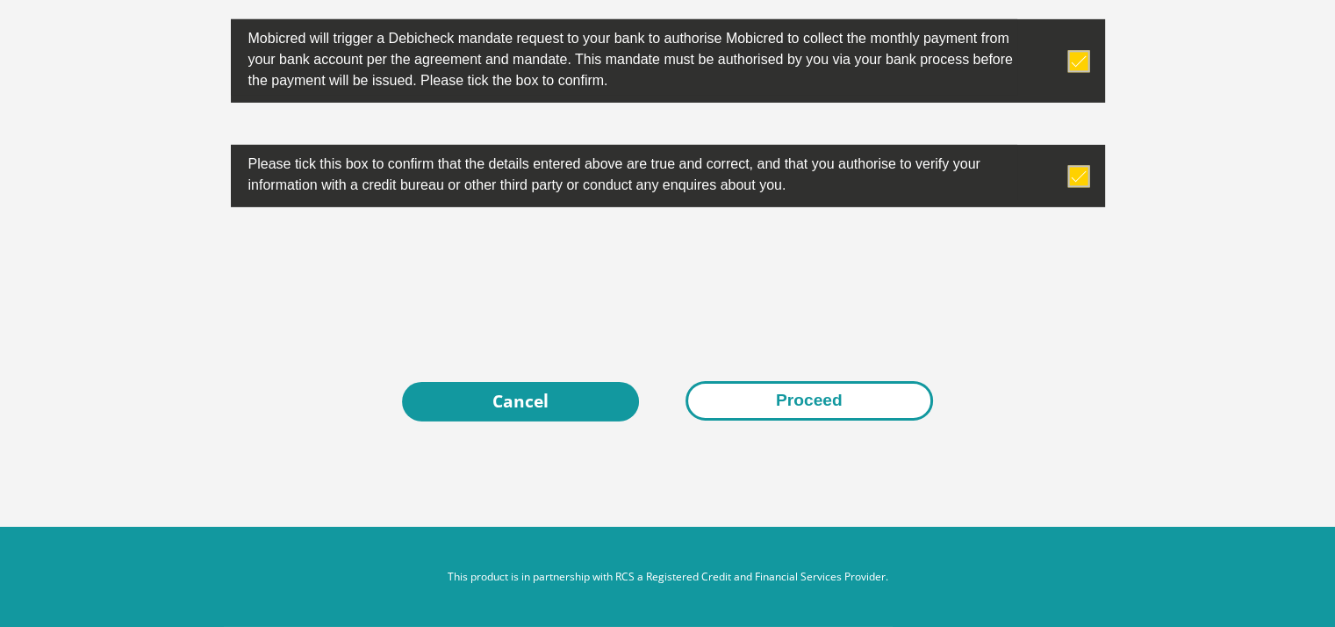
click at [799, 420] on button "Proceed" at bounding box center [809, 400] width 248 height 39
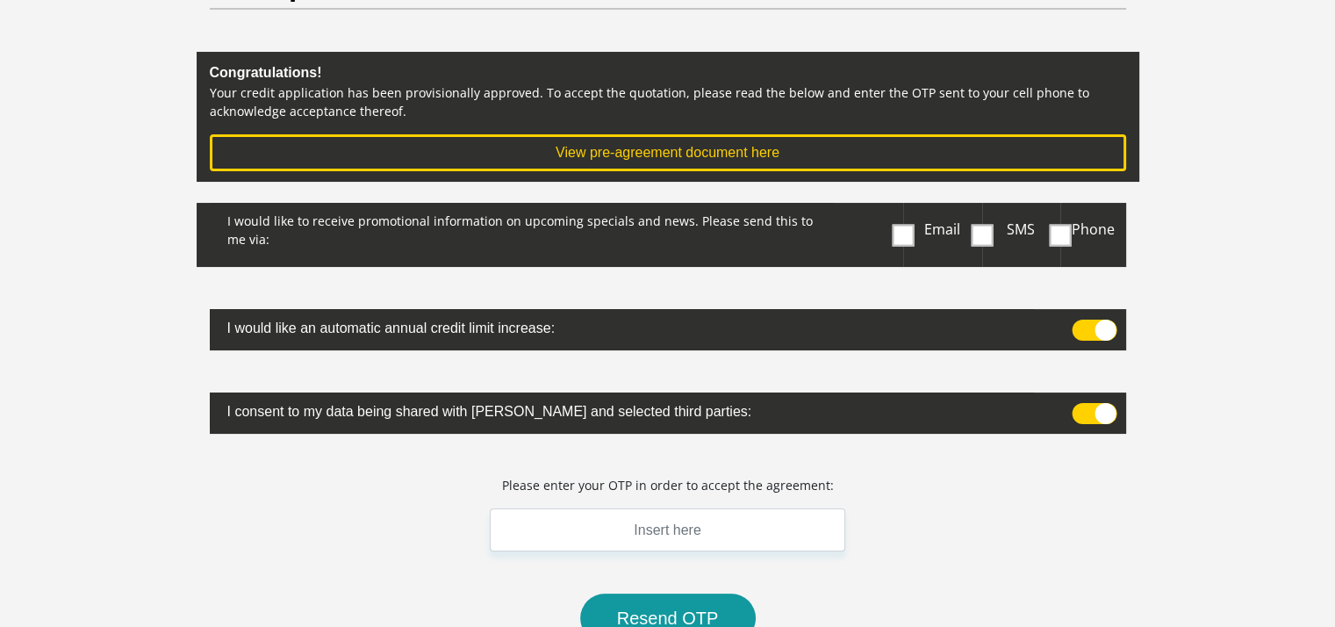
scroll to position [164, 0]
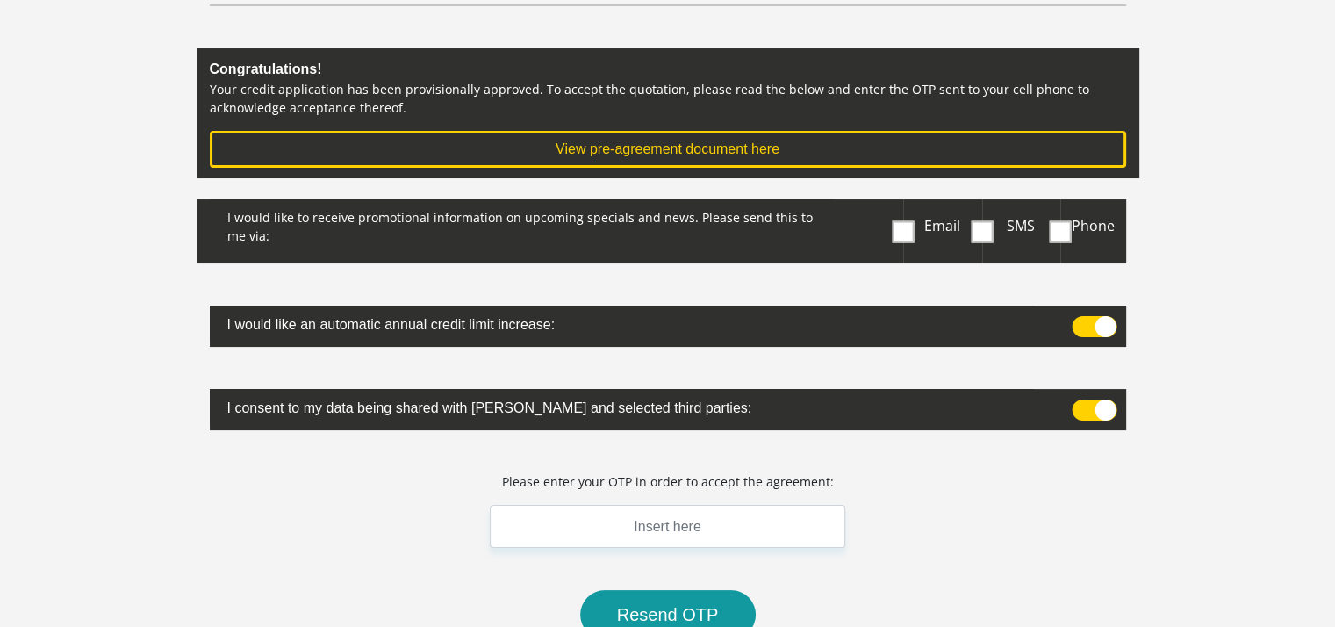
click at [1072, 235] on span "Phone" at bounding box center [1093, 225] width 43 height 19
click at [1054, 204] on input "Phone" at bounding box center [1054, 204] width 0 height 0
click at [984, 242] on span at bounding box center [982, 231] width 22 height 22
click at [989, 204] on input "SMS" at bounding box center [989, 204] width 0 height 0
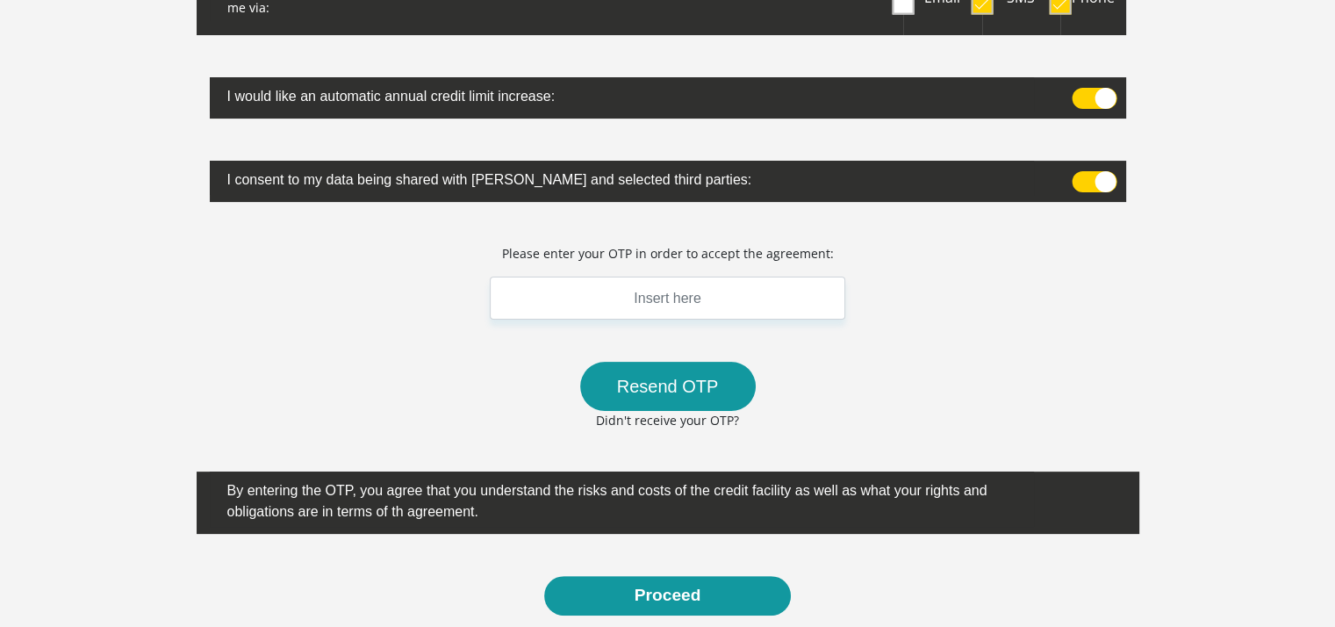
scroll to position [395, 0]
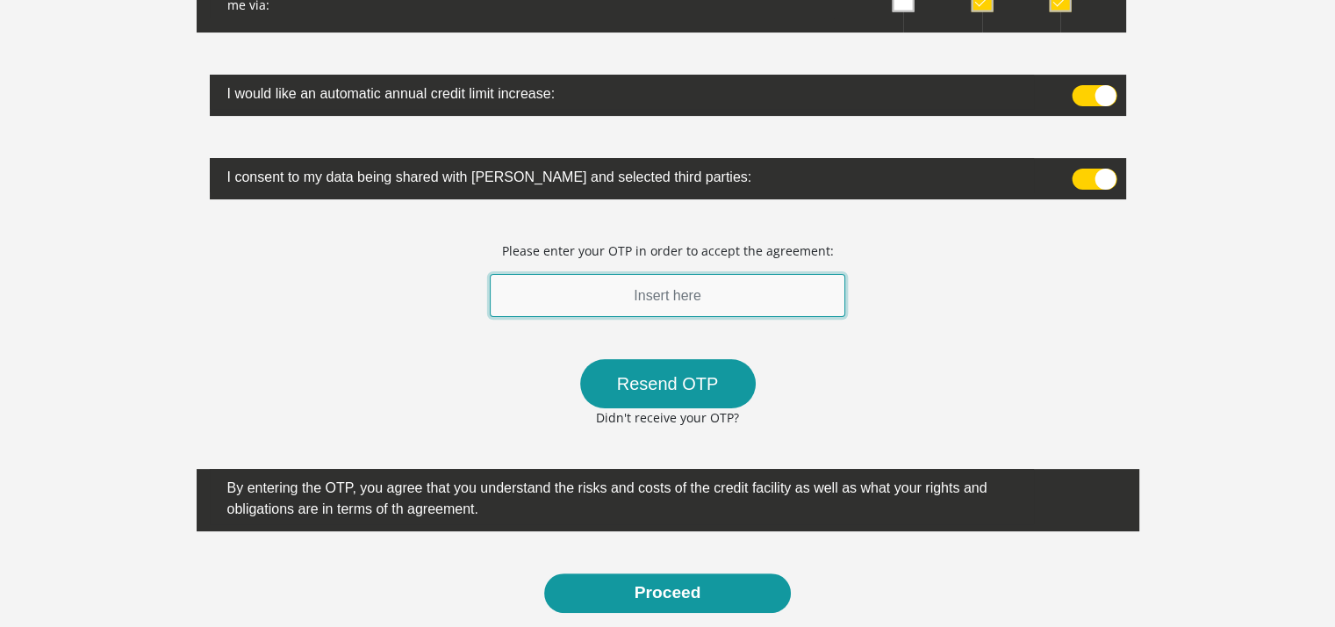
click at [671, 317] on input "text" at bounding box center [668, 295] width 356 height 43
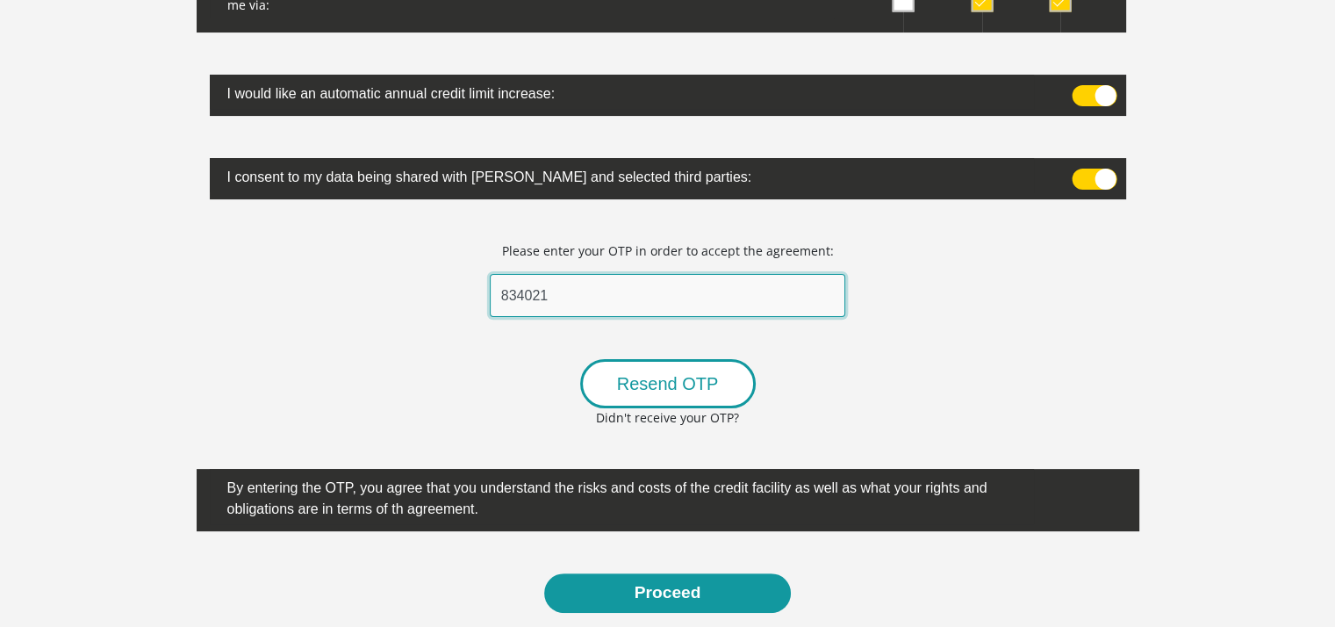
type input "834021"
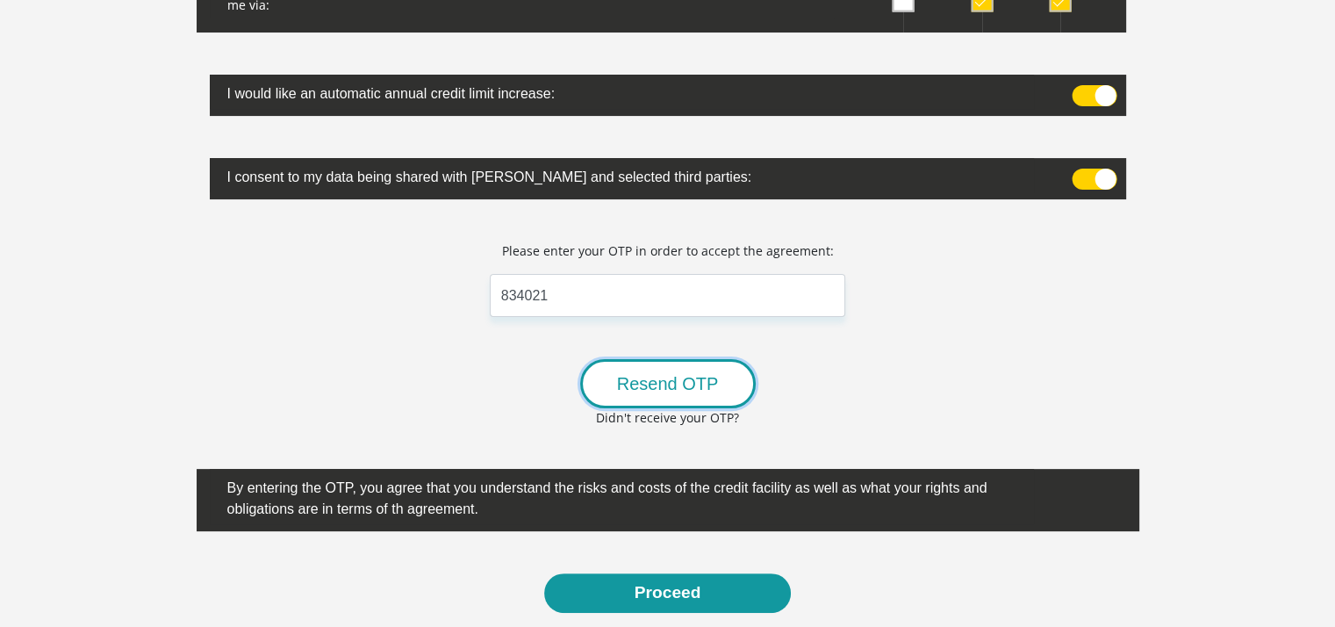
click at [667, 408] on button "Resend OTP" at bounding box center [668, 383] width 176 height 49
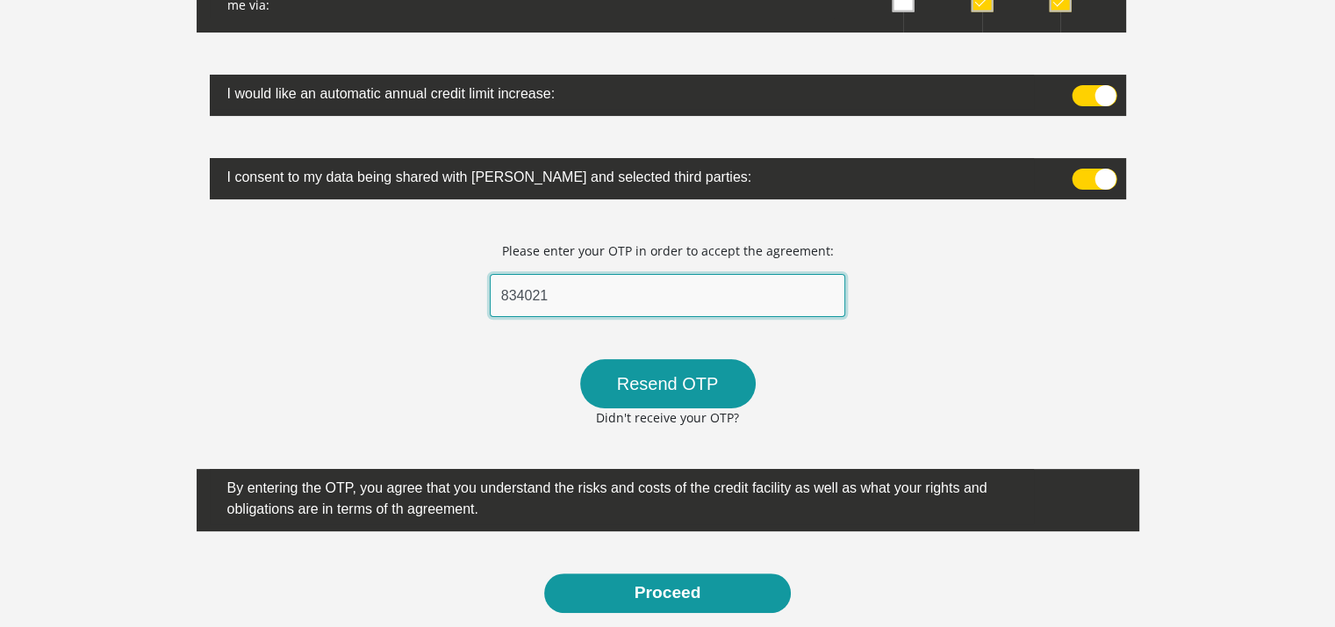
click at [685, 317] on input "834021" at bounding box center [668, 295] width 356 height 43
click at [544, 573] on button "Proceed" at bounding box center [668, 592] width 248 height 39
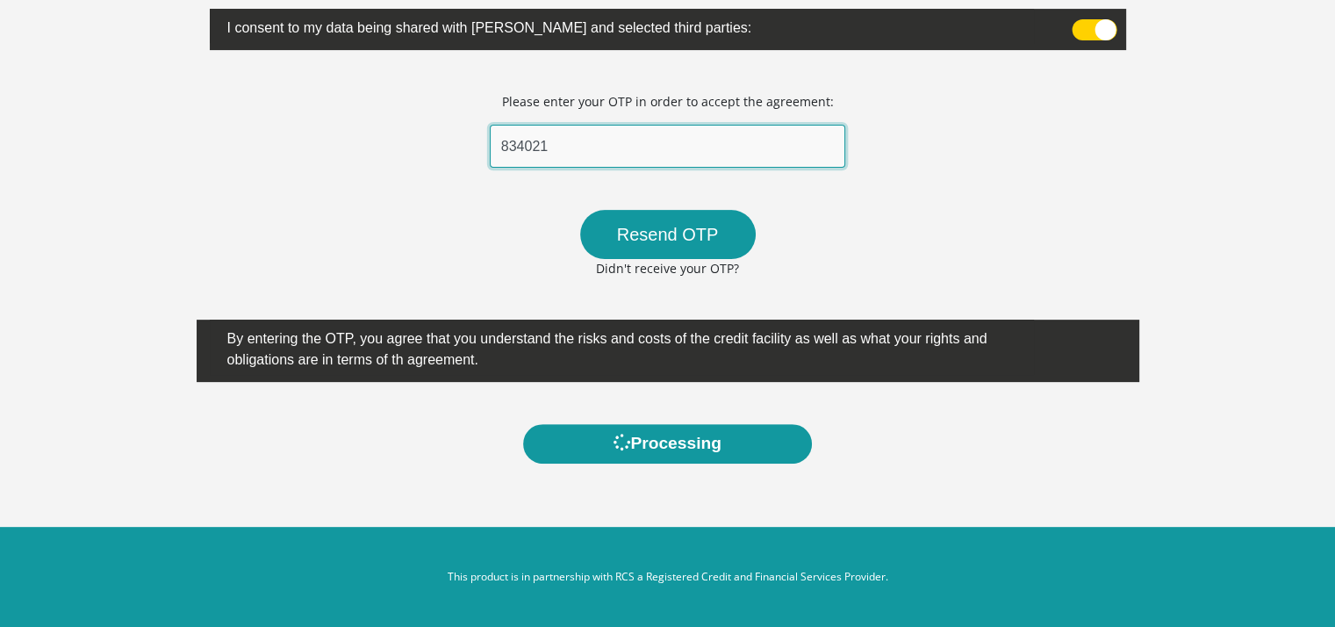
scroll to position [688, 0]
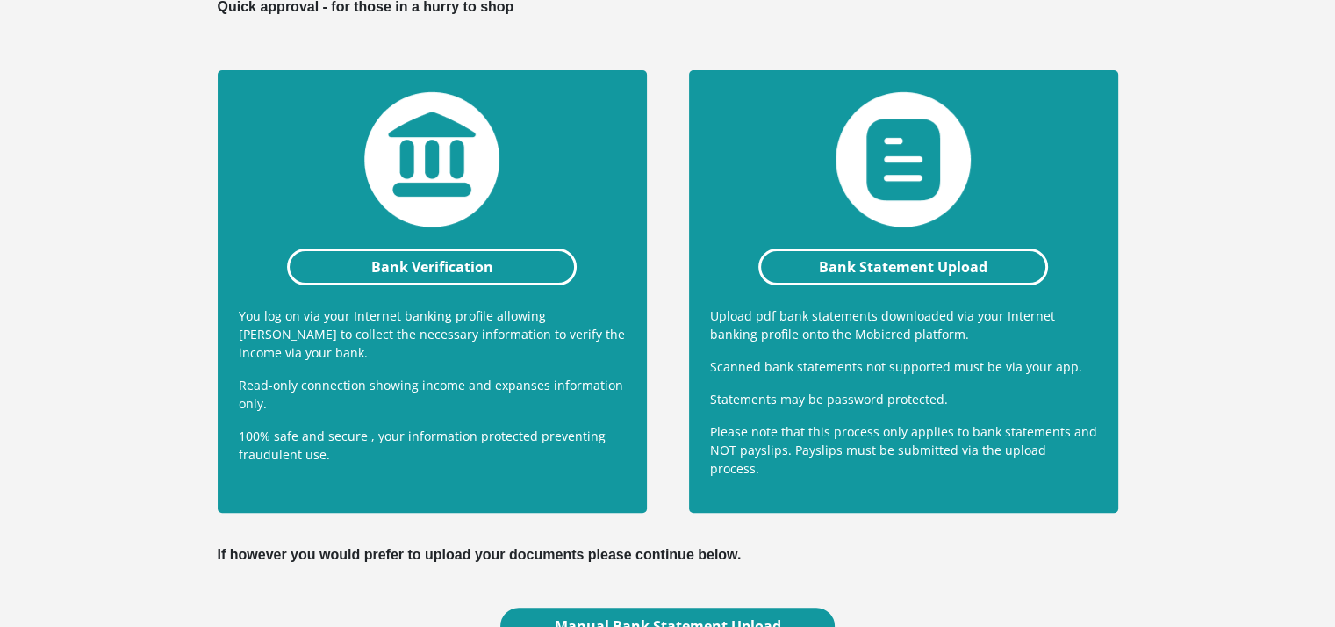
scroll to position [372, 0]
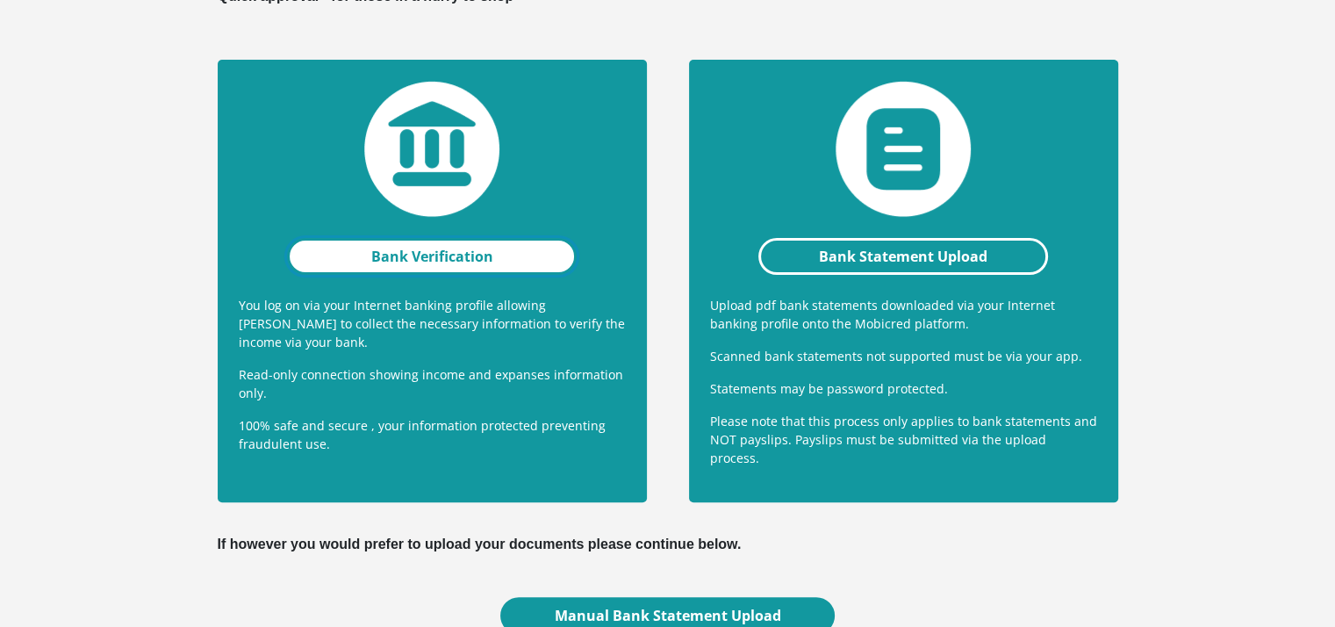
click at [469, 275] on link "Bank Verification" at bounding box center [432, 256] width 291 height 37
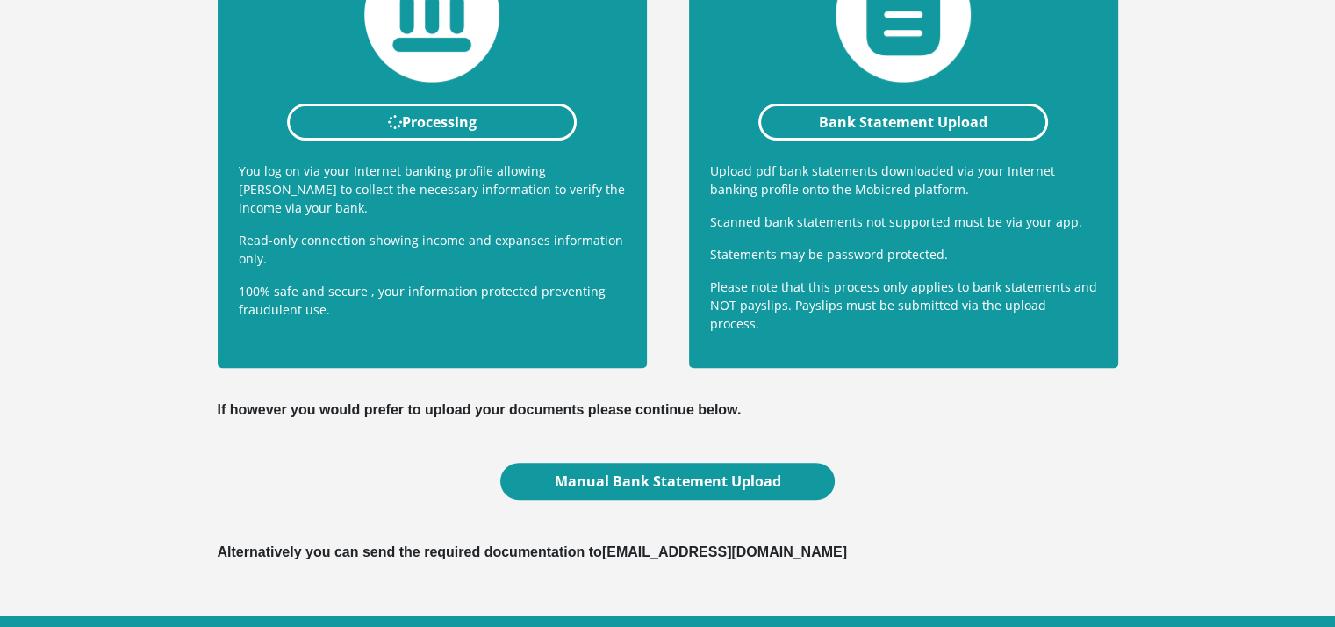
scroll to position [509, 0]
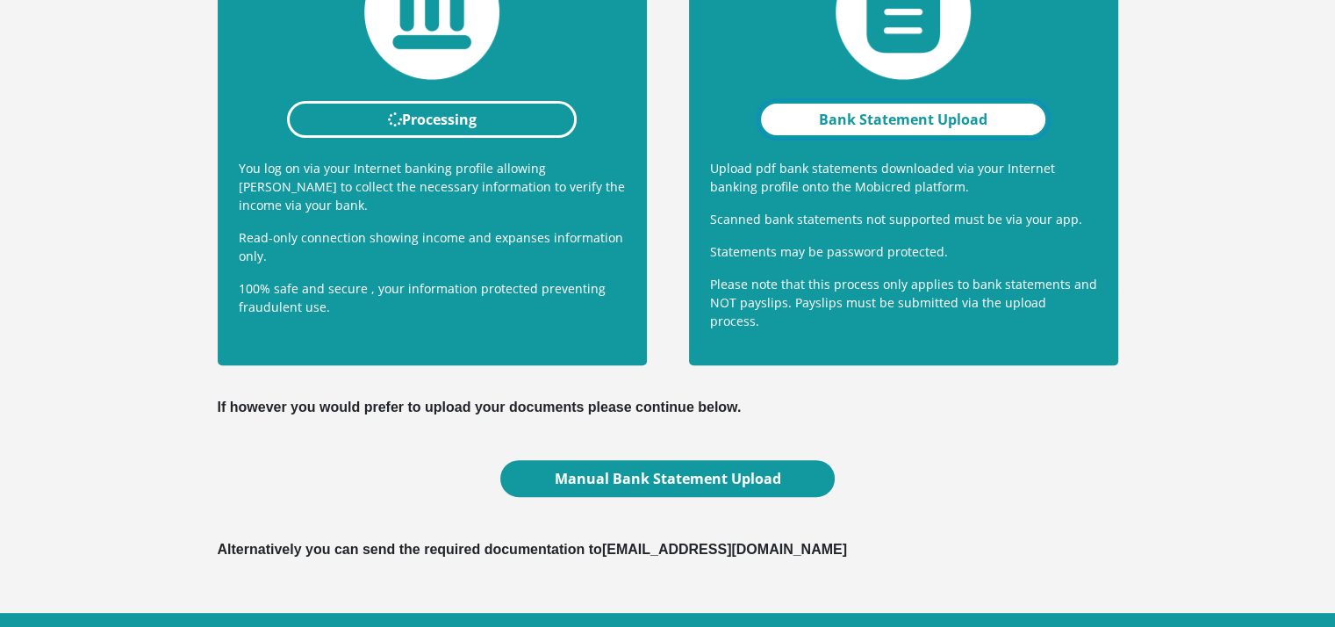
click at [874, 138] on link "Bank Statement Upload" at bounding box center [903, 119] width 291 height 37
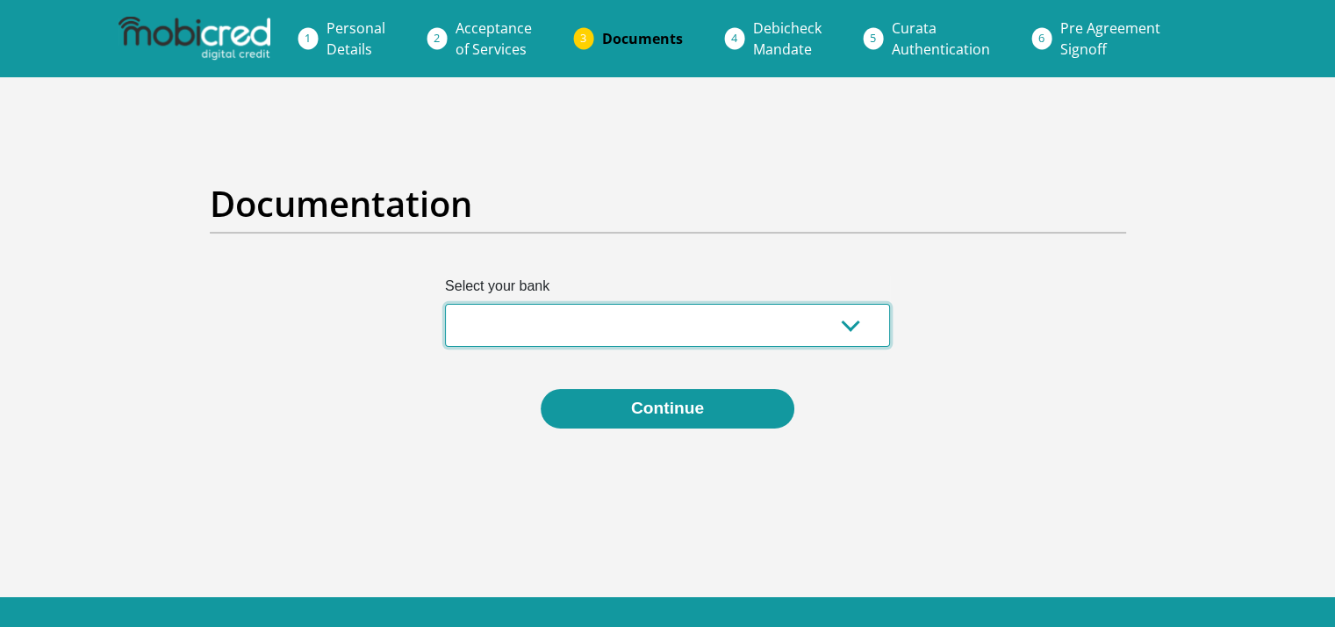
click at [836, 347] on select "Absa Capitec Bank Discovery Bank First National Bank Nedbank Standard Bank Tyme…" at bounding box center [667, 325] width 445 height 43
select select "{"id":"2","title":"Capitec Bank","institution":"Capitec","alias":"capitec","cou…"
click at [449, 347] on select "Absa Capitec Bank Discovery Bank First National Bank Nedbank Standard Bank Tyme…" at bounding box center [667, 325] width 445 height 43
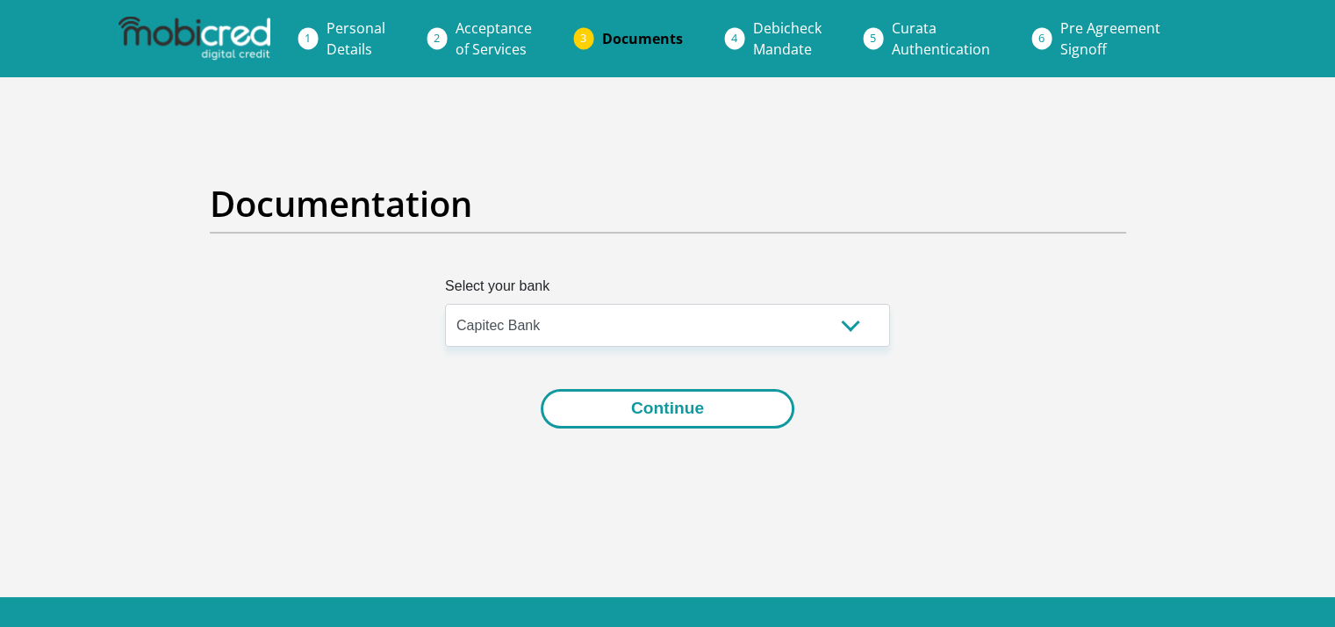
click at [657, 428] on button "Continue" at bounding box center [668, 408] width 254 height 39
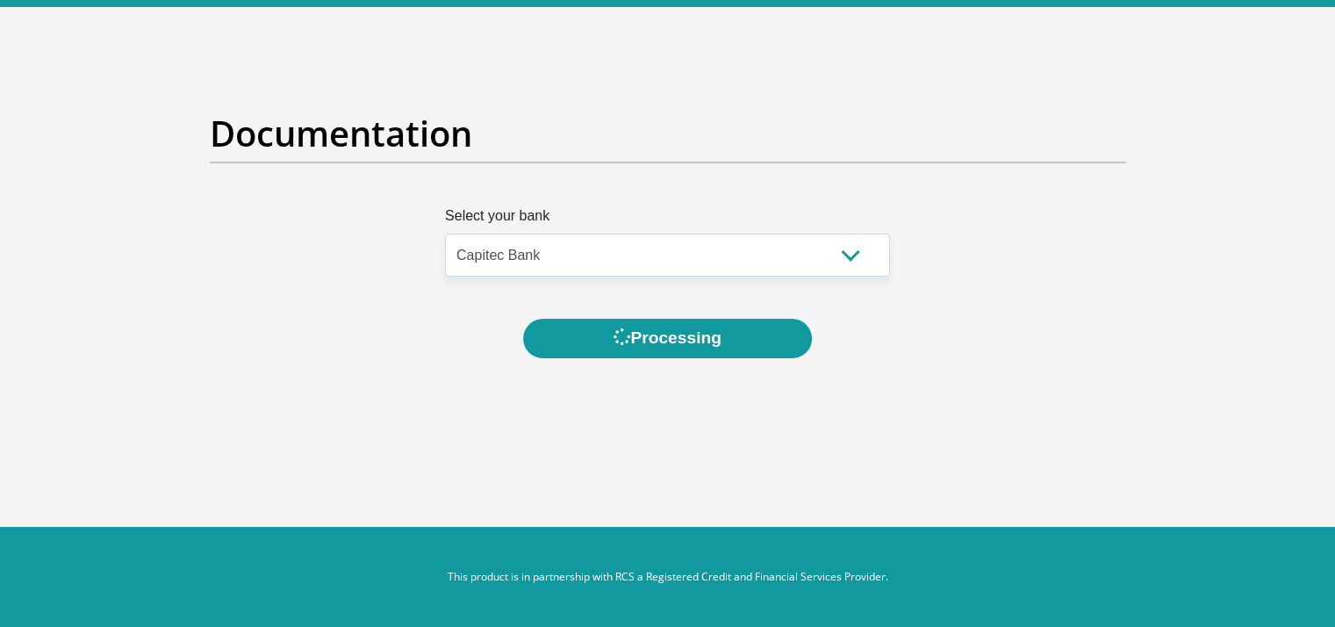
scroll to position [222, 0]
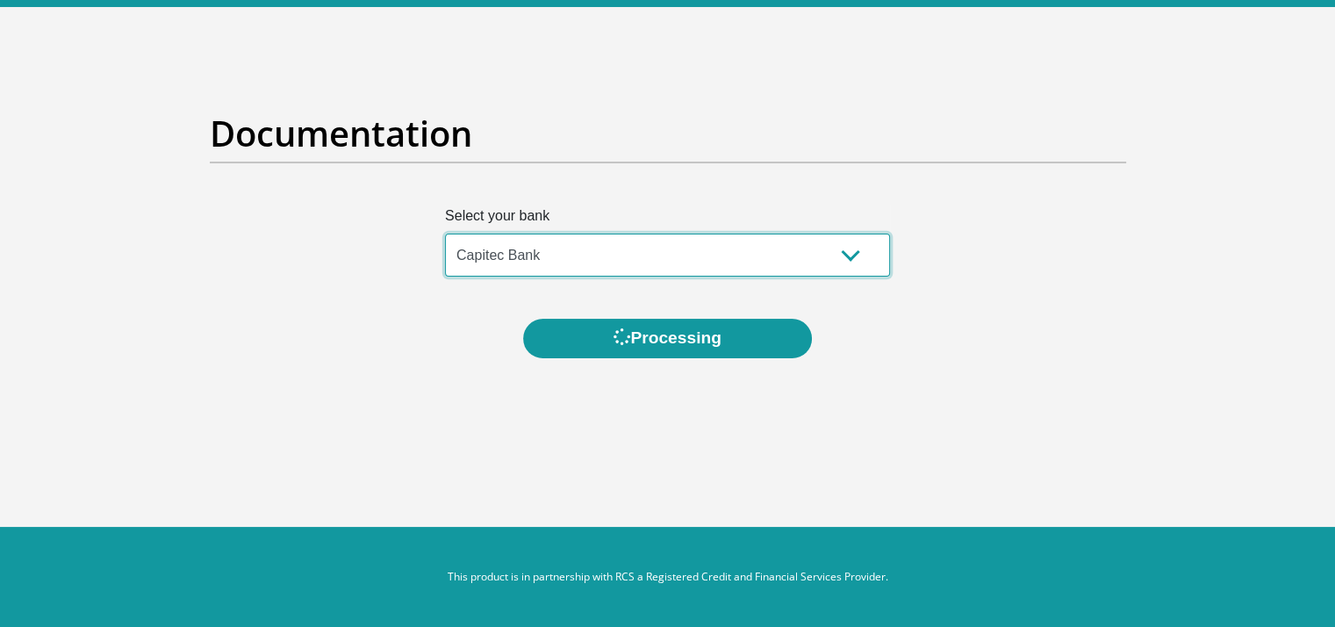
click at [845, 233] on select "Absa Capitec Bank Discovery Bank First National Bank Nedbank Standard Bank Tyme…" at bounding box center [667, 254] width 445 height 43
click at [449, 233] on select "Absa Capitec Bank Discovery Bank First National Bank Nedbank Standard Bank Tyme…" at bounding box center [667, 254] width 445 height 43
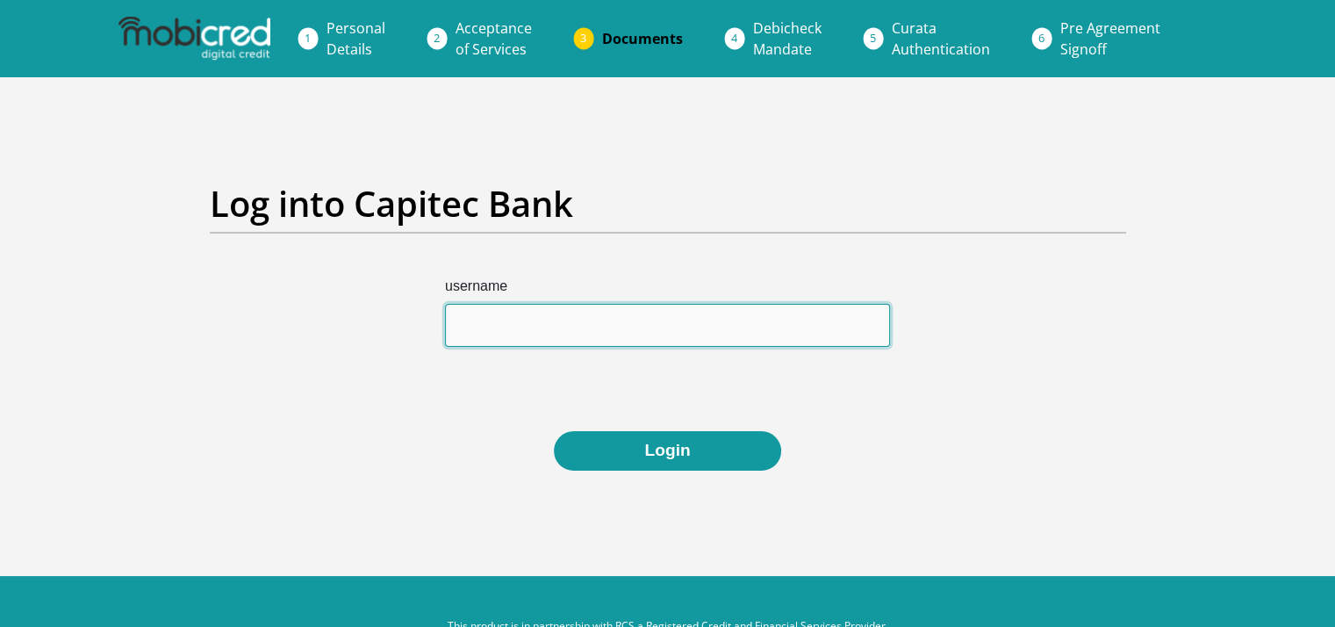
click at [562, 347] on input "username" at bounding box center [667, 325] width 445 height 43
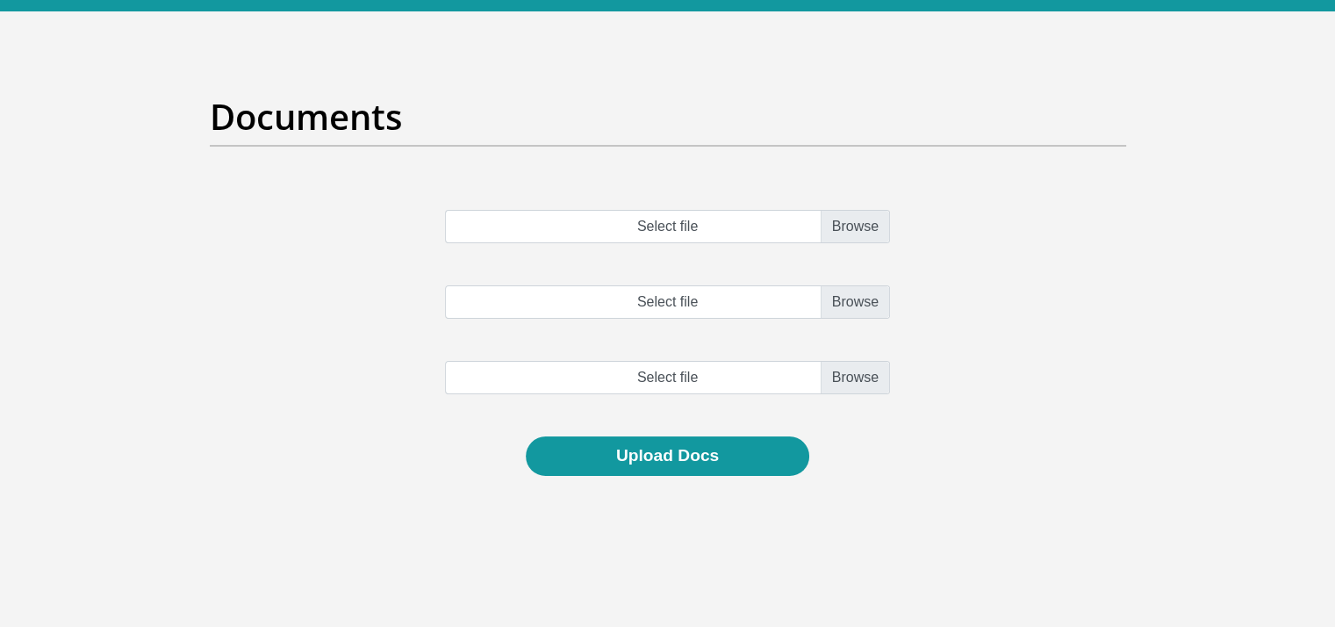
scroll to position [84, 0]
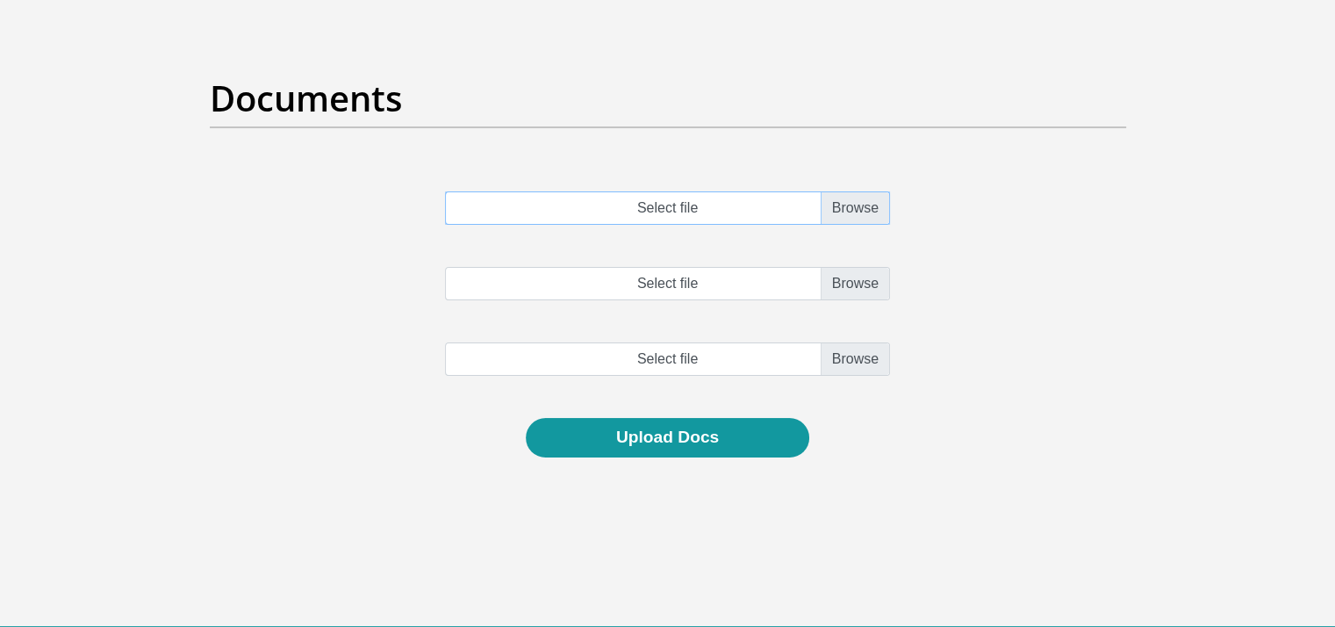
click at [836, 225] on input "Select file" at bounding box center [667, 207] width 445 height 33
click at [833, 225] on input "Select file" at bounding box center [667, 207] width 445 height 33
type input "C:\fakepath\account_statement_[DATE]_to_[DATE].pdf"
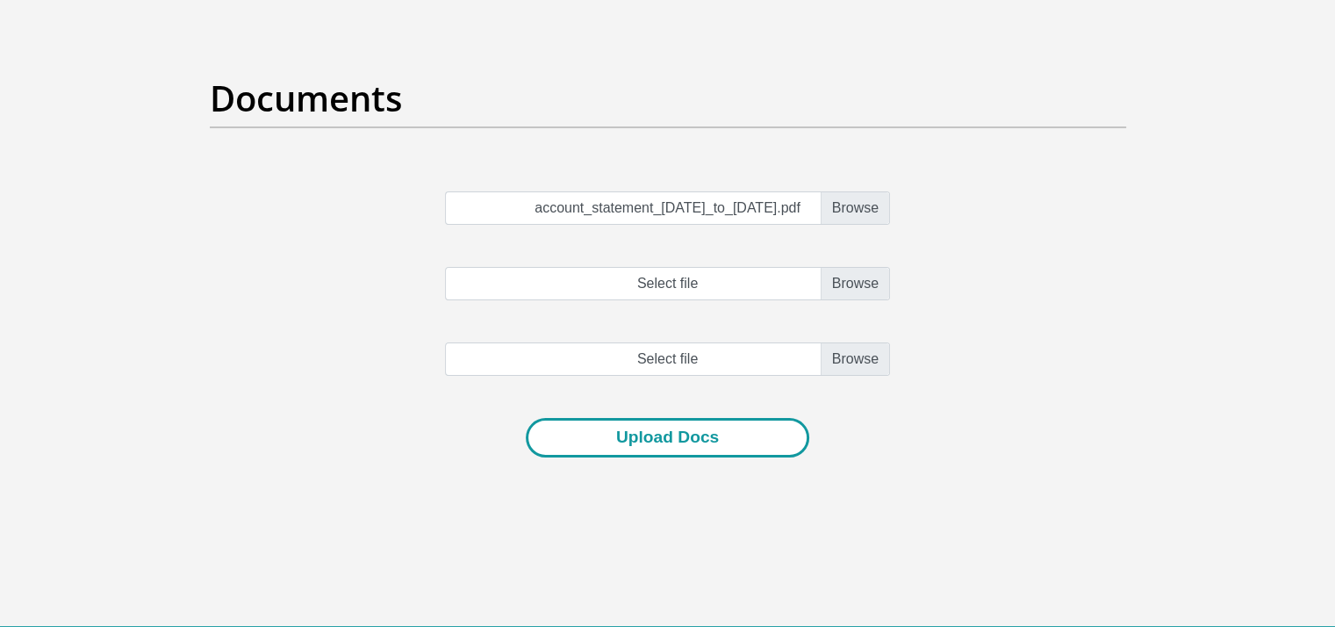
click at [642, 457] on button "Upload Docs" at bounding box center [667, 437] width 283 height 39
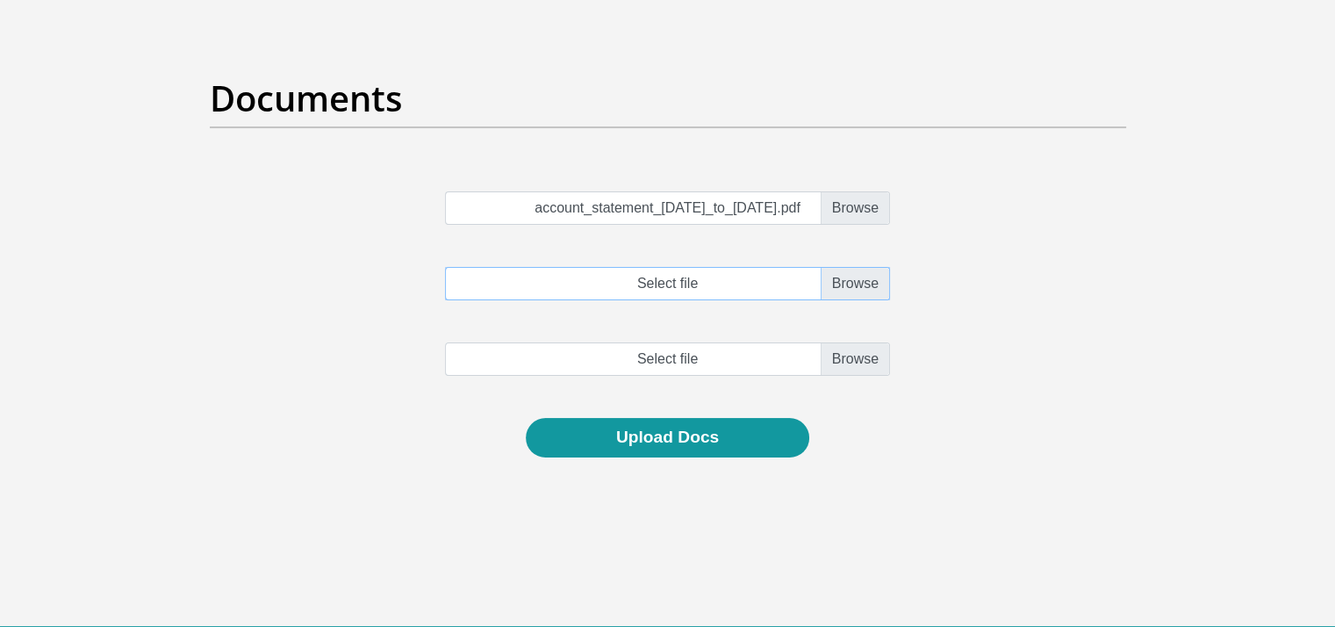
click at [840, 300] on input "Select file" at bounding box center [667, 283] width 445 height 33
type input "C:\fakepath\account_statement_[DATE]_to_[DATE].pdf"
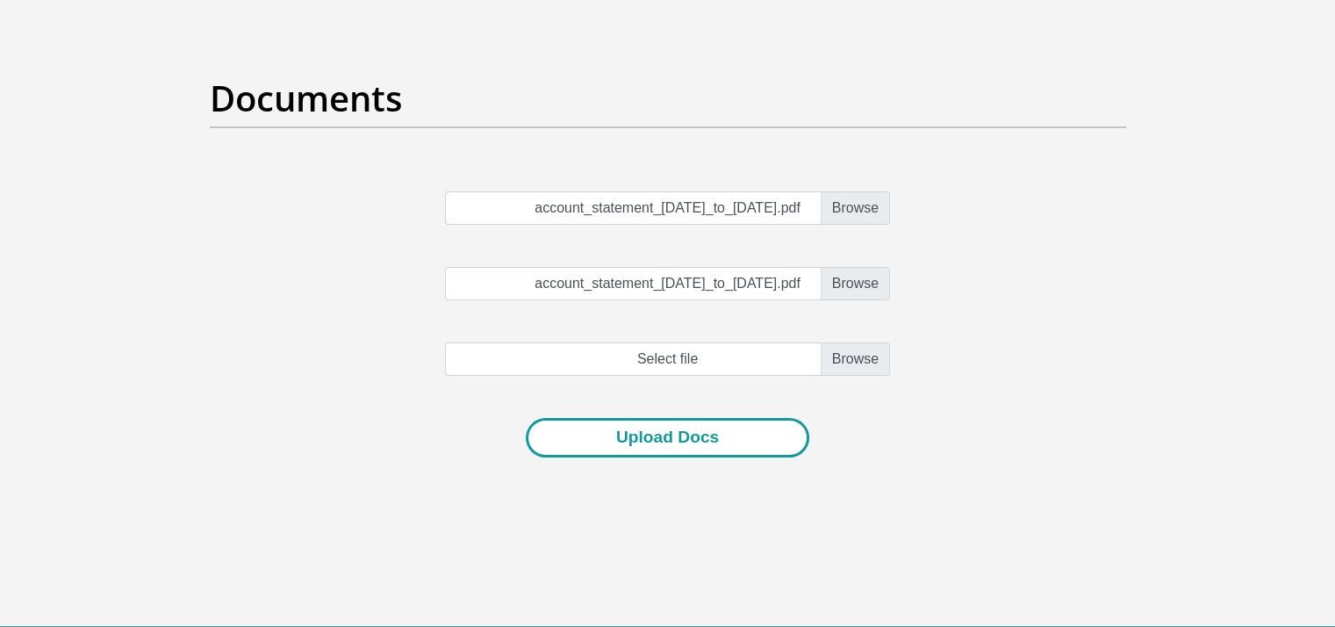
click at [665, 457] on button "Upload Docs" at bounding box center [667, 437] width 283 height 39
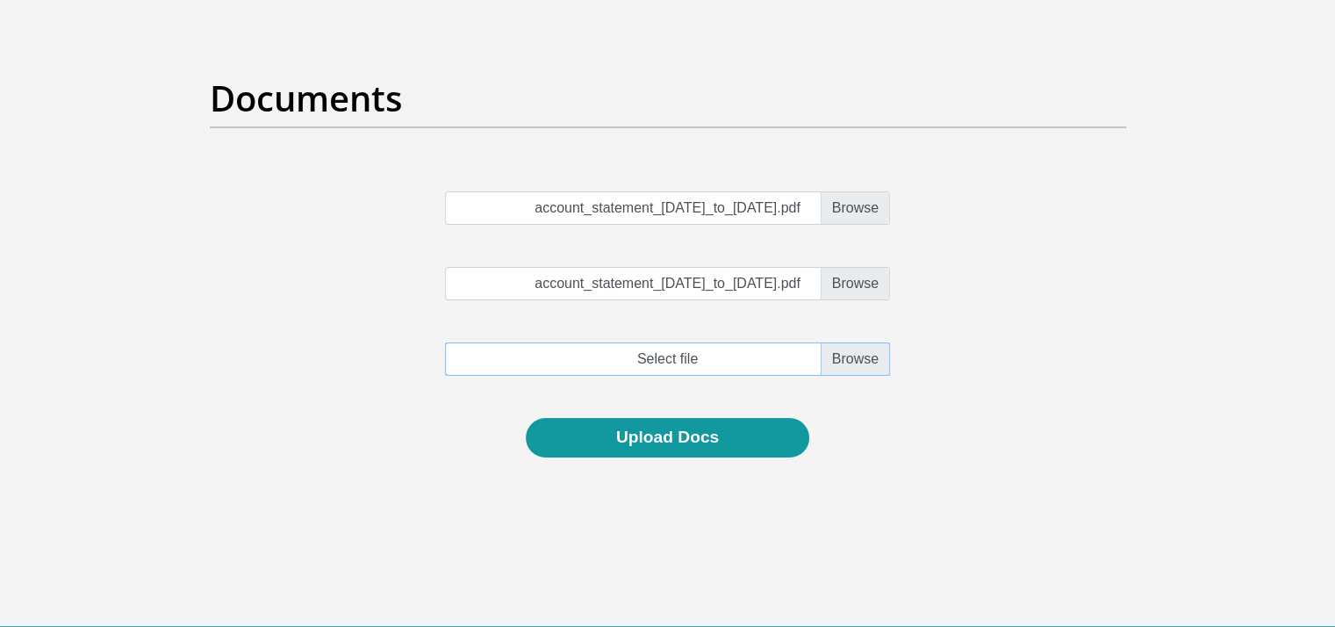
click at [700, 376] on input "file" at bounding box center [667, 358] width 445 height 33
type input "C:\fakepath\Credit card account_statement_[DATE]_to_[DATE].pdf"
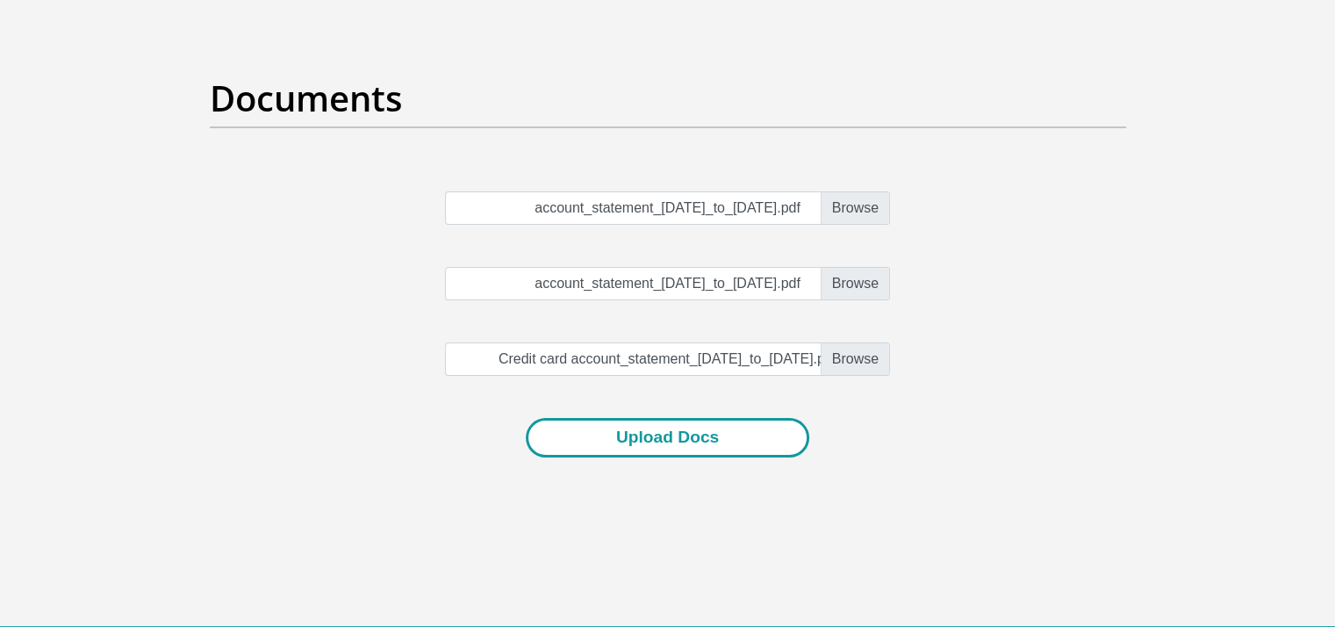
click at [667, 457] on button "Upload Docs" at bounding box center [667, 437] width 283 height 39
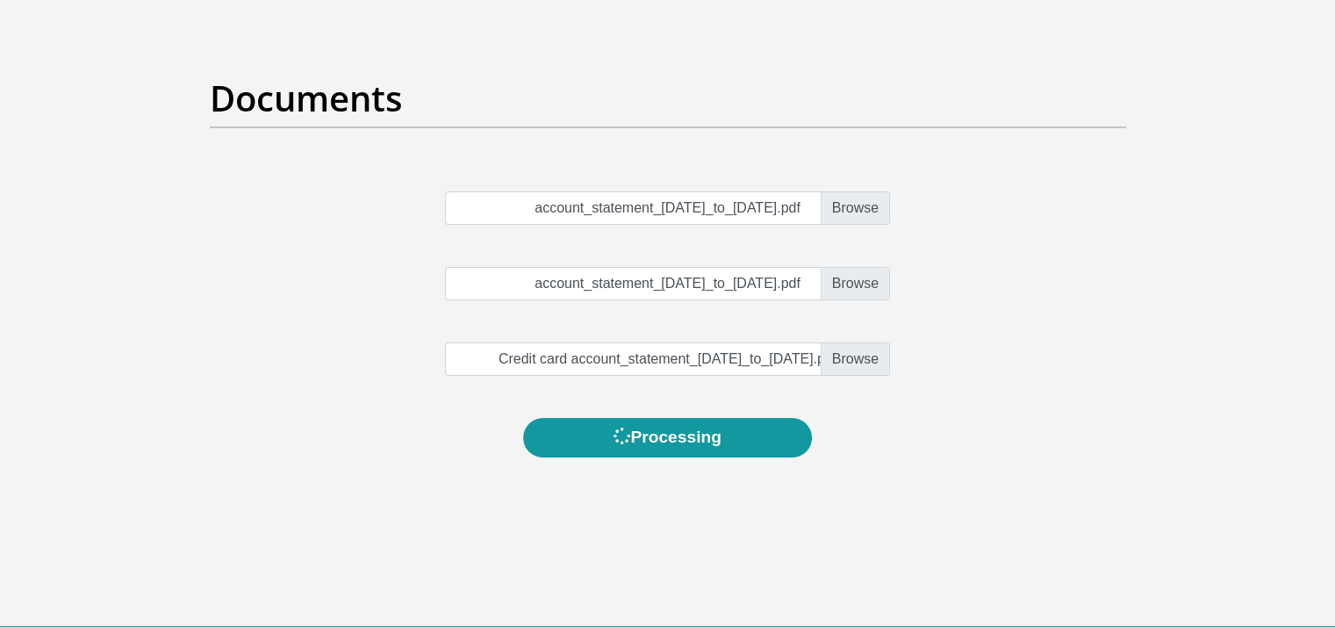
scroll to position [0, 0]
